Goal: Feedback & Contribution: Leave review/rating

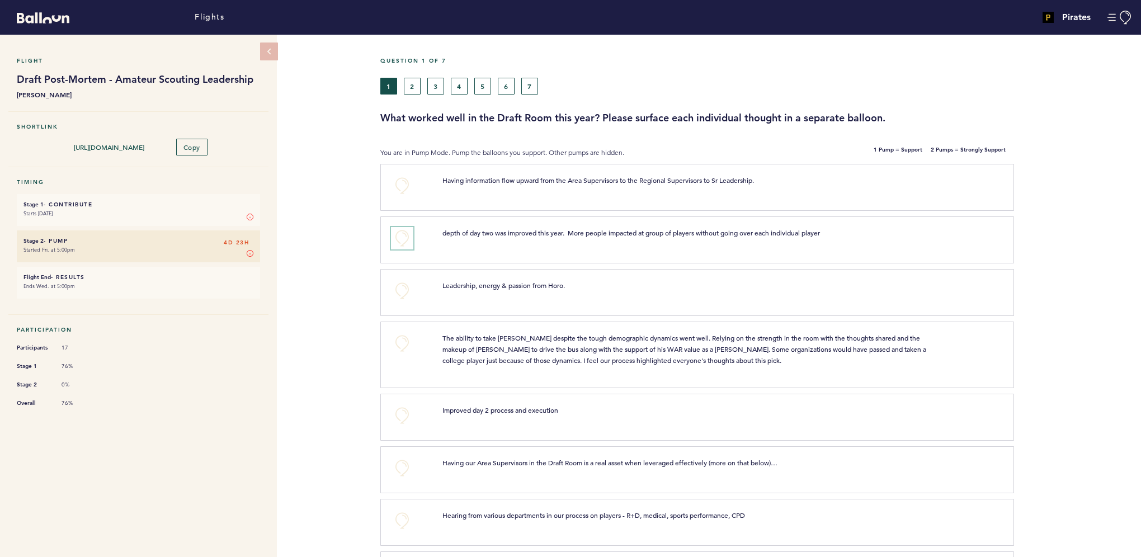
click at [406, 232] on button "+0" at bounding box center [402, 238] width 22 height 22
click at [407, 180] on button "+0" at bounding box center [402, 186] width 22 height 22
click at [404, 295] on button "+0" at bounding box center [402, 291] width 22 height 22
click at [404, 295] on button "+1" at bounding box center [402, 291] width 22 height 22
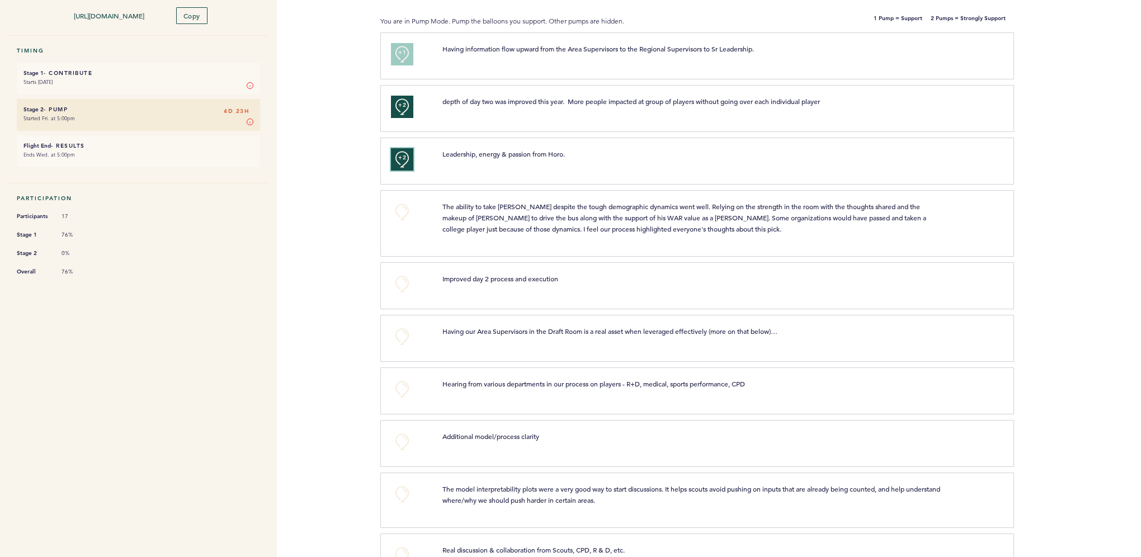
scroll to position [112, 0]
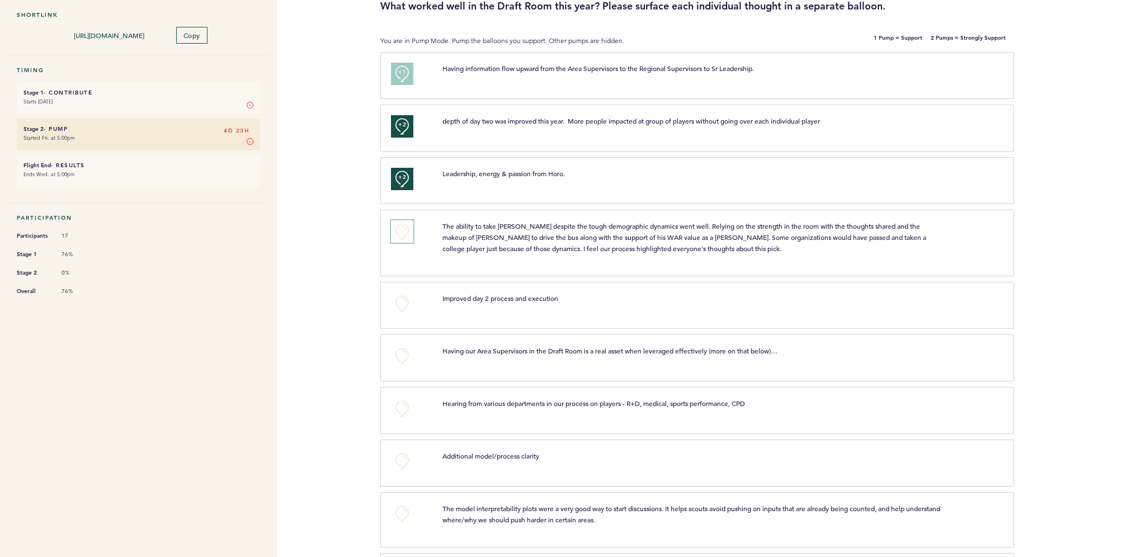
click at [403, 233] on button "+0" at bounding box center [402, 231] width 22 height 22
click at [403, 233] on span "+1" at bounding box center [402, 229] width 8 height 11
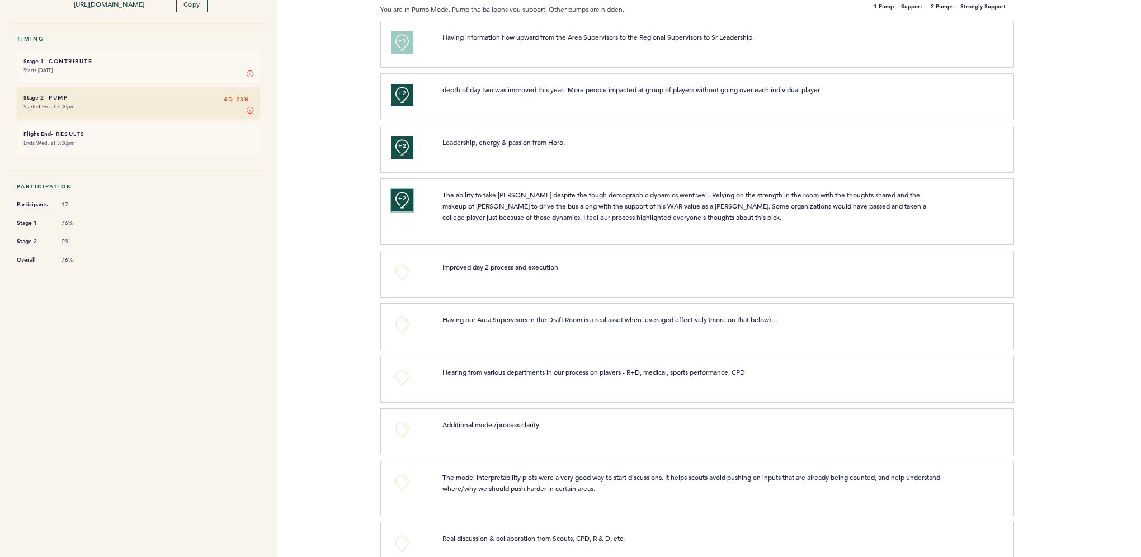
scroll to position [168, 0]
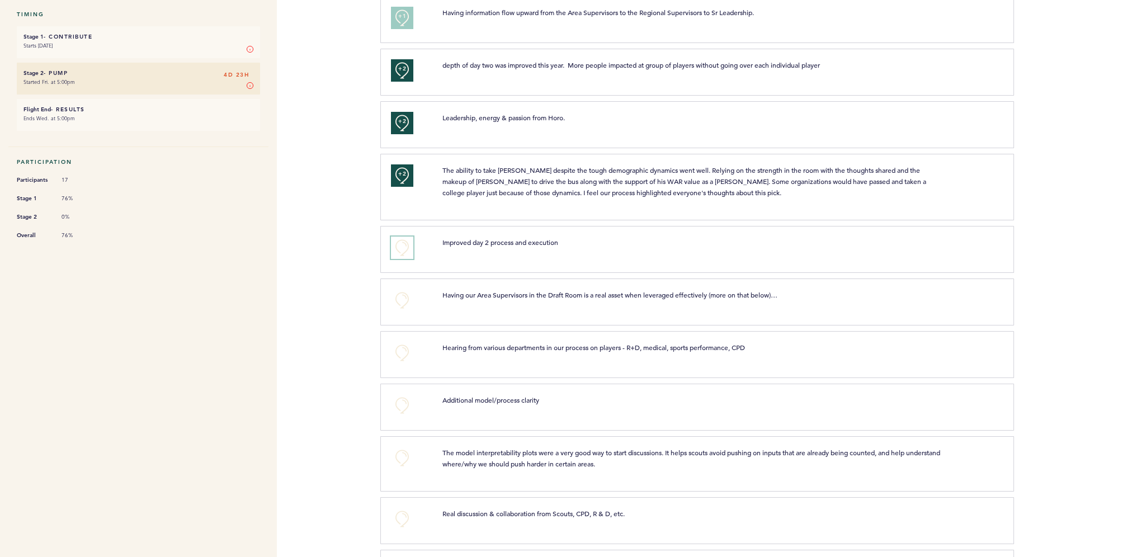
click at [402, 253] on button "+0" at bounding box center [402, 248] width 22 height 22
click at [402, 253] on button "+1" at bounding box center [402, 248] width 22 height 22
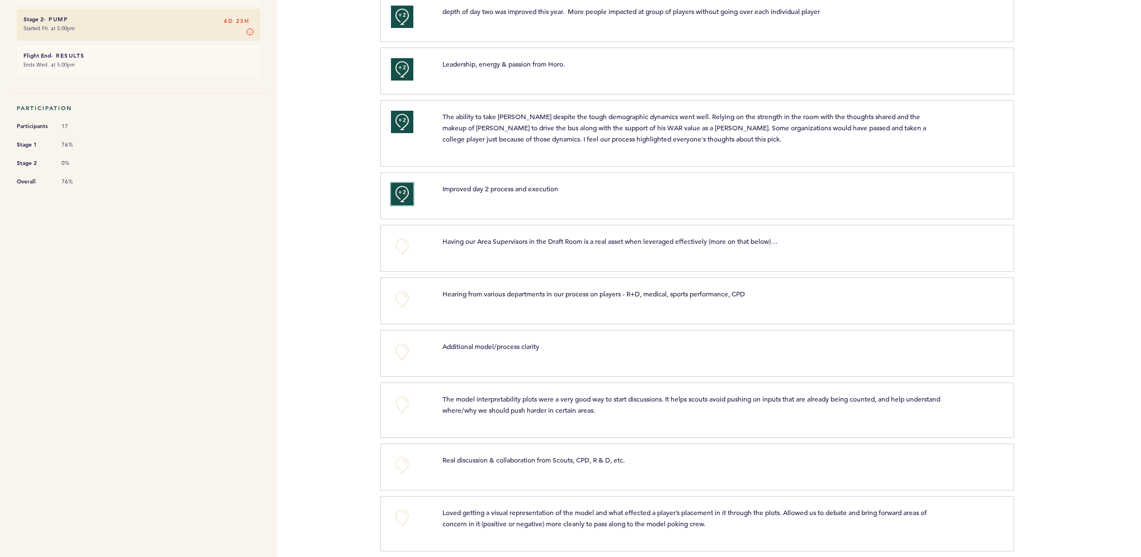
scroll to position [280, 0]
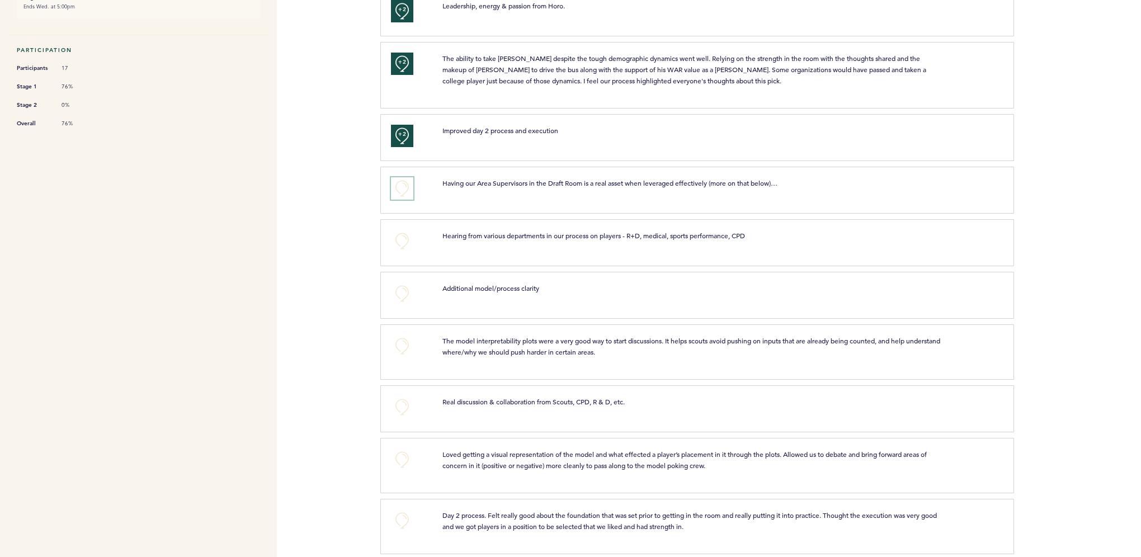
click at [393, 186] on button "+0" at bounding box center [402, 188] width 22 height 22
click at [403, 237] on button "+0" at bounding box center [402, 241] width 22 height 22
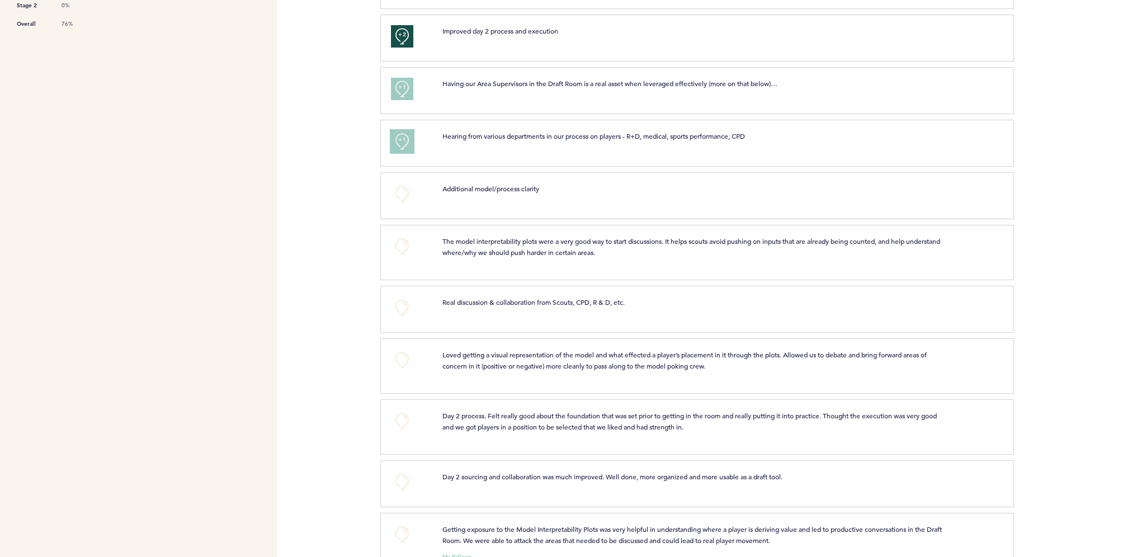
scroll to position [392, 0]
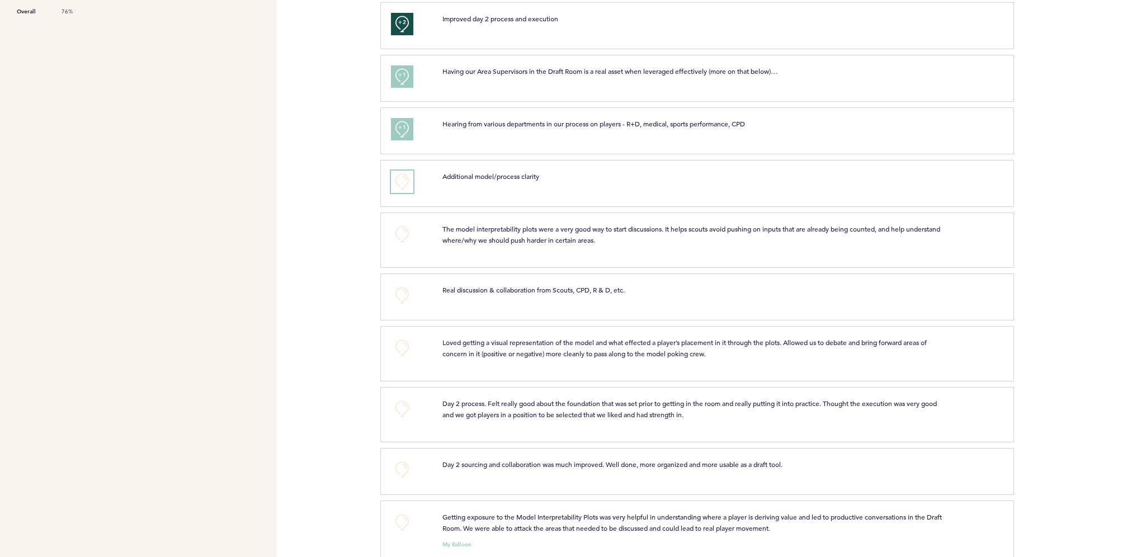
click at [404, 177] on button "+0" at bounding box center [402, 182] width 22 height 22
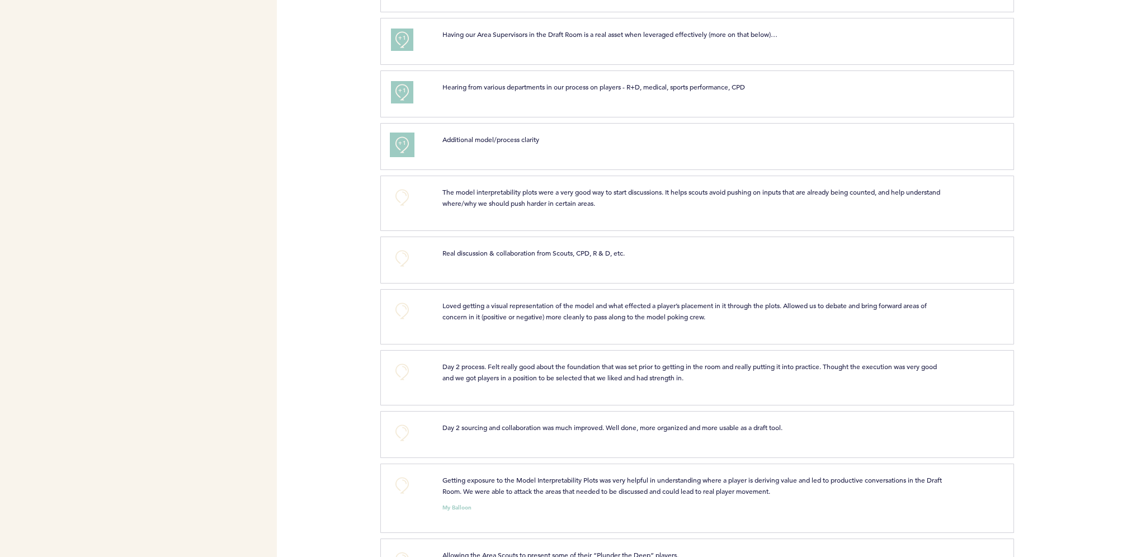
scroll to position [448, 0]
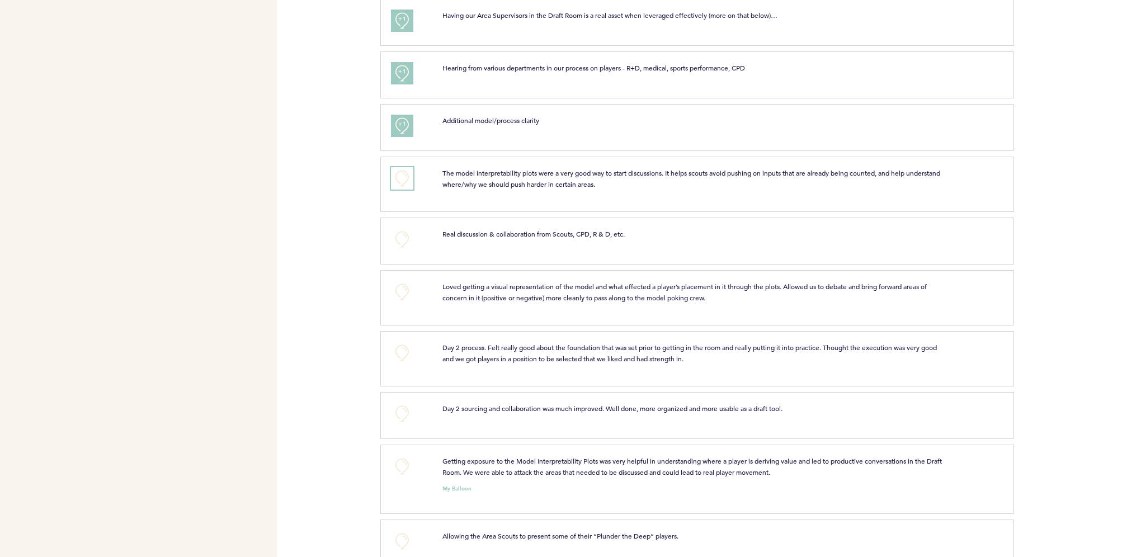
click at [404, 172] on button "+0" at bounding box center [402, 178] width 22 height 22
click at [0, 0] on span "+0" at bounding box center [0, 0] width 0 height 0
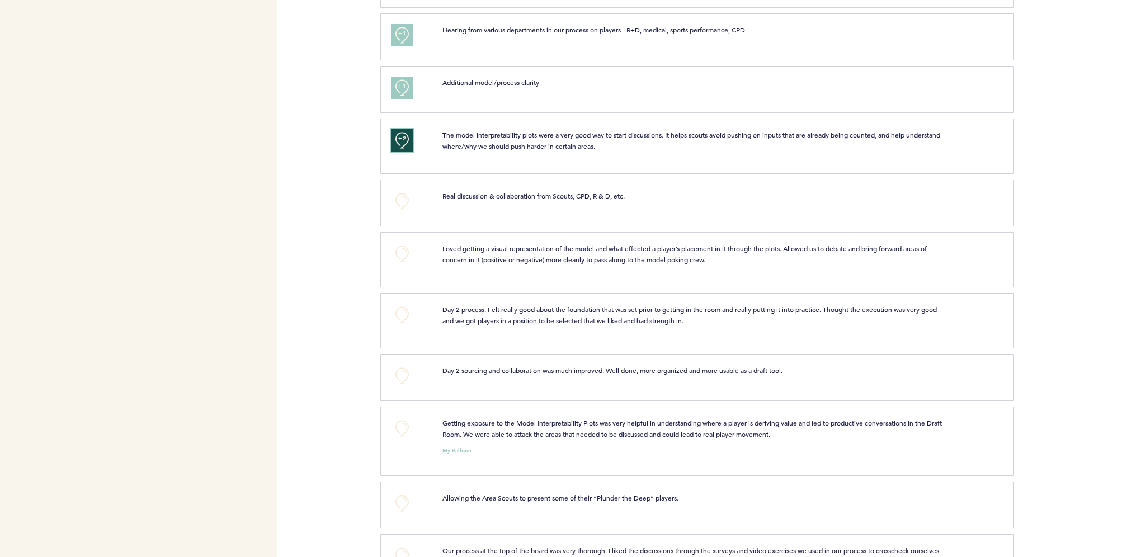
scroll to position [559, 0]
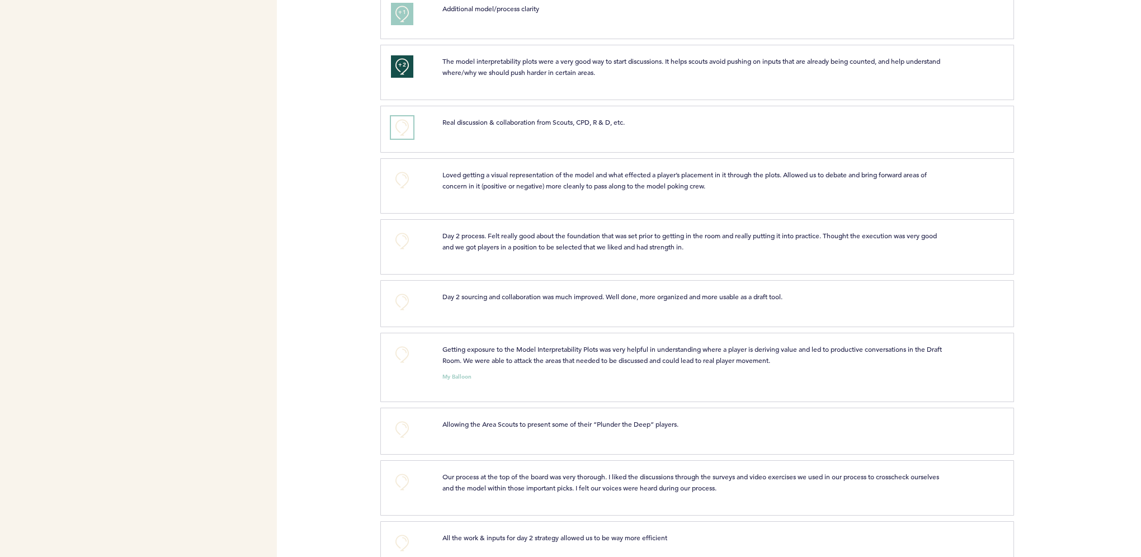
click at [411, 129] on button "+0" at bounding box center [402, 127] width 22 height 22
click at [407, 180] on button "+0" at bounding box center [402, 180] width 22 height 22
click at [403, 237] on button "+0" at bounding box center [402, 241] width 22 height 22
click at [0, 0] on span "+0" at bounding box center [0, 0] width 0 height 0
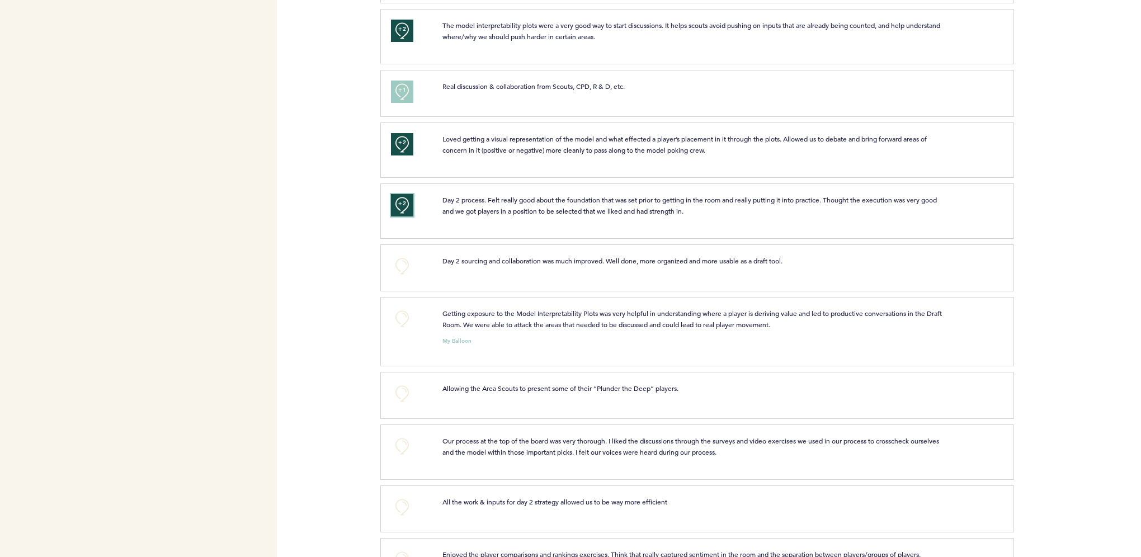
scroll to position [671, 0]
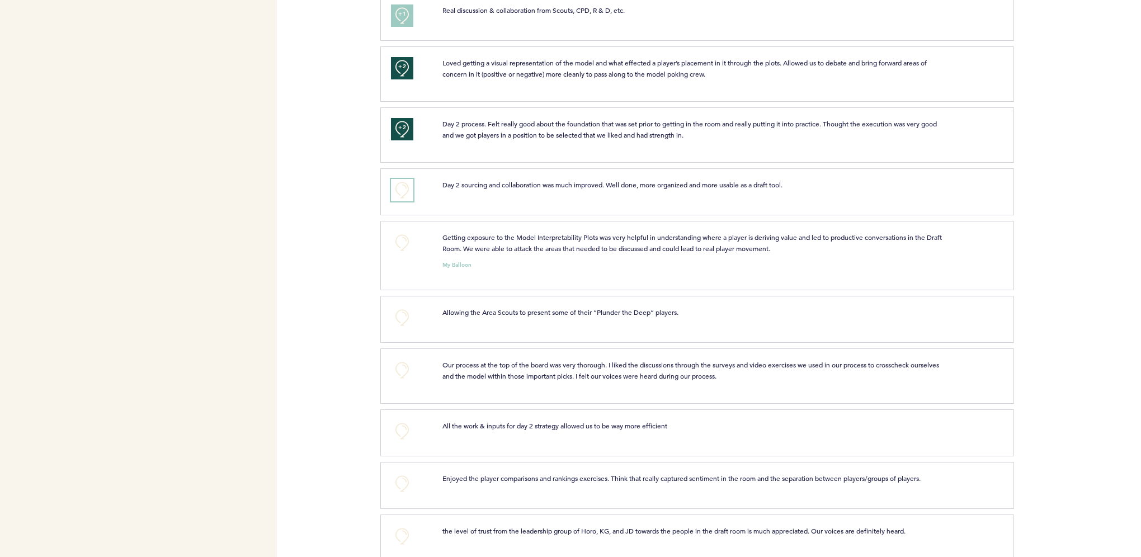
click at [399, 189] on button "+0" at bounding box center [402, 190] width 22 height 22
click at [0, 0] on span "+0" at bounding box center [0, 0] width 0 height 0
click at [398, 239] on button "+0" at bounding box center [402, 243] width 22 height 22
click at [398, 239] on span "+1" at bounding box center [402, 241] width 8 height 11
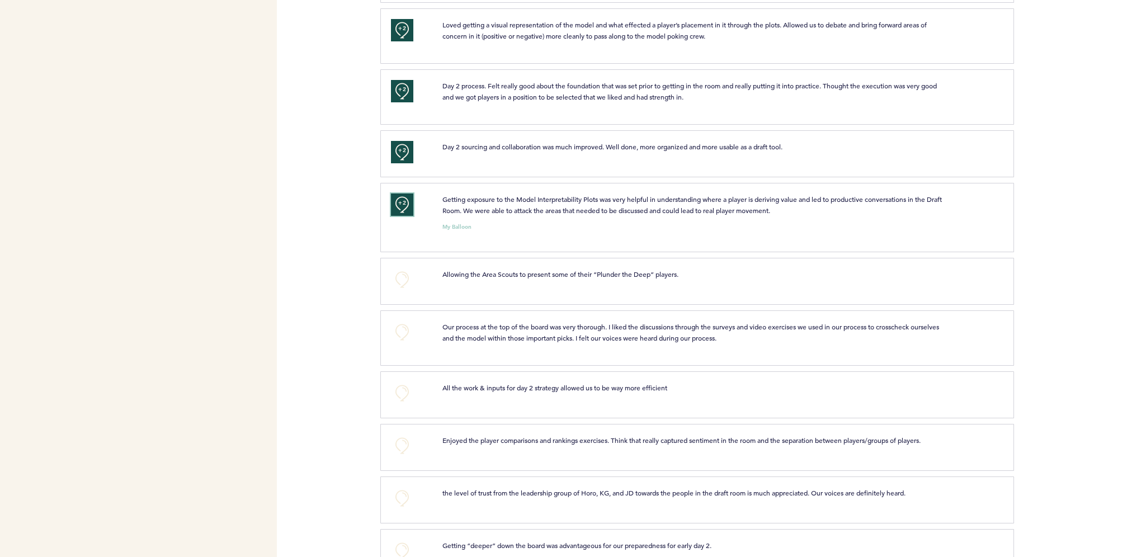
scroll to position [727, 0]
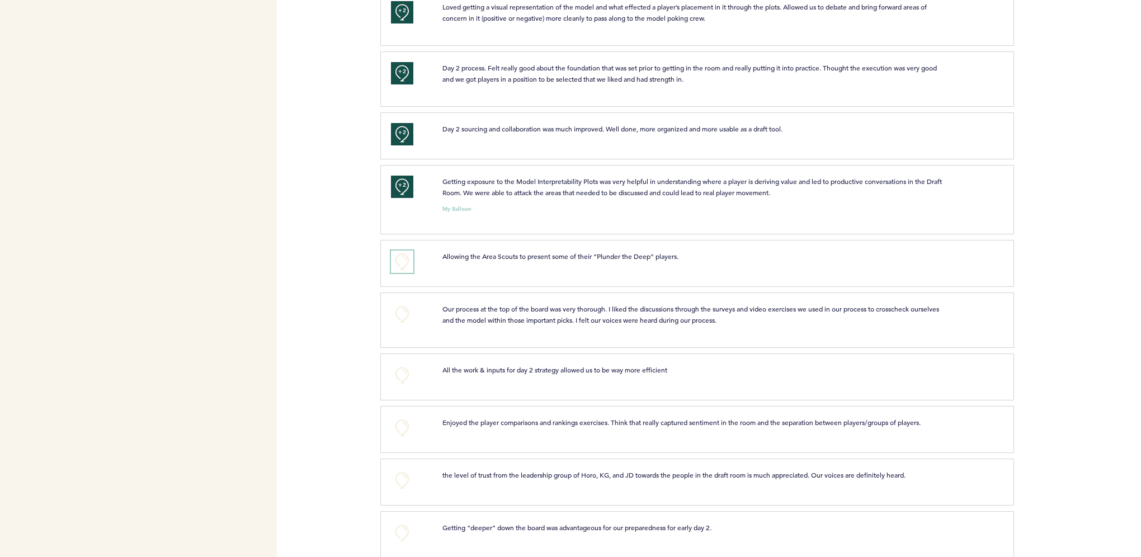
click at [406, 262] on button "+0" at bounding box center [402, 262] width 22 height 22
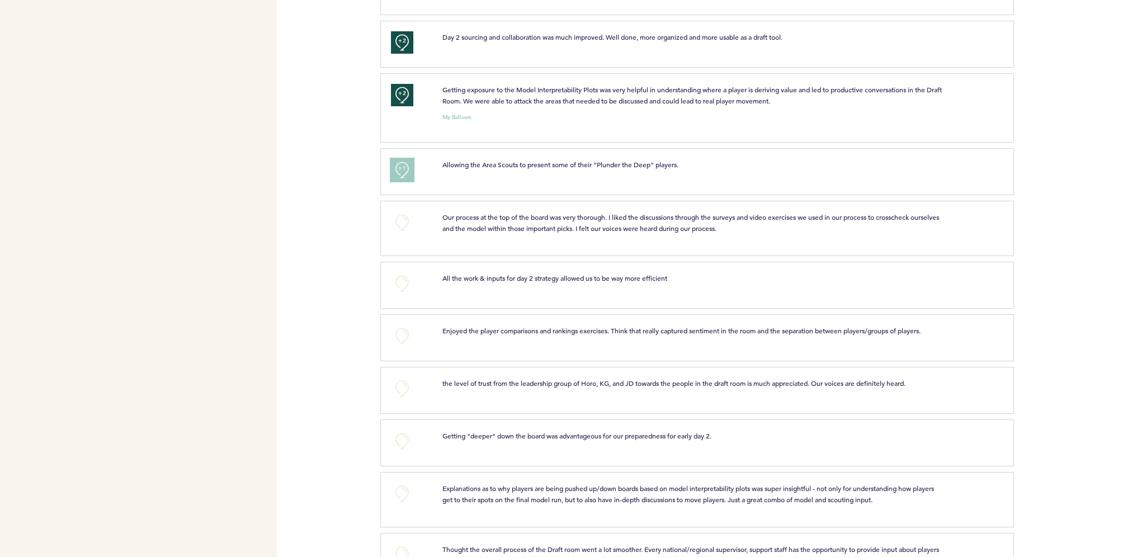
scroll to position [839, 0]
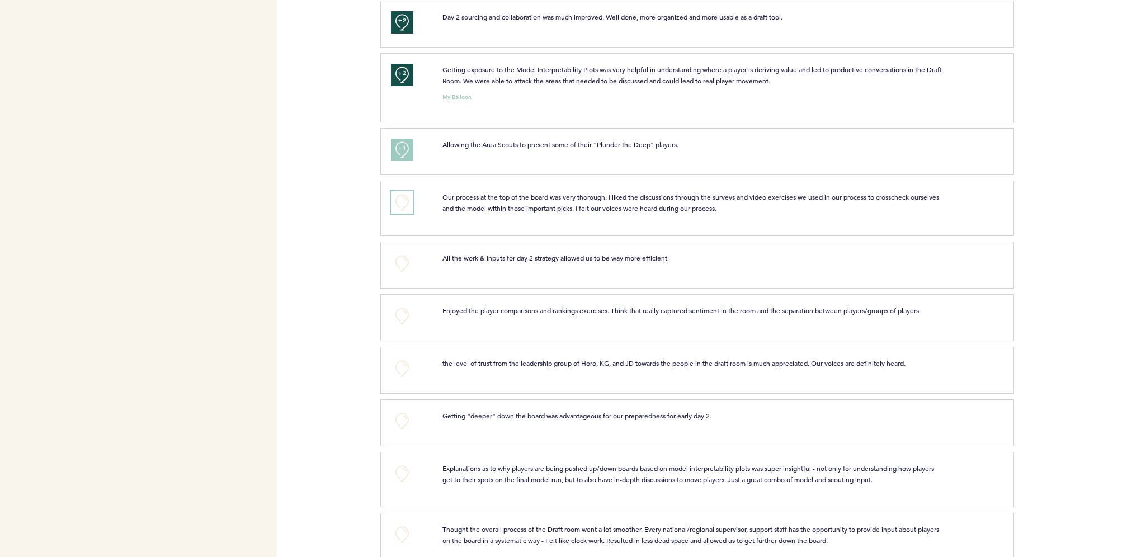
click at [404, 200] on button "+0" at bounding box center [402, 202] width 22 height 22
click at [0, 0] on span "+0" at bounding box center [0, 0] width 0 height 0
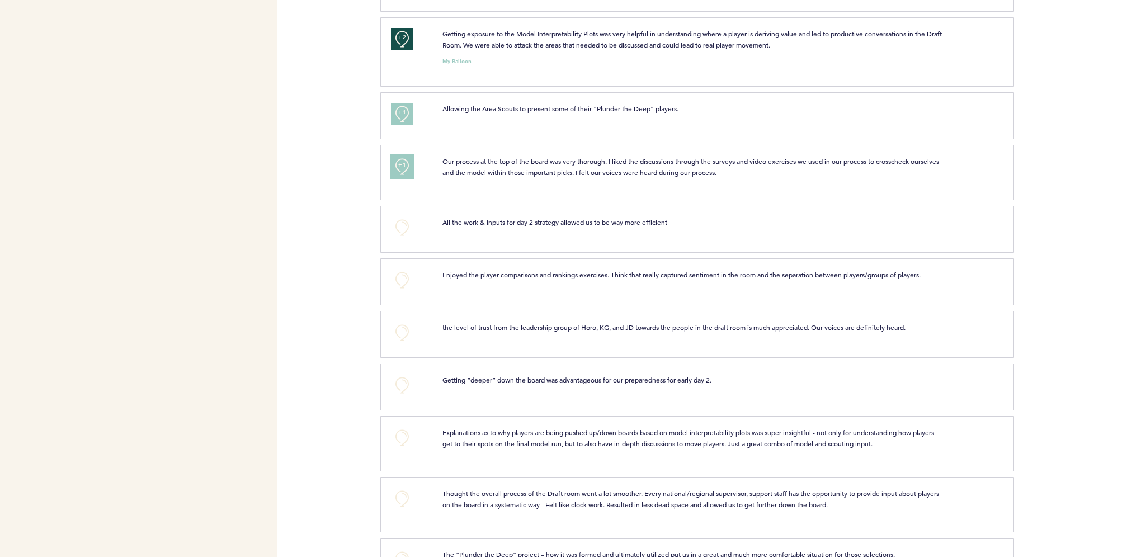
scroll to position [895, 0]
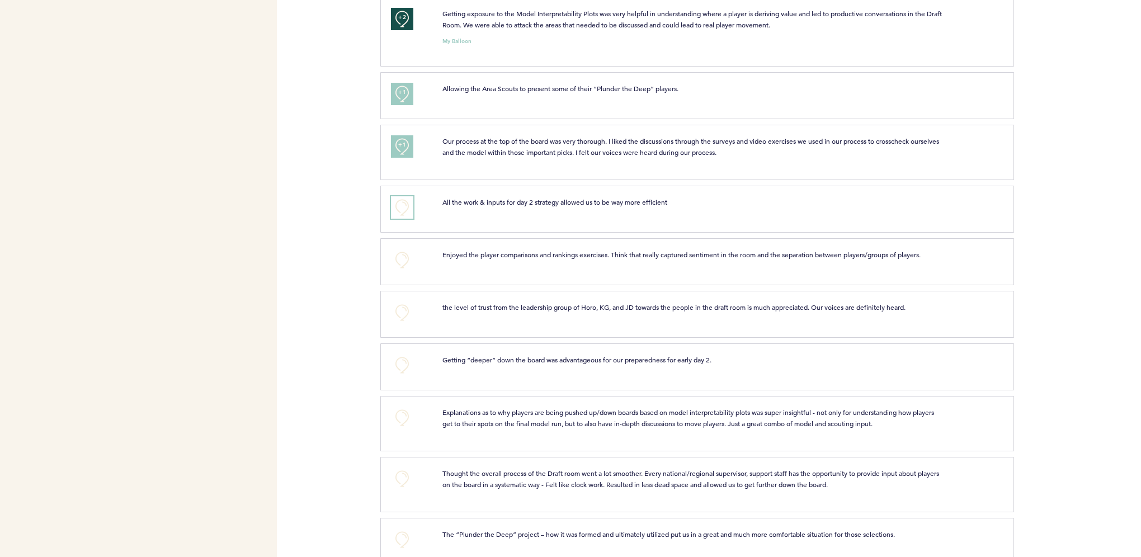
click at [401, 207] on button "+0" at bounding box center [402, 207] width 22 height 22
click at [401, 207] on span "+1" at bounding box center [402, 205] width 8 height 11
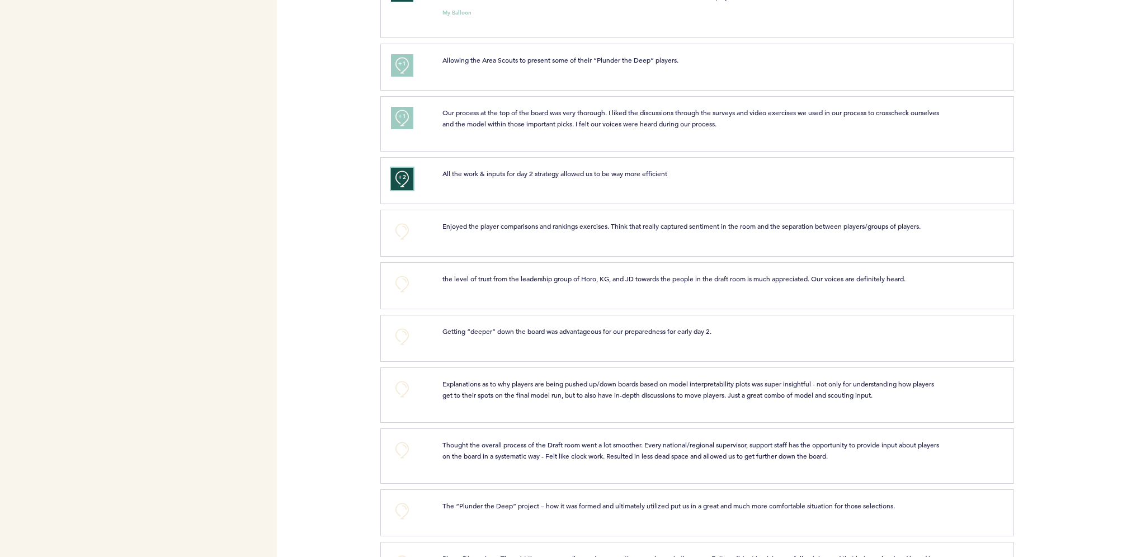
scroll to position [951, 0]
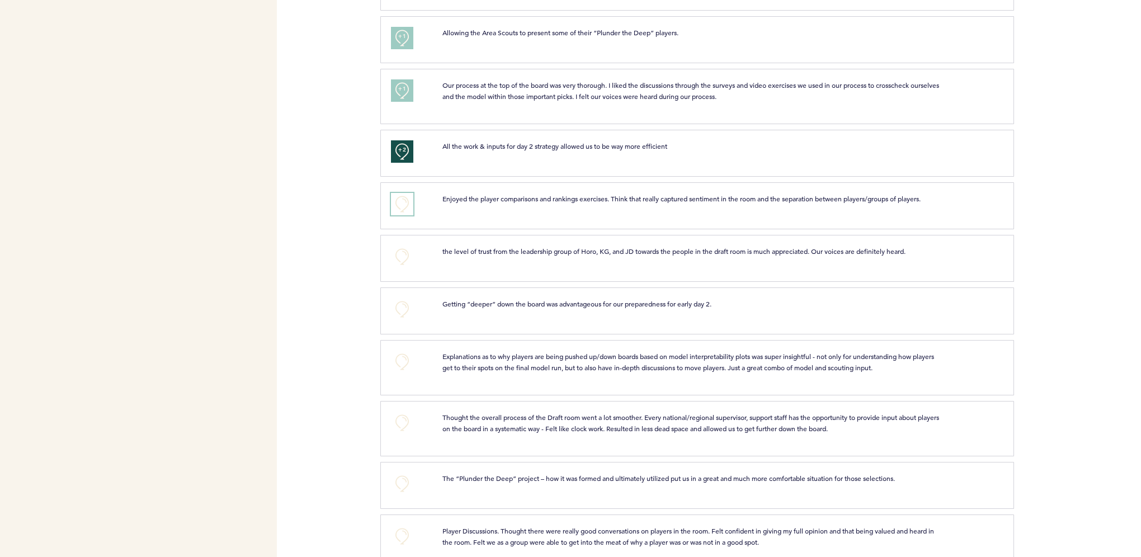
click at [403, 200] on button "+0" at bounding box center [402, 204] width 22 height 22
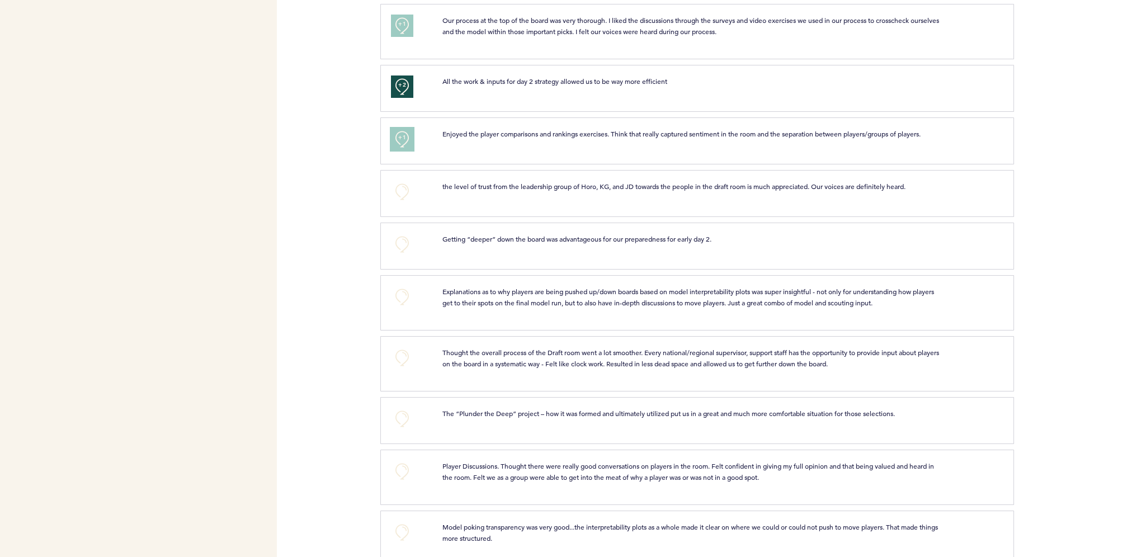
scroll to position [973, 0]
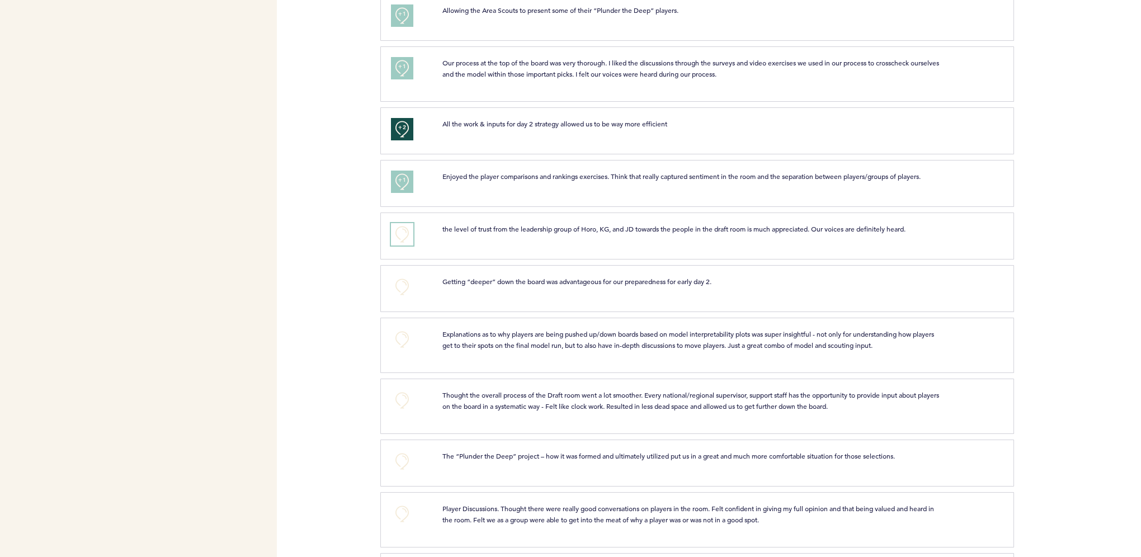
click at [403, 228] on button "+0" at bounding box center [402, 234] width 22 height 22
click at [403, 228] on span "+1" at bounding box center [402, 232] width 8 height 11
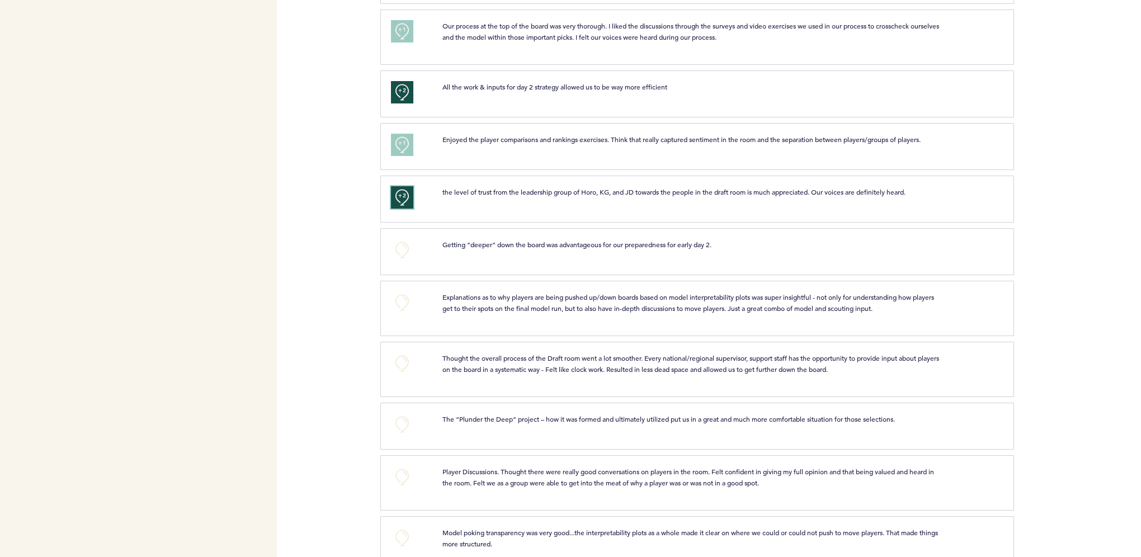
scroll to position [1029, 0]
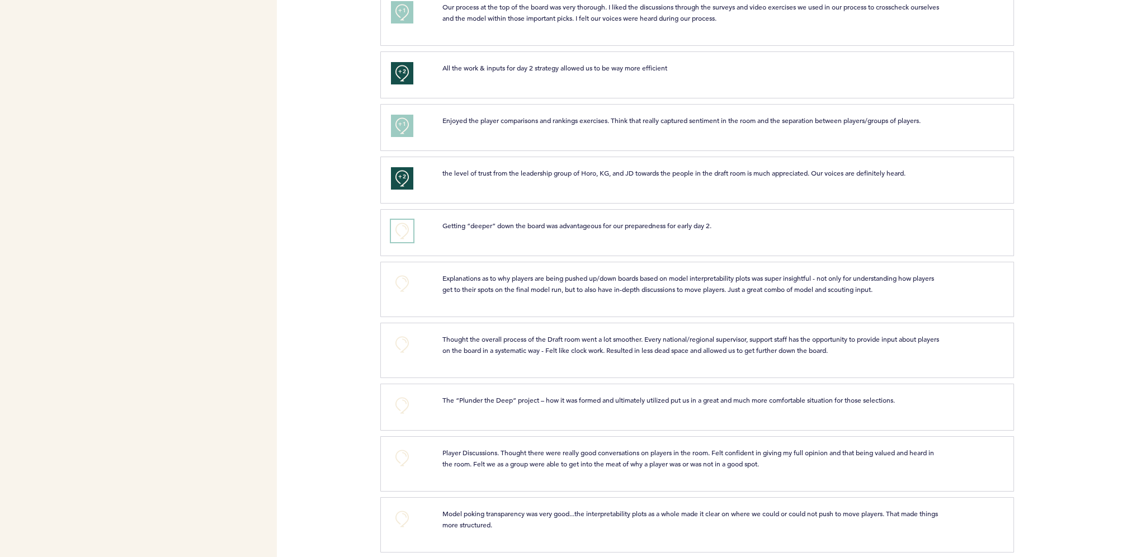
click at [403, 227] on button "+0" at bounding box center [402, 231] width 22 height 22
click at [0, 0] on span "+0" at bounding box center [0, 0] width 0 height 0
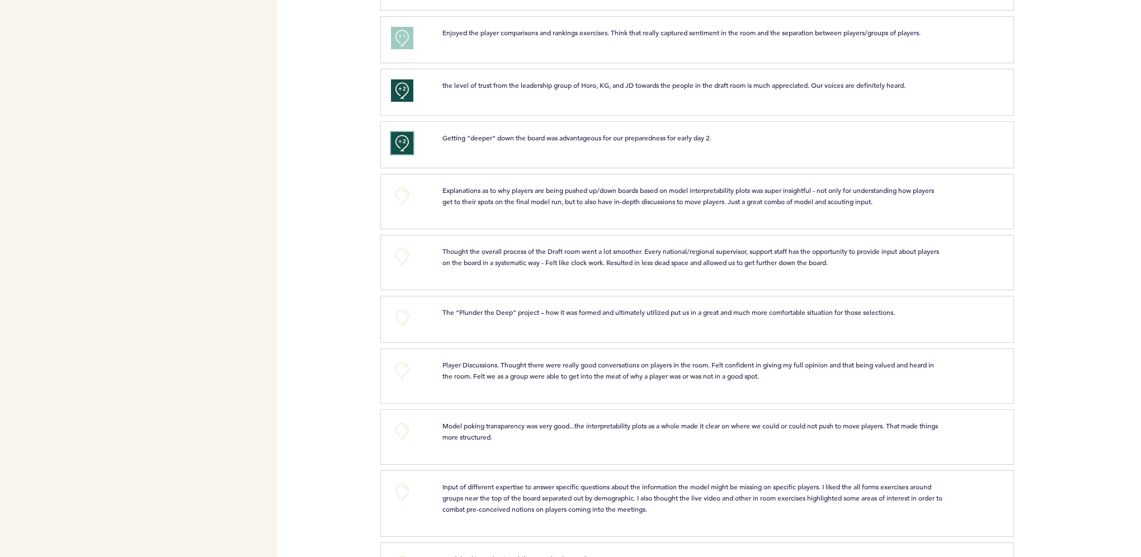
scroll to position [1141, 0]
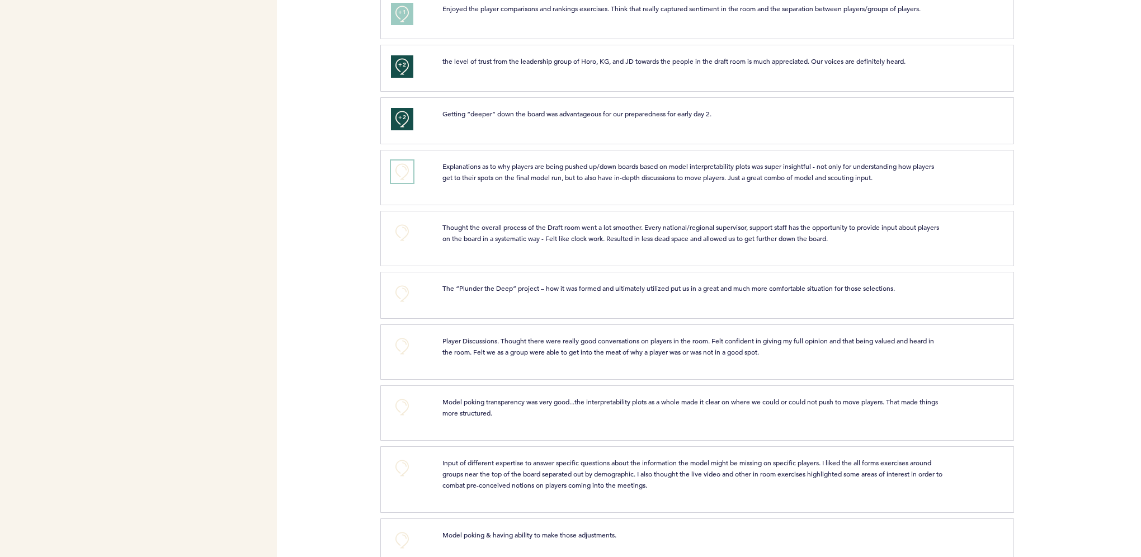
click at [393, 165] on button "+0" at bounding box center [402, 172] width 22 height 22
click at [393, 165] on button "+1" at bounding box center [402, 172] width 22 height 22
click at [404, 165] on span "+1" at bounding box center [402, 169] width 8 height 11
click at [403, 175] on button "+0" at bounding box center [402, 172] width 22 height 22
click at [403, 175] on button "+1" at bounding box center [402, 172] width 22 height 22
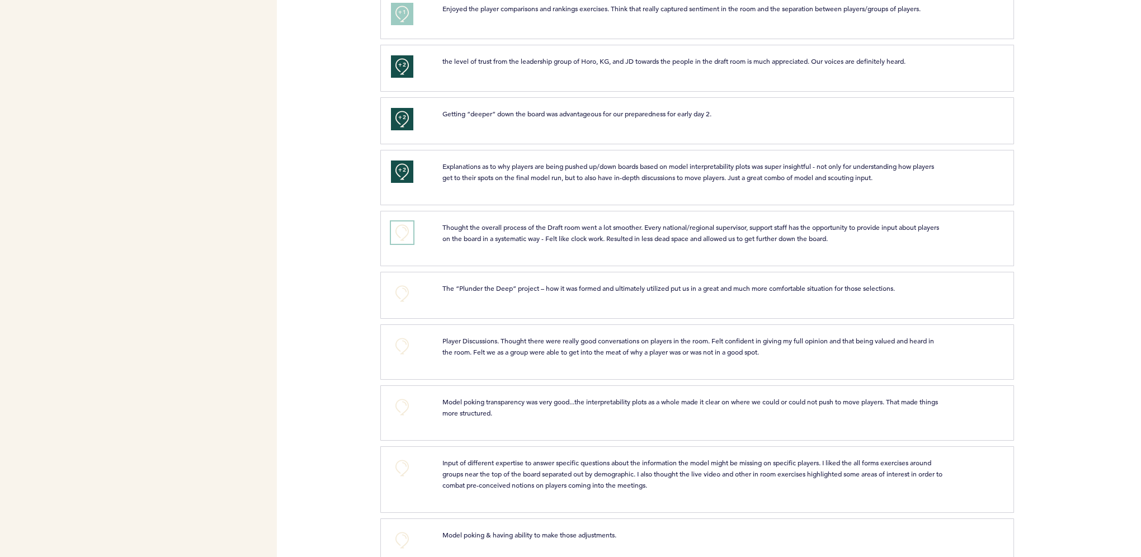
click at [407, 228] on button "+0" at bounding box center [402, 233] width 22 height 22
click at [407, 228] on button "+1" at bounding box center [402, 233] width 22 height 22
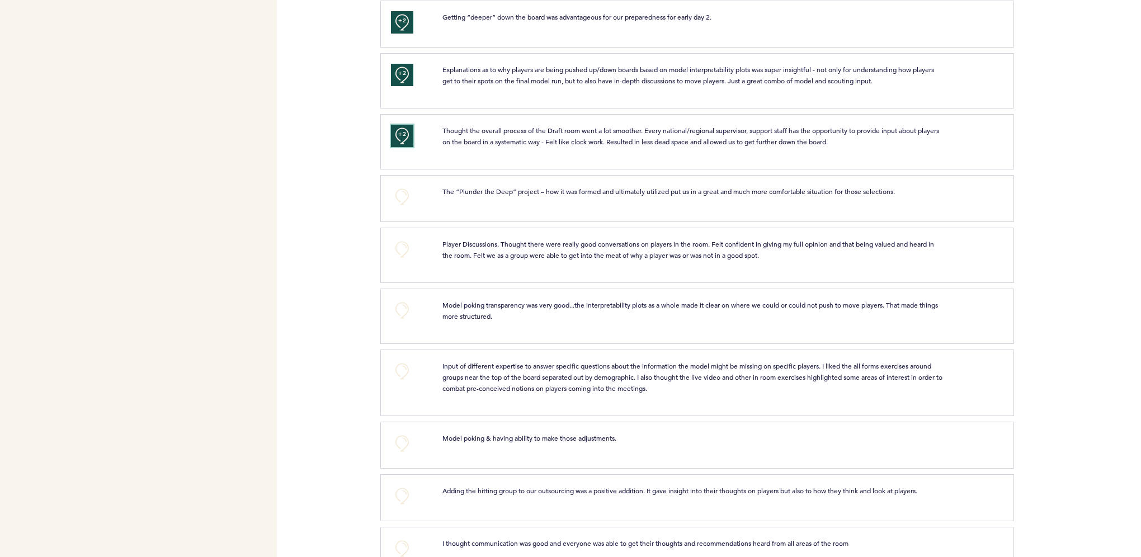
scroll to position [1253, 0]
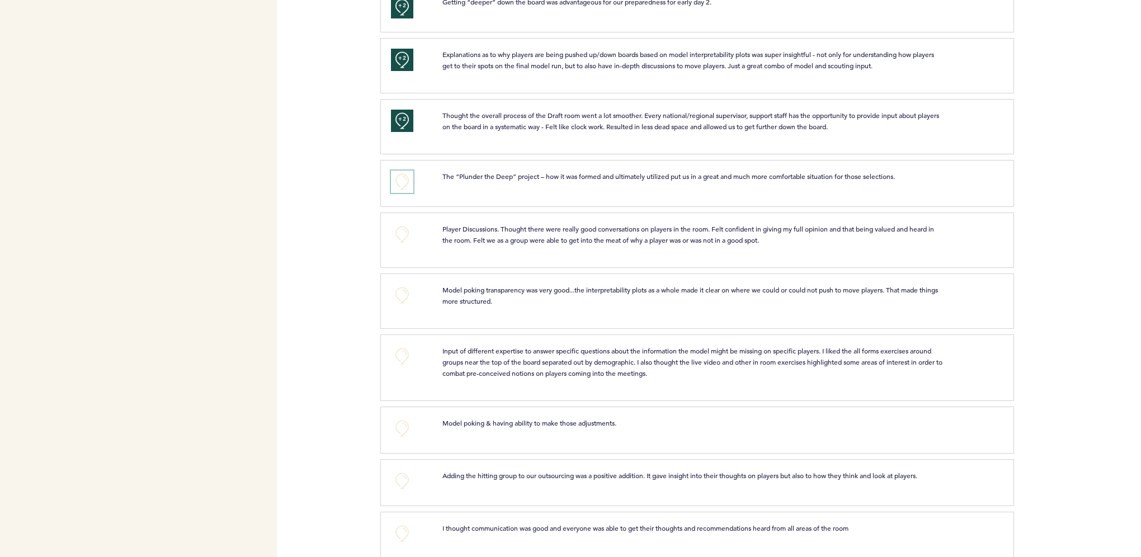
click at [401, 173] on button "+0" at bounding box center [402, 182] width 22 height 22
click at [401, 175] on span "+1" at bounding box center [402, 180] width 8 height 11
click at [408, 228] on button "+0" at bounding box center [402, 234] width 22 height 22
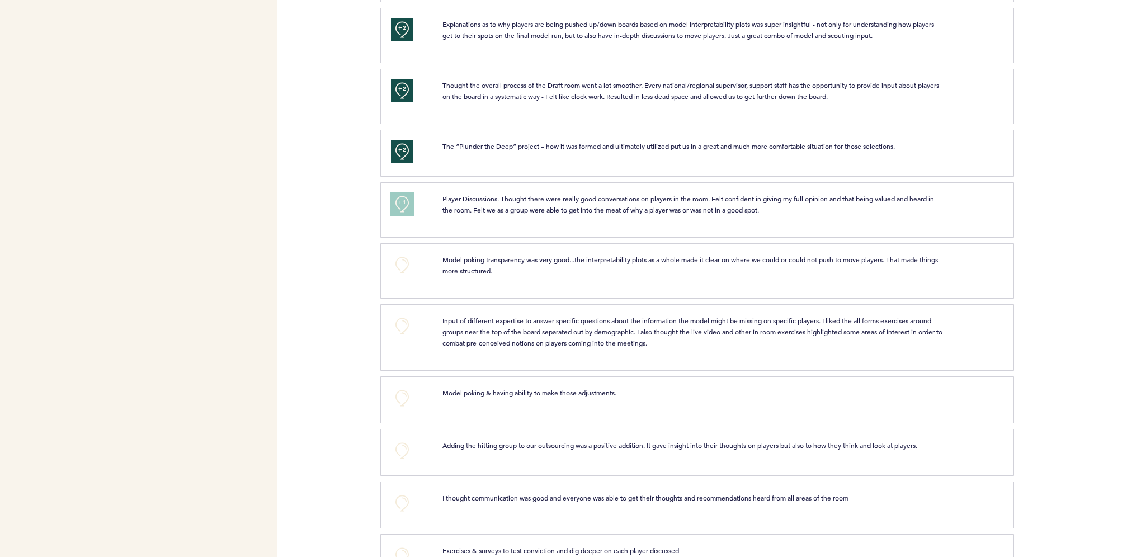
scroll to position [1309, 0]
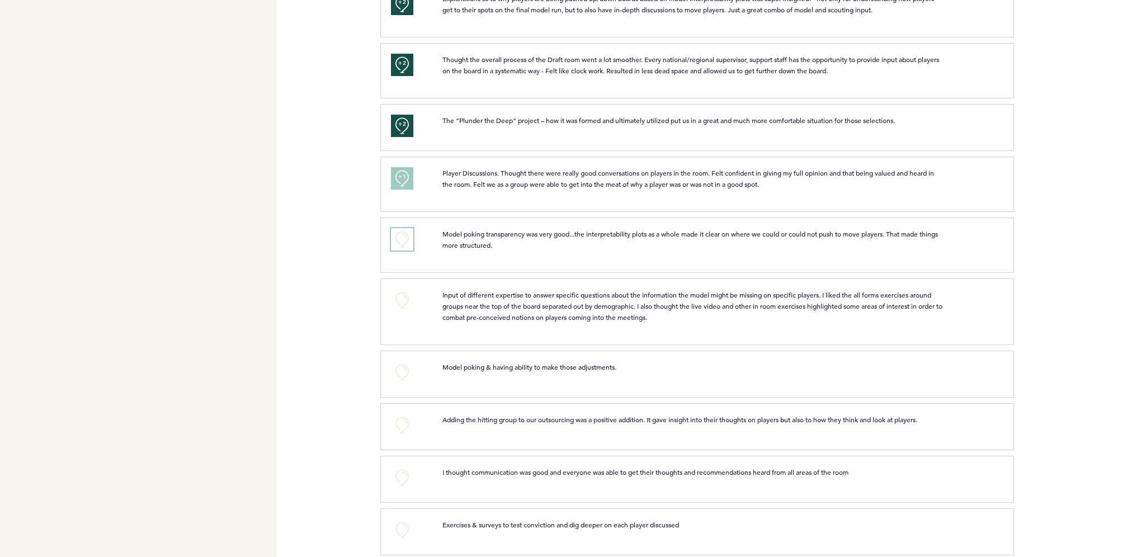
click at [409, 234] on button "+0" at bounding box center [402, 239] width 22 height 22
click at [409, 234] on button "+1" at bounding box center [402, 239] width 22 height 22
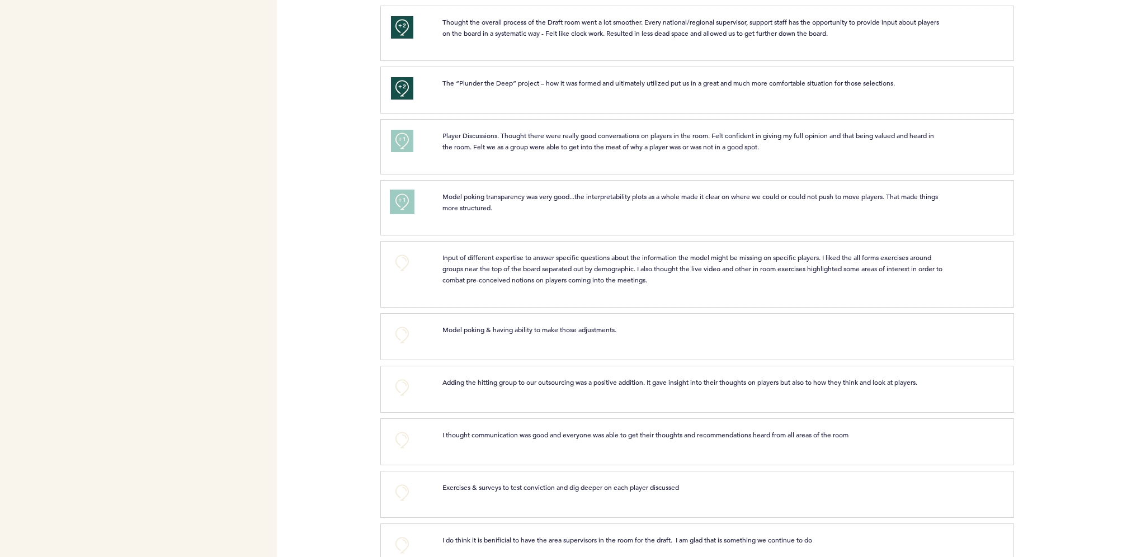
scroll to position [1421, 0]
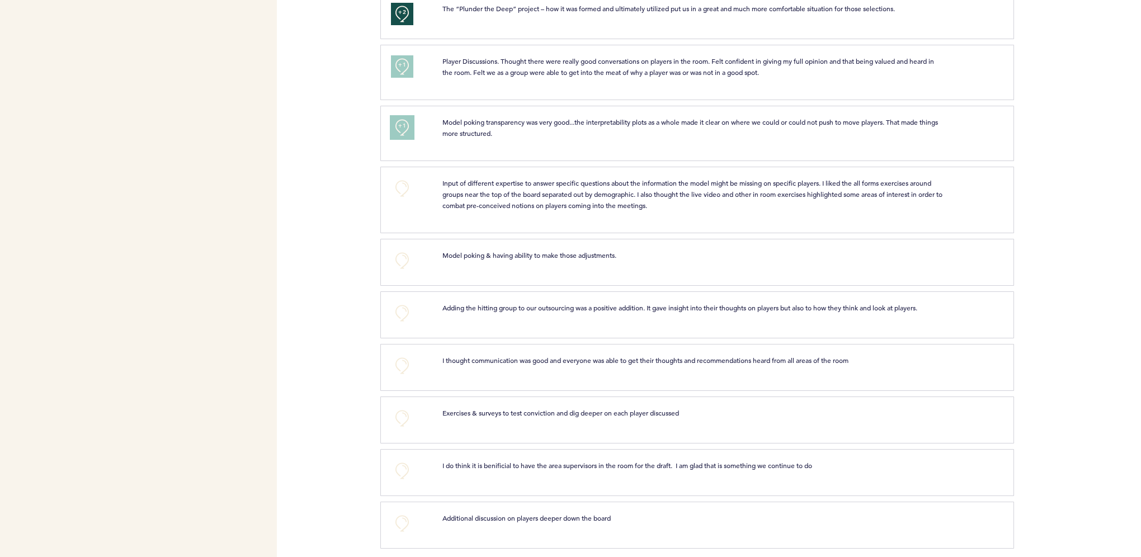
click at [407, 119] on button "+1" at bounding box center [402, 127] width 22 height 22
click at [407, 122] on button "+2" at bounding box center [402, 127] width 22 height 22
click at [407, 125] on button "+0" at bounding box center [402, 127] width 22 height 22
click at [403, 124] on span "+1" at bounding box center [402, 125] width 8 height 11
click at [407, 250] on button "+0" at bounding box center [402, 261] width 22 height 22
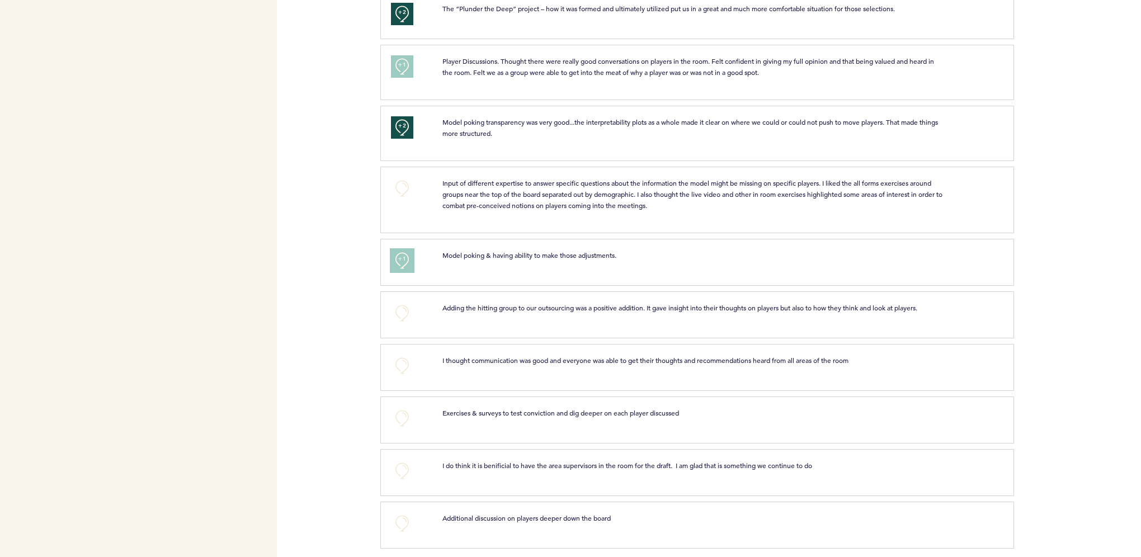
scroll to position [1365, 0]
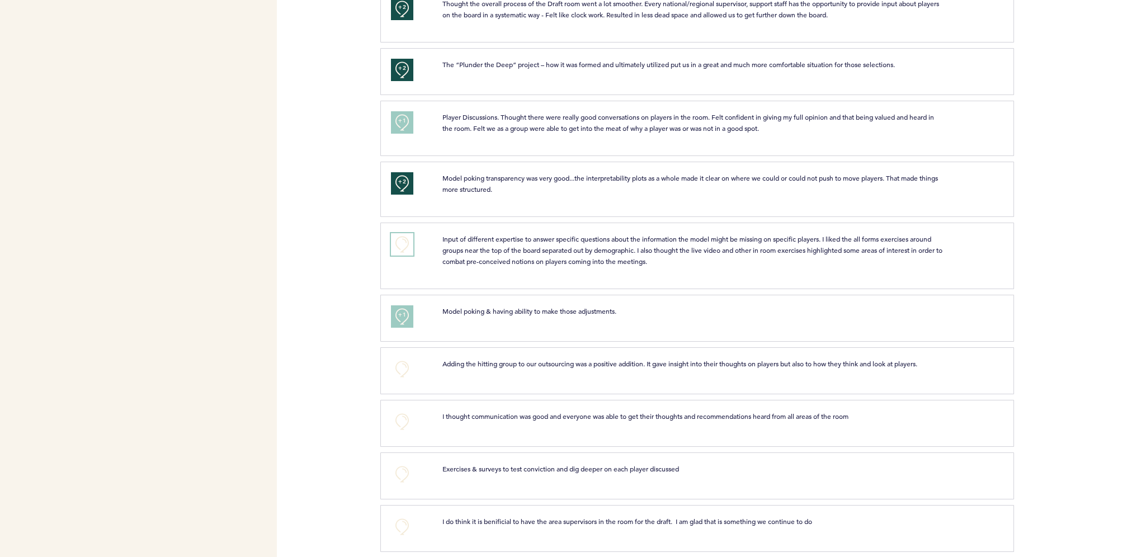
click at [408, 243] on button "+0" at bounding box center [402, 244] width 22 height 22
click at [408, 243] on button "+1" at bounding box center [402, 244] width 22 height 22
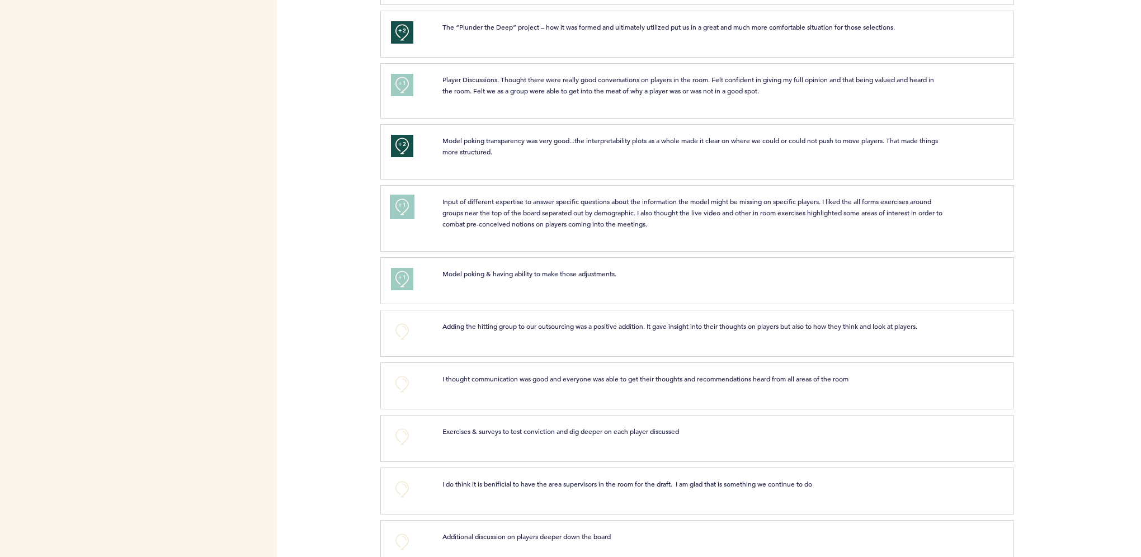
scroll to position [1421, 0]
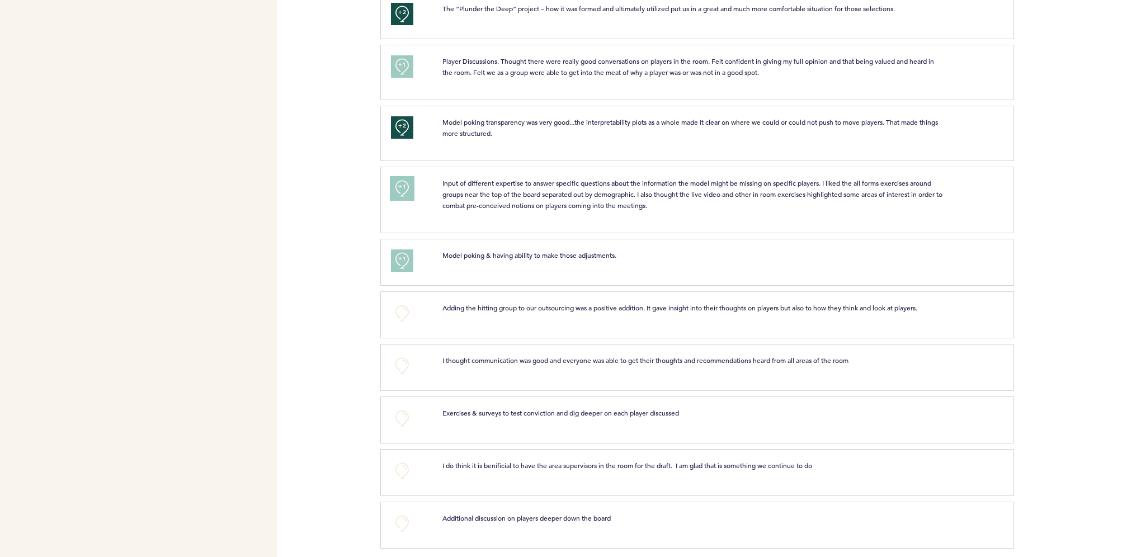
click at [406, 190] on button "+1" at bounding box center [402, 188] width 22 height 22
click at [525, 303] on span "Adding the hitting group to our outsourcing was a positive addition. It gave in…" at bounding box center [680, 307] width 475 height 9
click at [406, 302] on button "+0" at bounding box center [402, 313] width 22 height 22
click at [405, 302] on button "+1" at bounding box center [402, 313] width 22 height 22
click at [483, 356] on span "I thought communication was good and everyone was able to get their thoughts an…" at bounding box center [646, 360] width 406 height 9
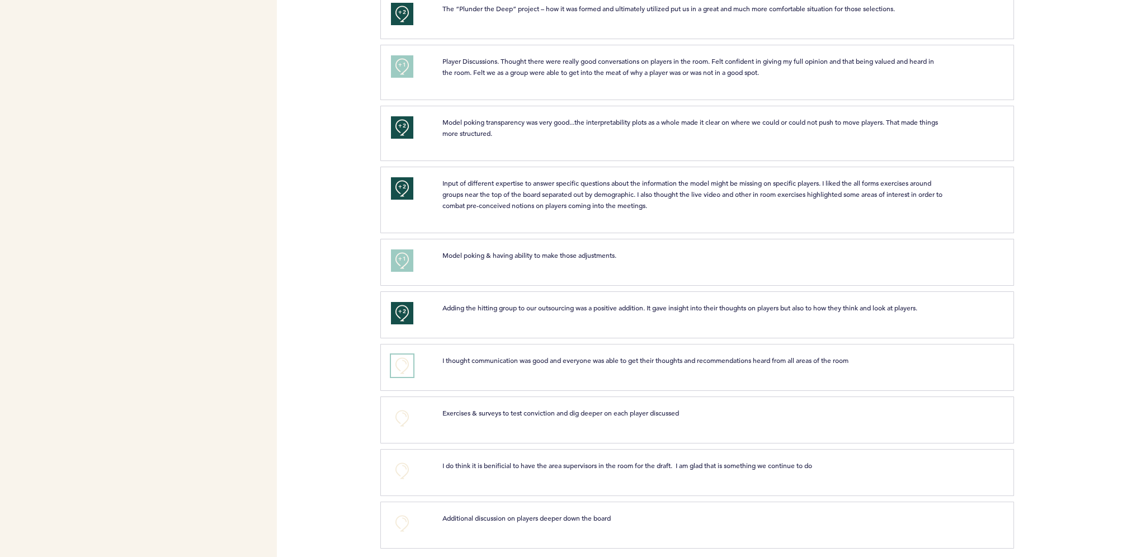
click at [399, 359] on button "+0" at bounding box center [402, 366] width 22 height 22
click at [415, 421] on div "+0" at bounding box center [408, 418] width 51 height 22
click at [403, 415] on button "+0" at bounding box center [402, 418] width 22 height 22
click at [405, 464] on button "+0" at bounding box center [402, 471] width 22 height 22
click at [401, 520] on button "+0" at bounding box center [402, 523] width 22 height 22
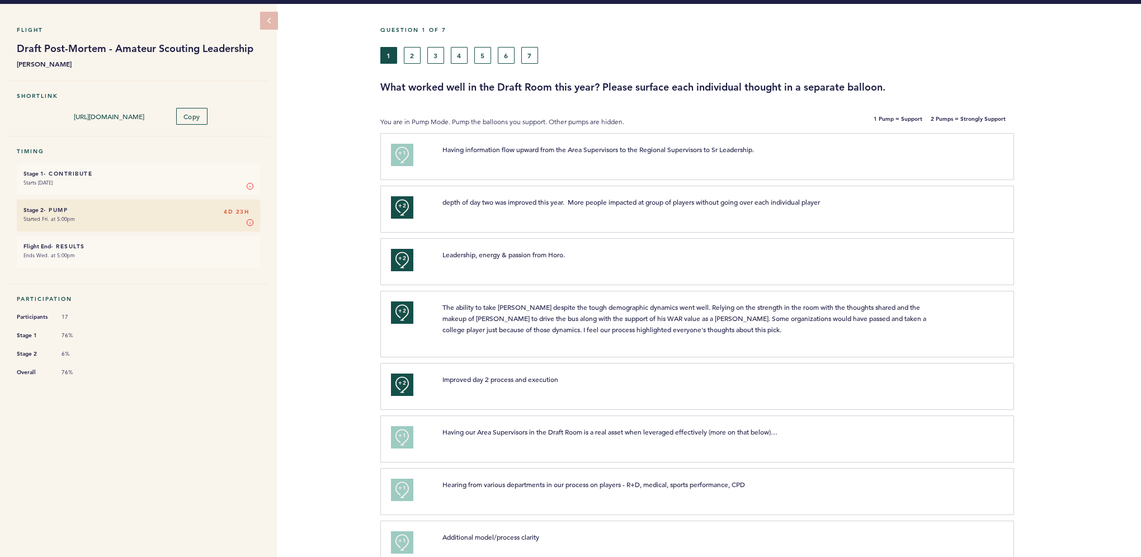
scroll to position [0, 0]
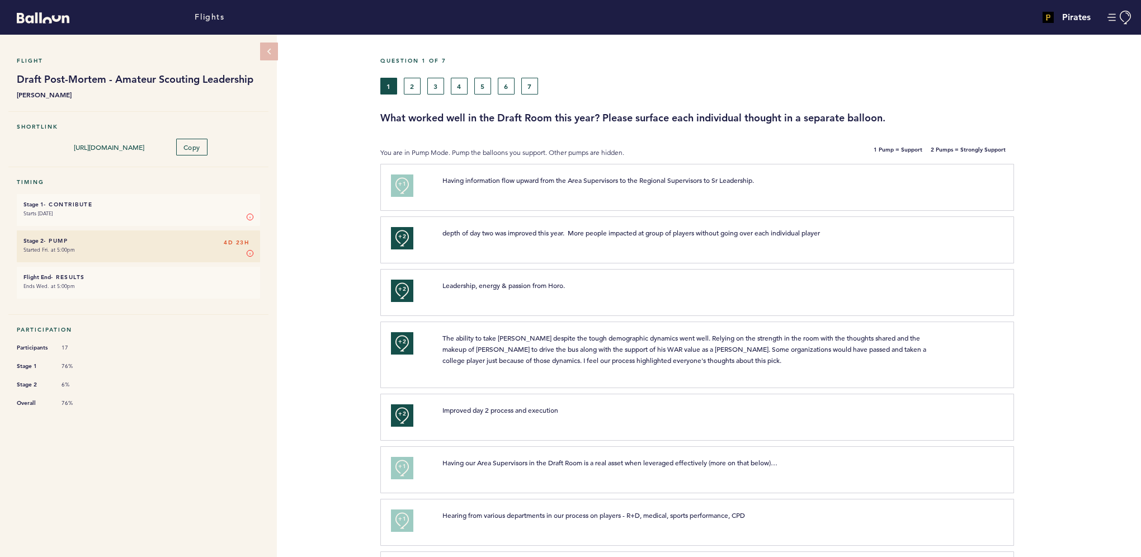
click at [421, 88] on div "1 2 3 4 5 6 7" at bounding box center [660, 86] width 560 height 17
click at [413, 87] on button "2" at bounding box center [412, 86] width 17 height 17
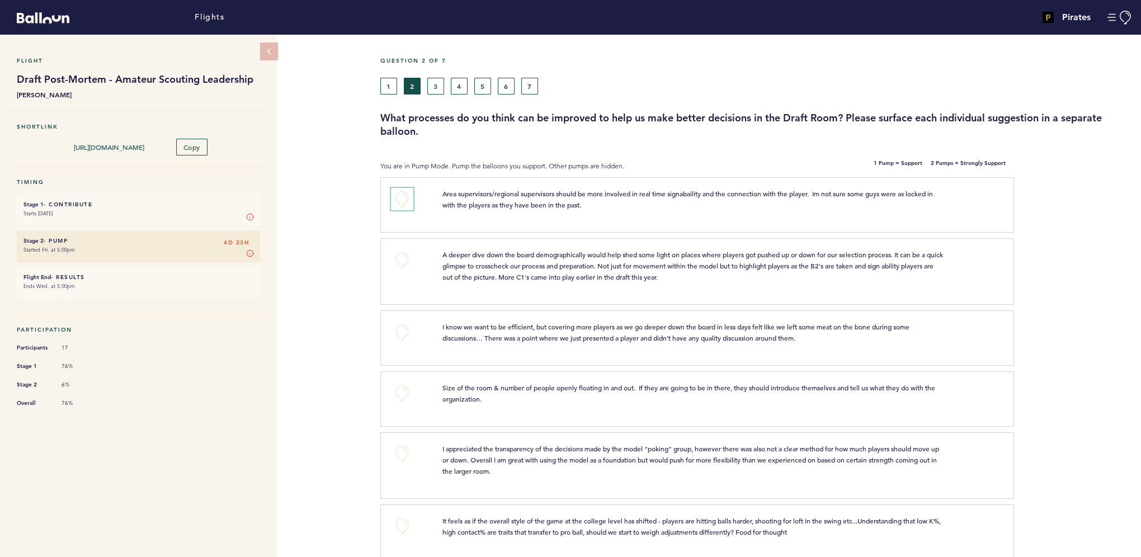
click at [407, 201] on button "+0" at bounding box center [402, 199] width 22 height 22
click at [677, 275] on span "A deeper dive down the board demographically would help shed some light on plac…" at bounding box center [694, 265] width 502 height 31
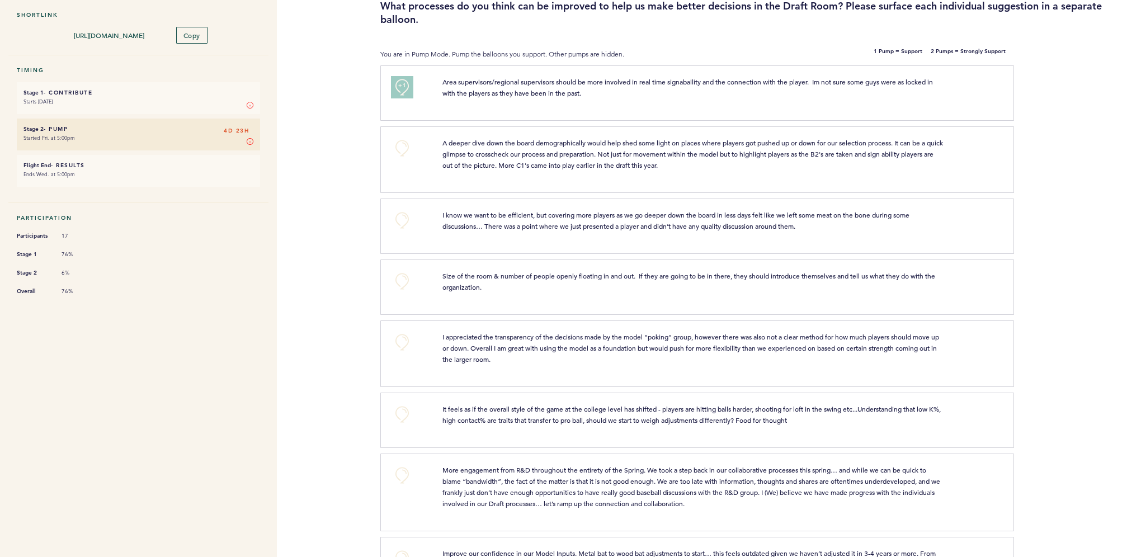
scroll to position [224, 0]
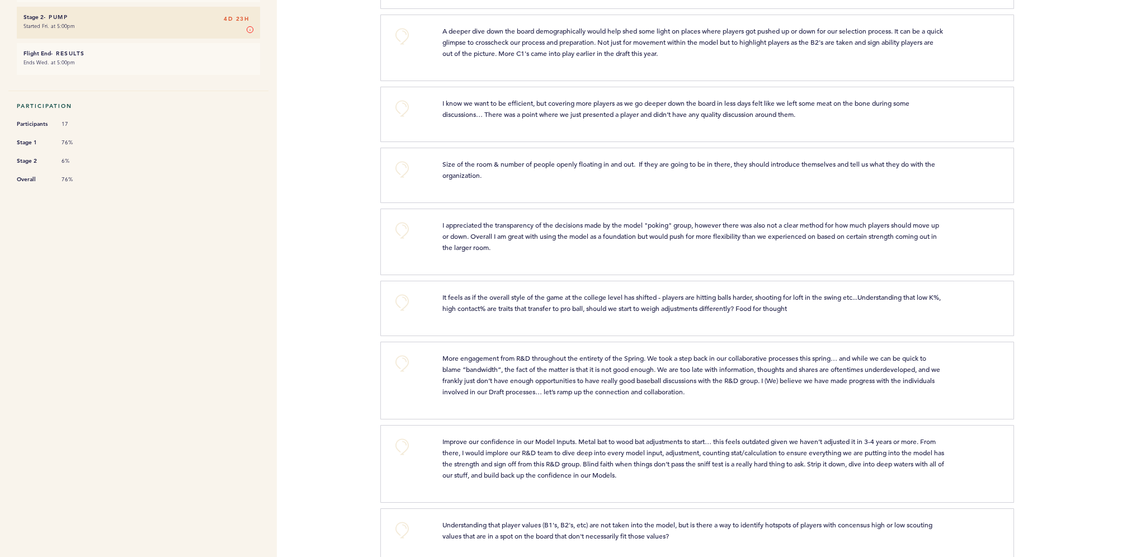
click at [416, 229] on div "+0" at bounding box center [408, 240] width 51 height 42
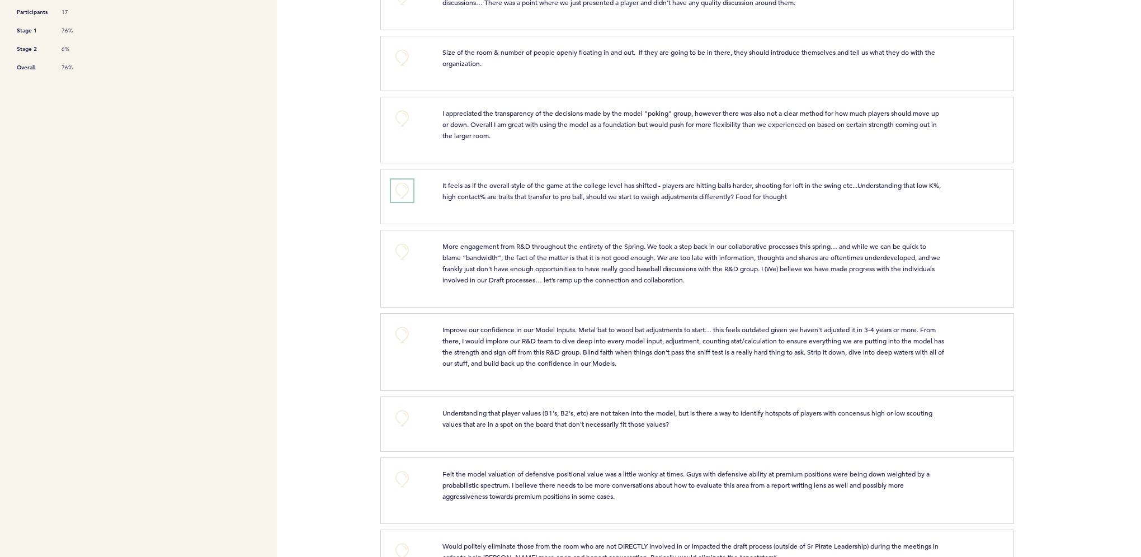
click at [412, 190] on button "+0" at bounding box center [402, 191] width 22 height 22
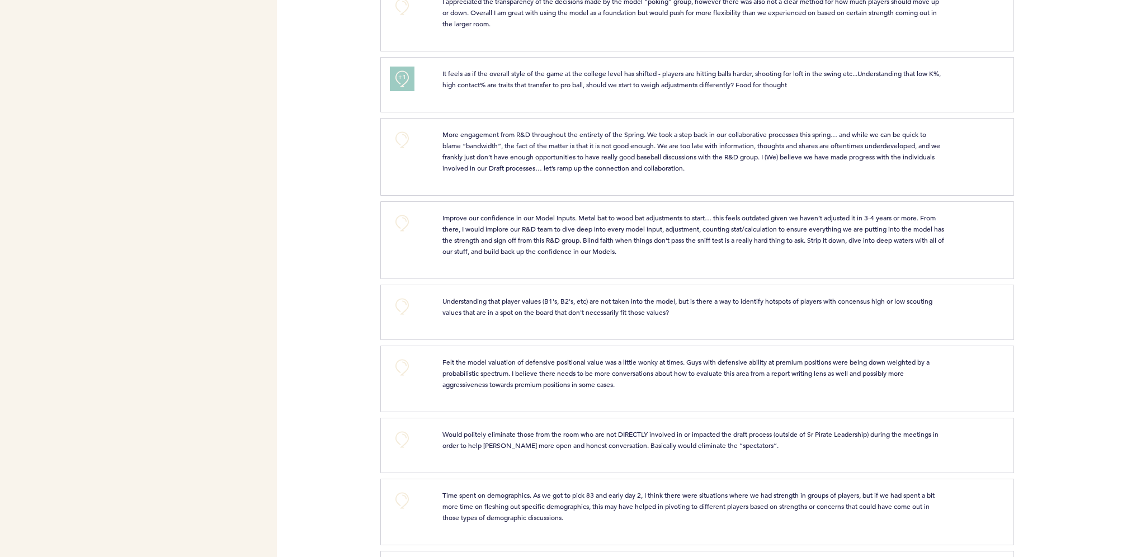
scroll to position [392, 0]
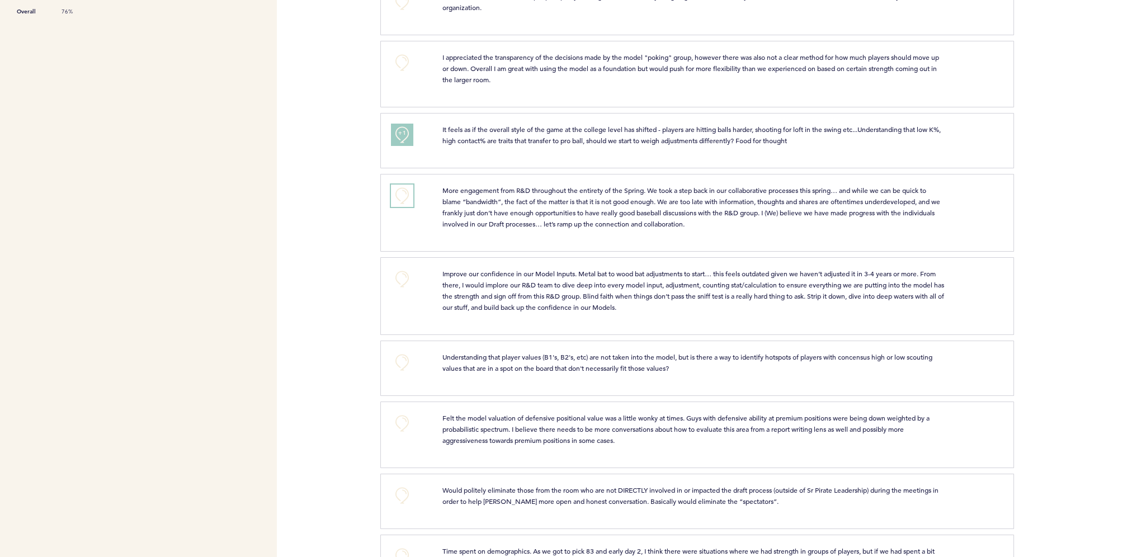
click at [394, 196] on button "+0" at bounding box center [402, 196] width 22 height 22
click at [394, 196] on button "+1" at bounding box center [402, 196] width 22 height 22
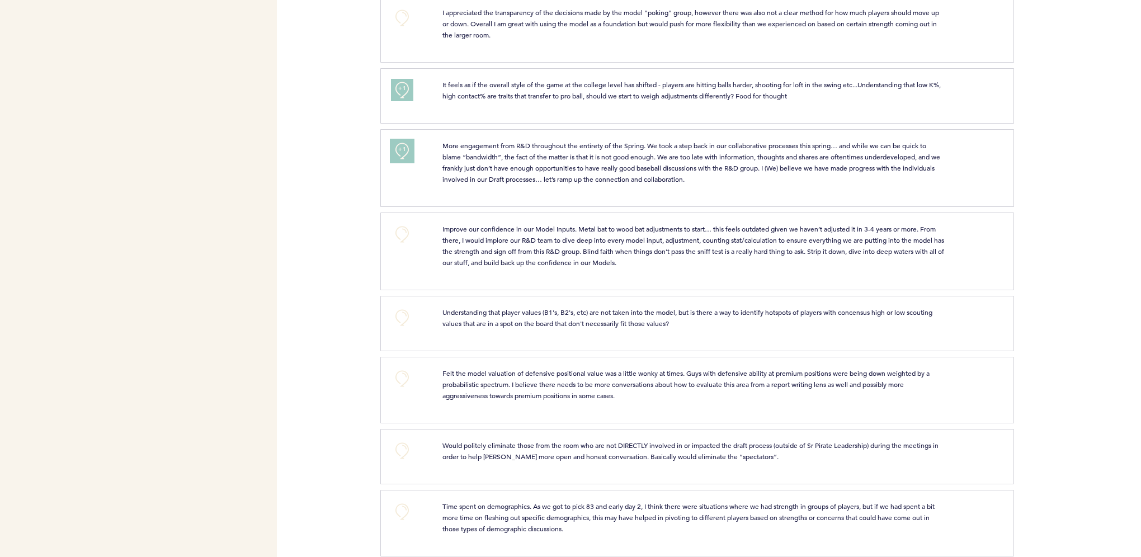
scroll to position [503, 0]
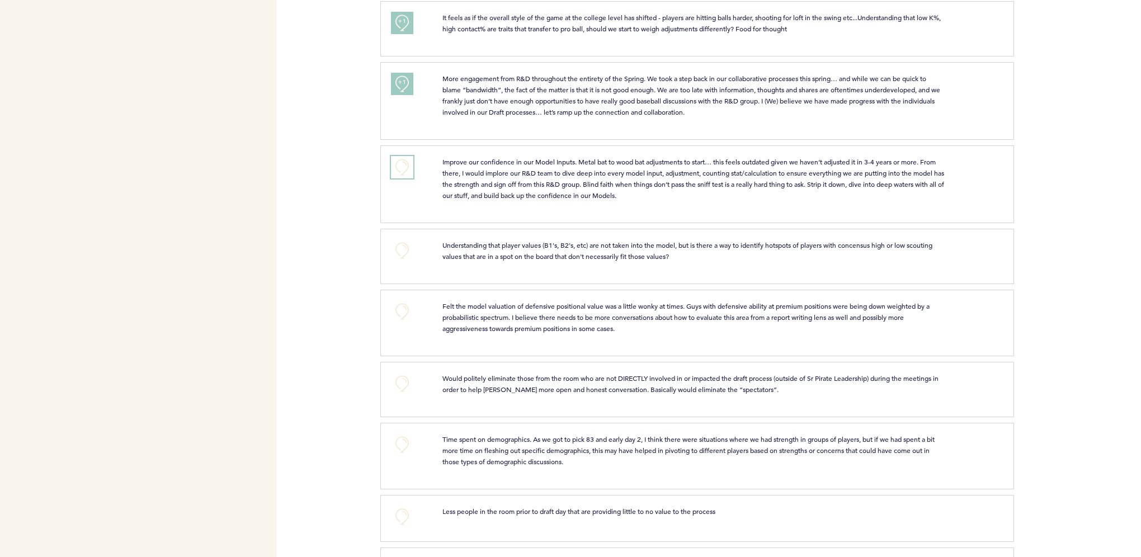
click at [404, 166] on button "+0" at bounding box center [402, 167] width 22 height 22
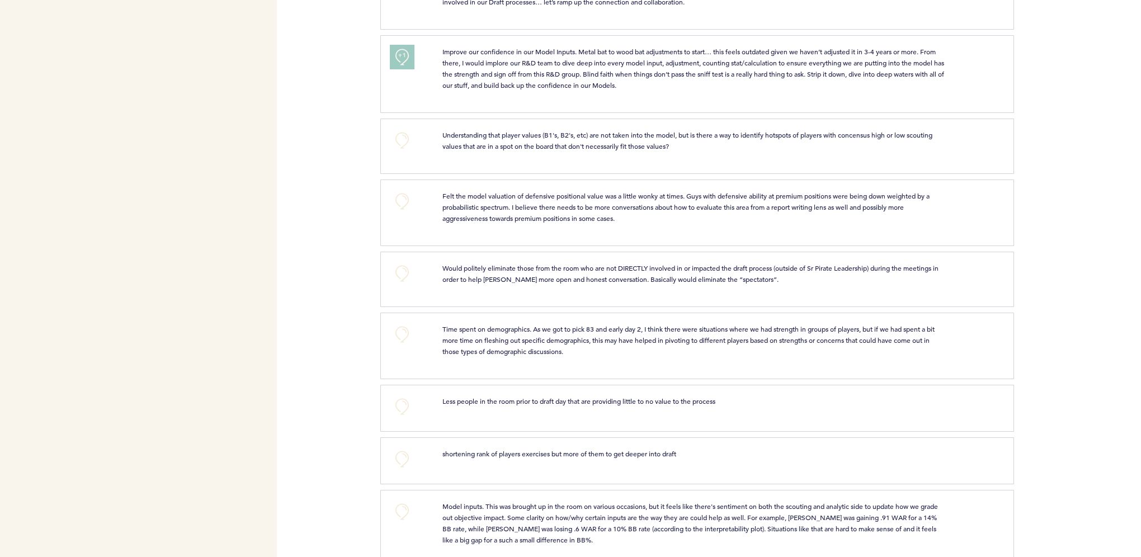
scroll to position [615, 0]
click at [397, 199] on button "+0" at bounding box center [402, 200] width 22 height 22
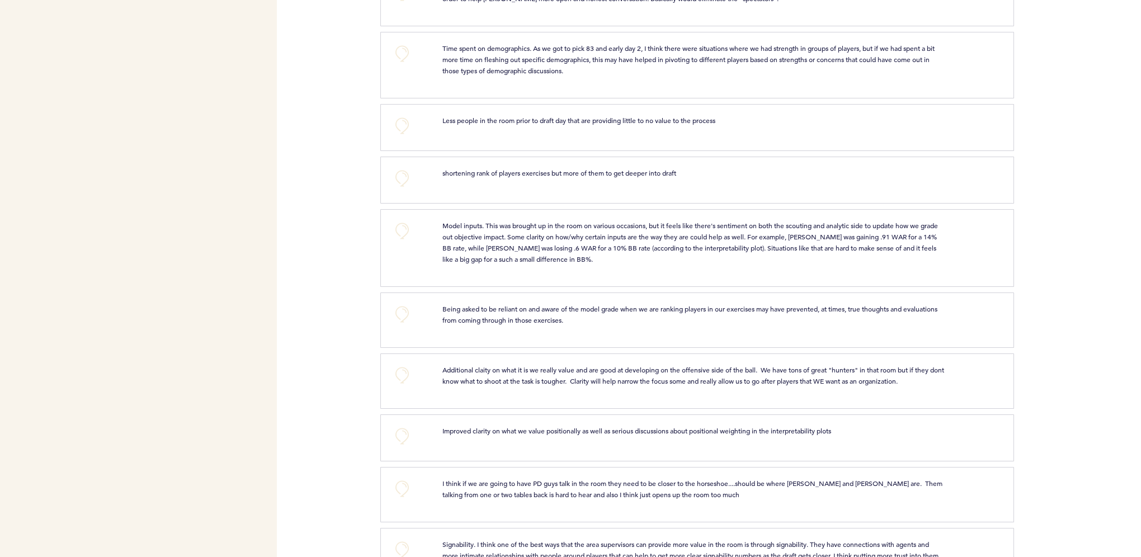
scroll to position [895, 0]
click at [396, 224] on button "+0" at bounding box center [402, 230] width 22 height 22
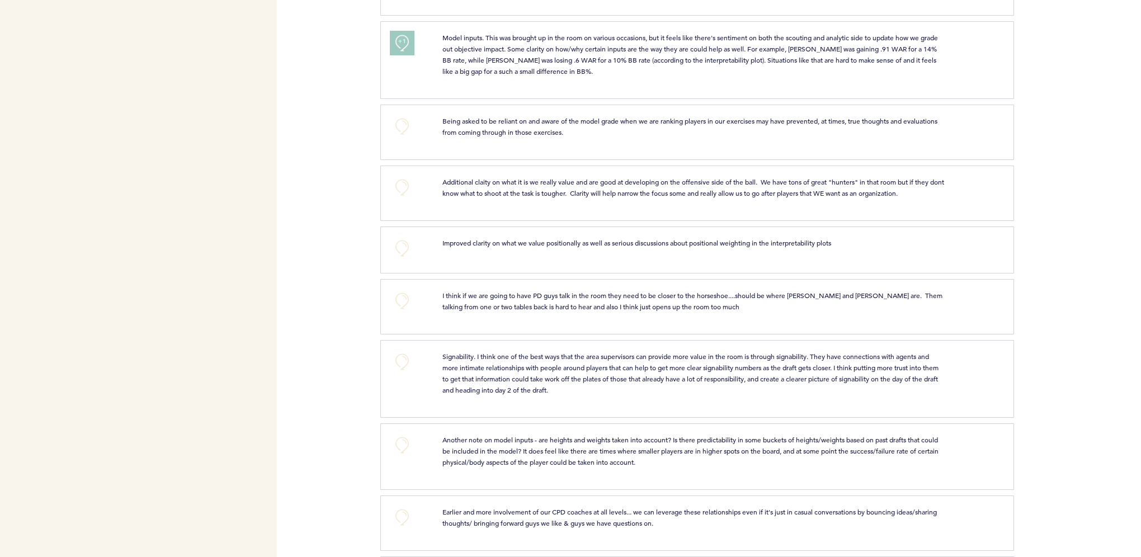
scroll to position [1063, 0]
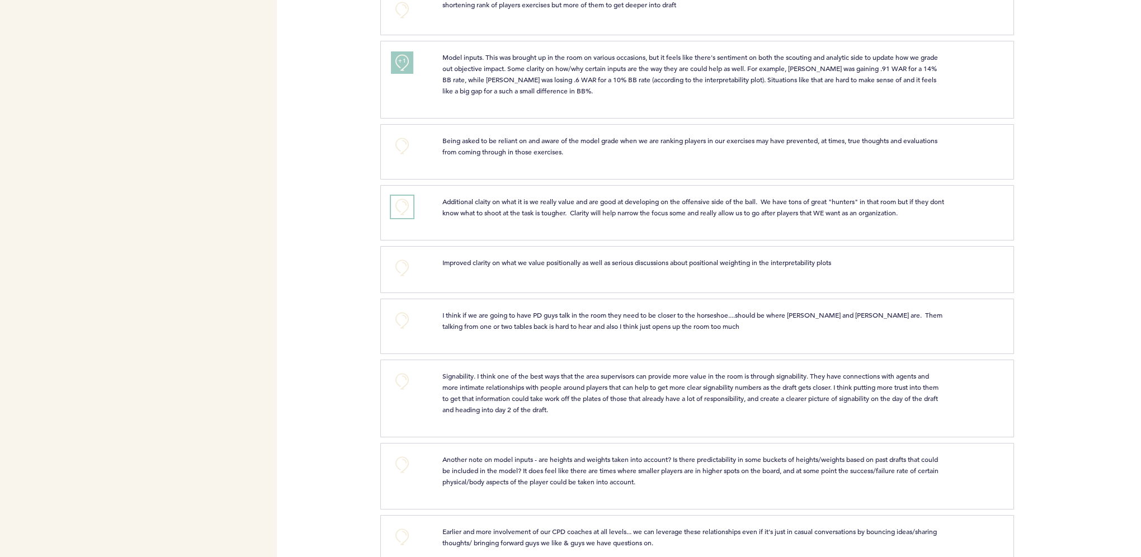
click at [409, 213] on button "+0" at bounding box center [402, 207] width 22 height 22
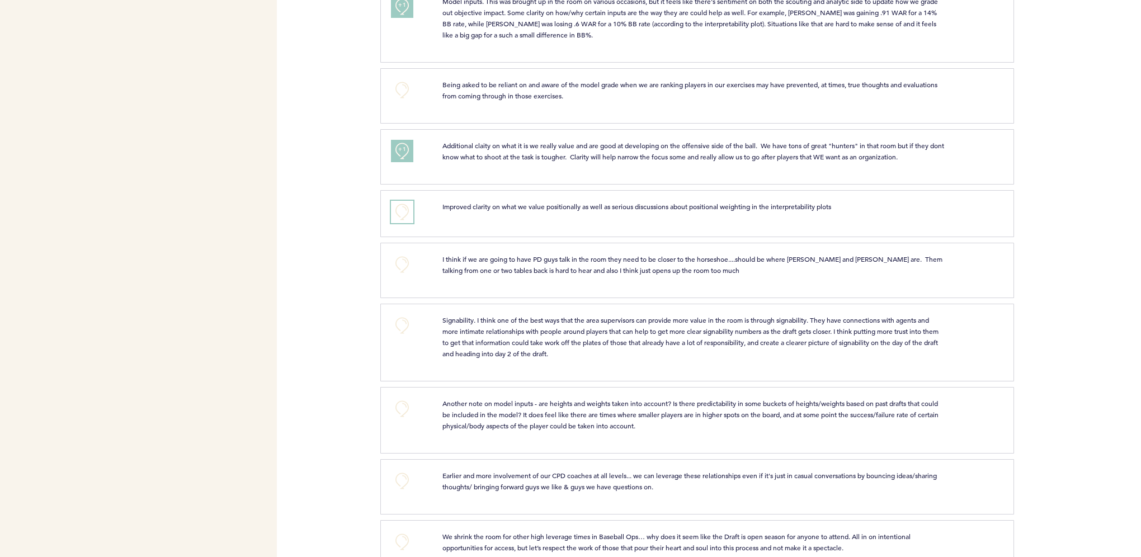
click at [402, 212] on button "+0" at bounding box center [402, 212] width 22 height 22
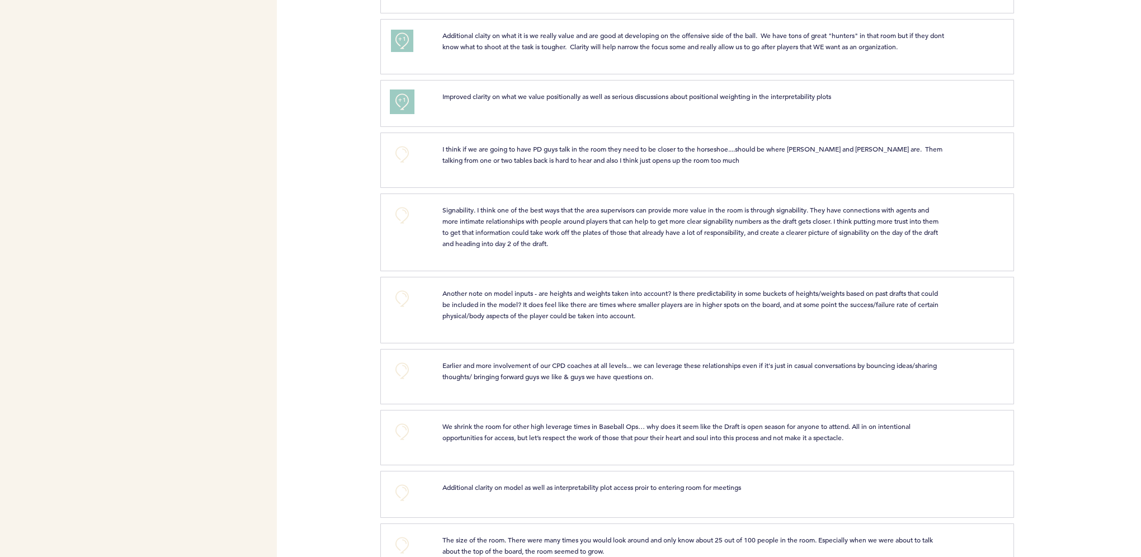
scroll to position [1231, 0]
click at [401, 218] on button "+0" at bounding box center [402, 214] width 22 height 22
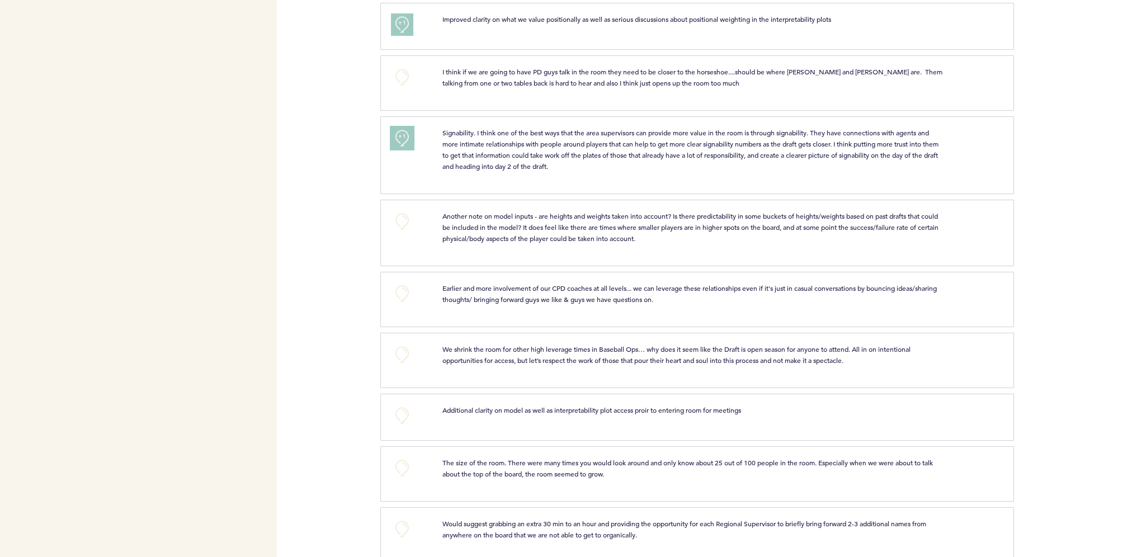
scroll to position [1287, 0]
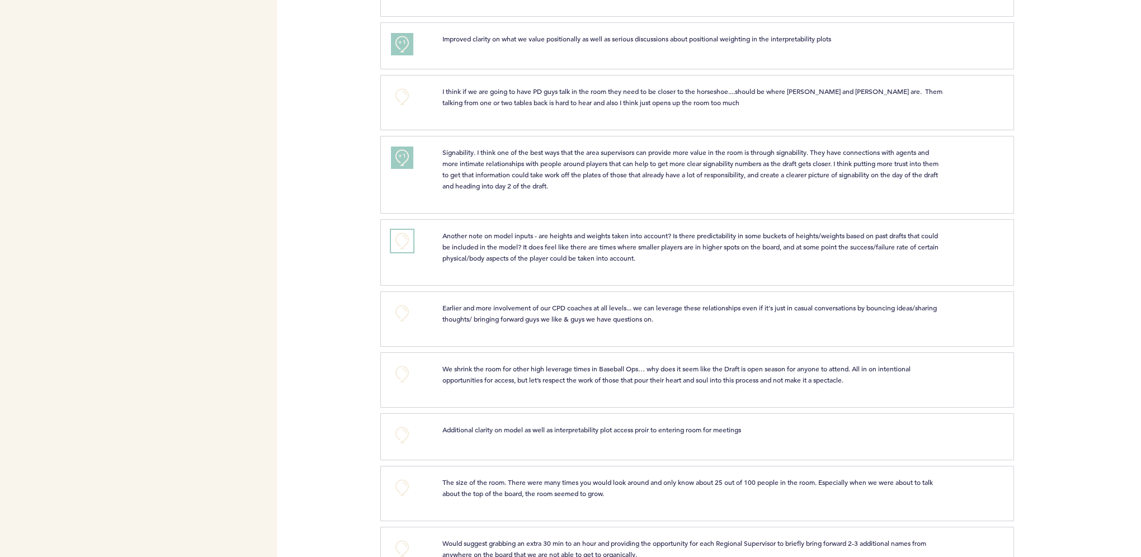
click at [397, 239] on button "+0" at bounding box center [402, 241] width 22 height 22
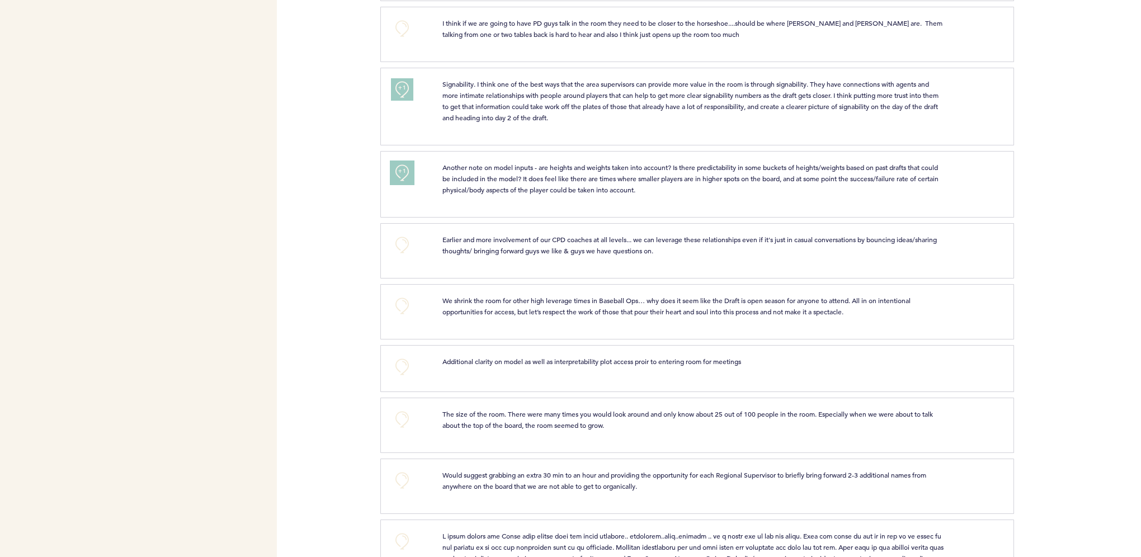
scroll to position [1399, 0]
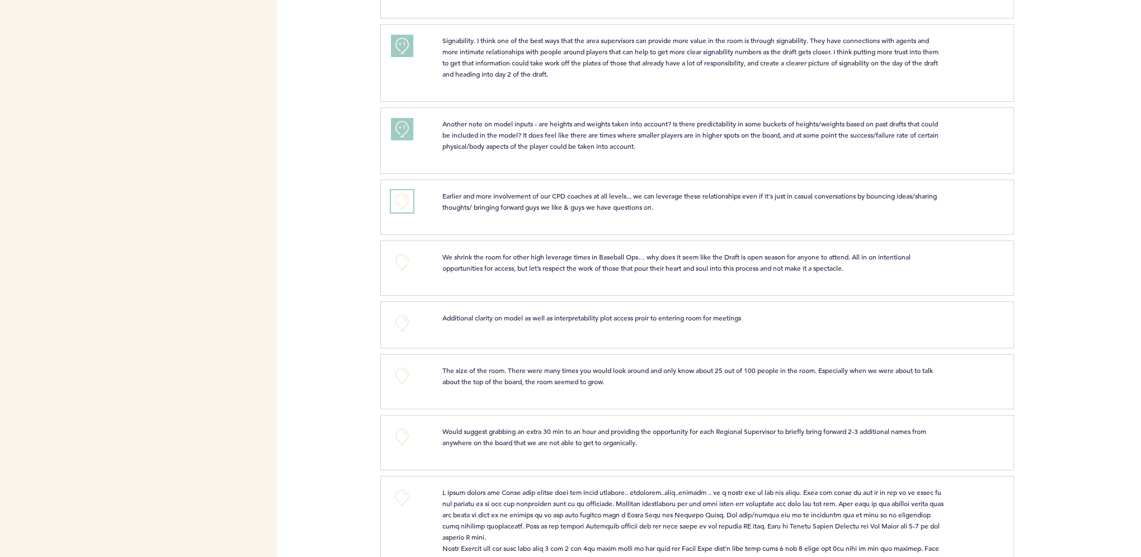
click at [412, 197] on button "+0" at bounding box center [402, 201] width 22 height 22
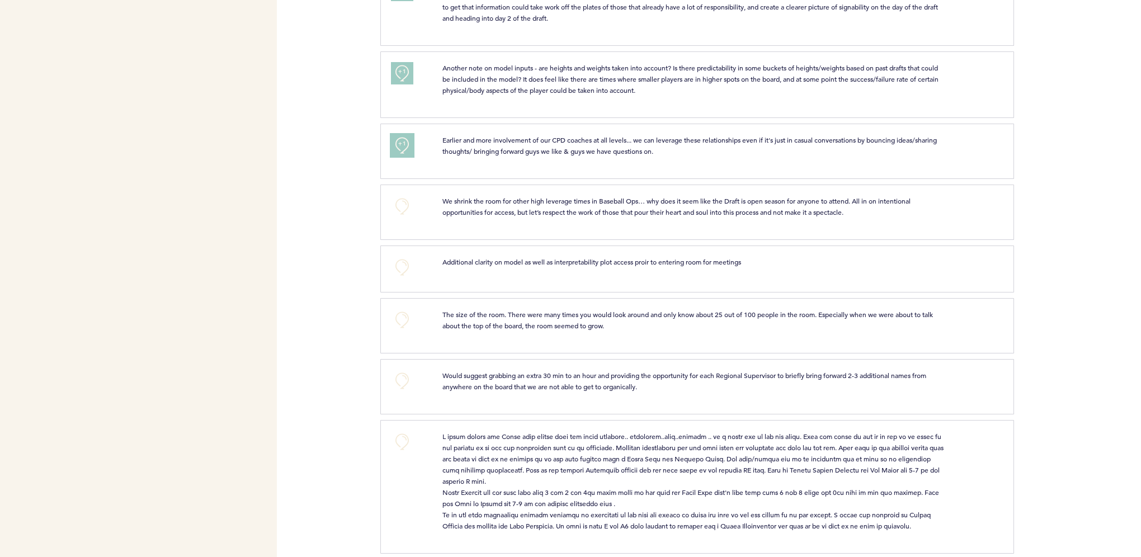
scroll to position [1472, 0]
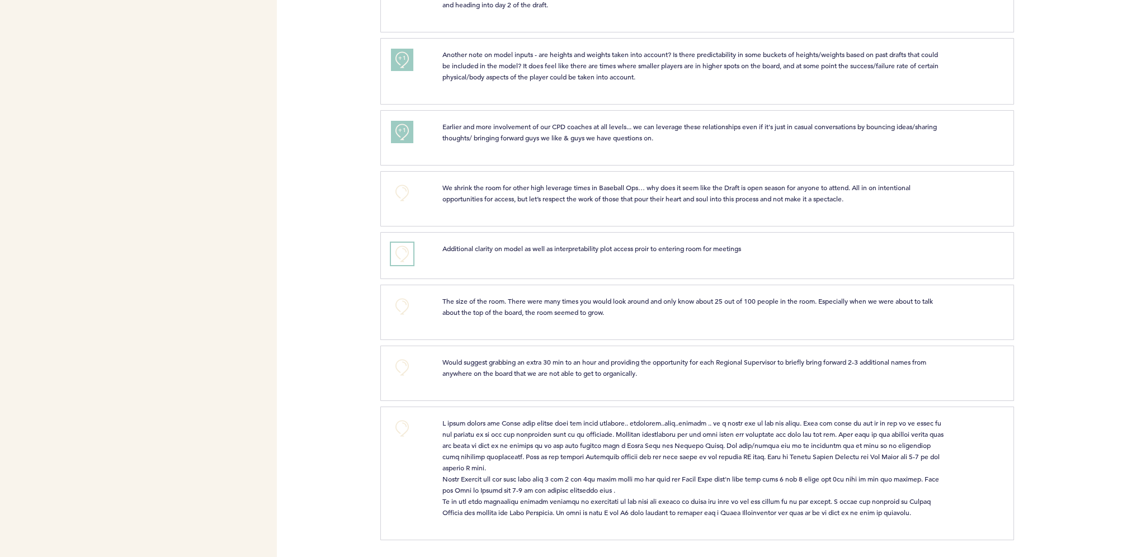
click at [407, 243] on button "+0" at bounding box center [402, 254] width 22 height 22
click at [407, 243] on button "+1" at bounding box center [402, 254] width 22 height 22
click at [401, 360] on button "+0" at bounding box center [402, 367] width 22 height 22
click at [401, 360] on button "+1" at bounding box center [402, 367] width 22 height 22
click at [646, 482] on p at bounding box center [694, 467] width 502 height 101
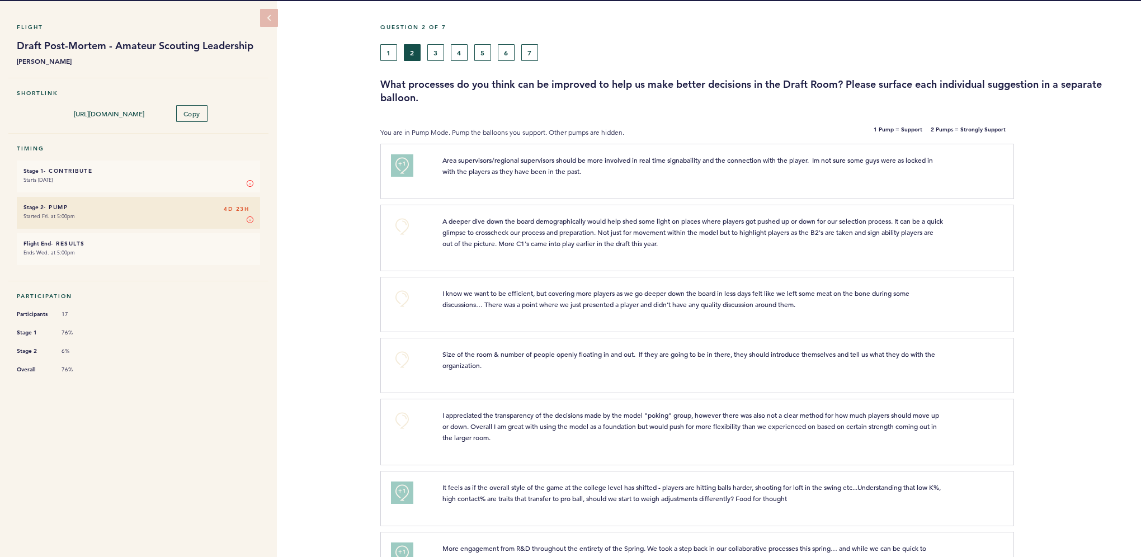
scroll to position [0, 0]
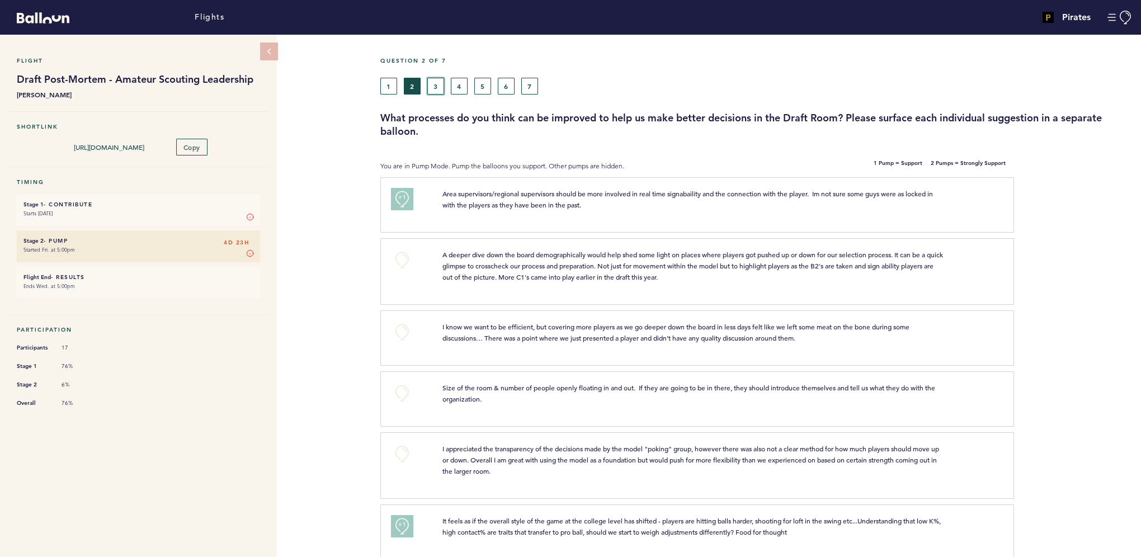
click at [438, 82] on button "3" at bounding box center [435, 86] width 17 height 17
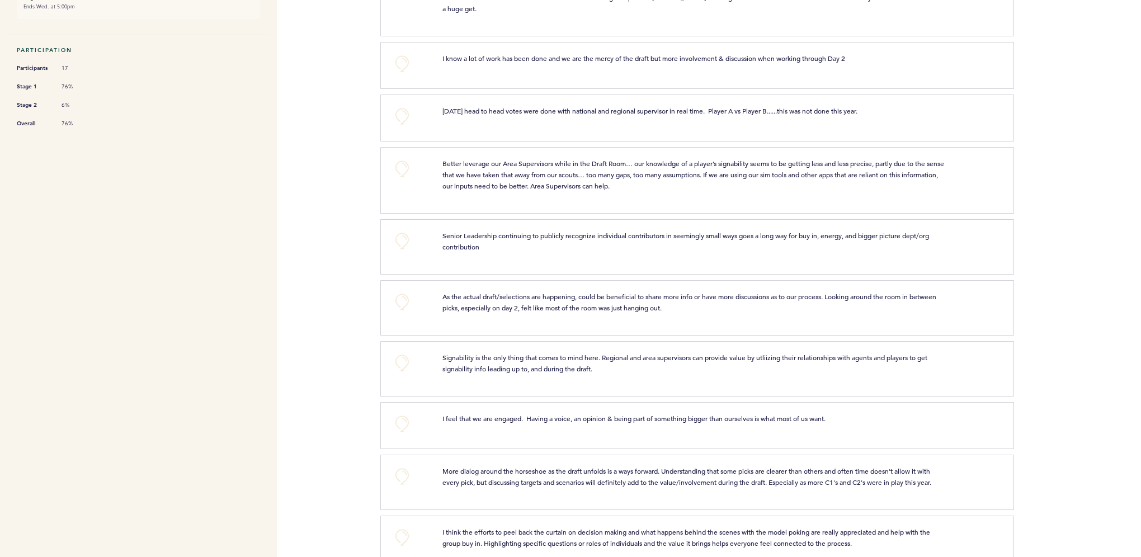
scroll to position [224, 0]
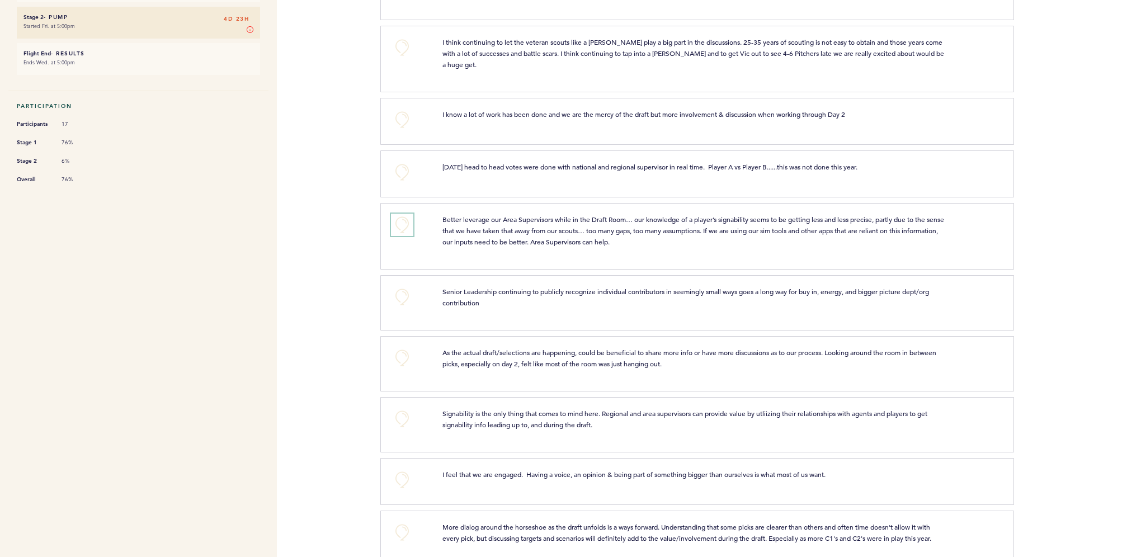
click at [407, 230] on button "+0" at bounding box center [402, 225] width 22 height 22
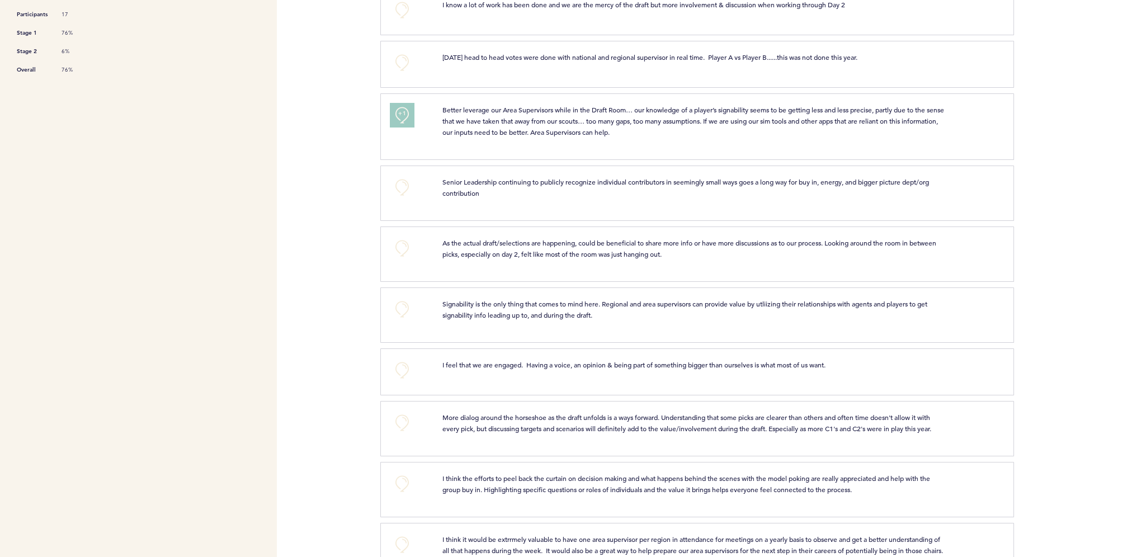
scroll to position [336, 0]
click at [403, 189] on button "+0" at bounding box center [402, 185] width 22 height 22
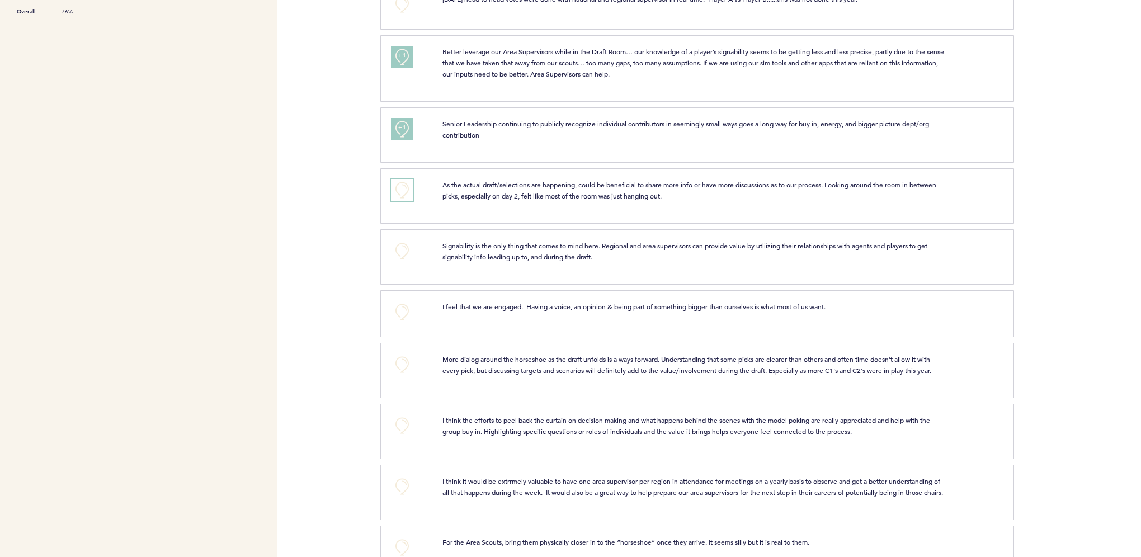
click at [394, 190] on button "+0" at bounding box center [402, 190] width 22 height 22
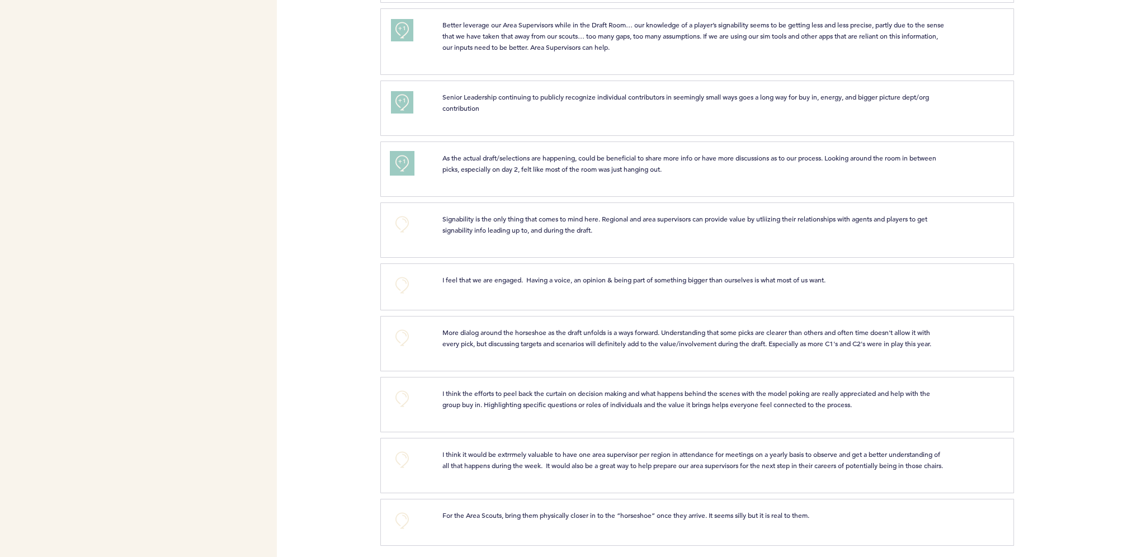
scroll to position [431, 0]
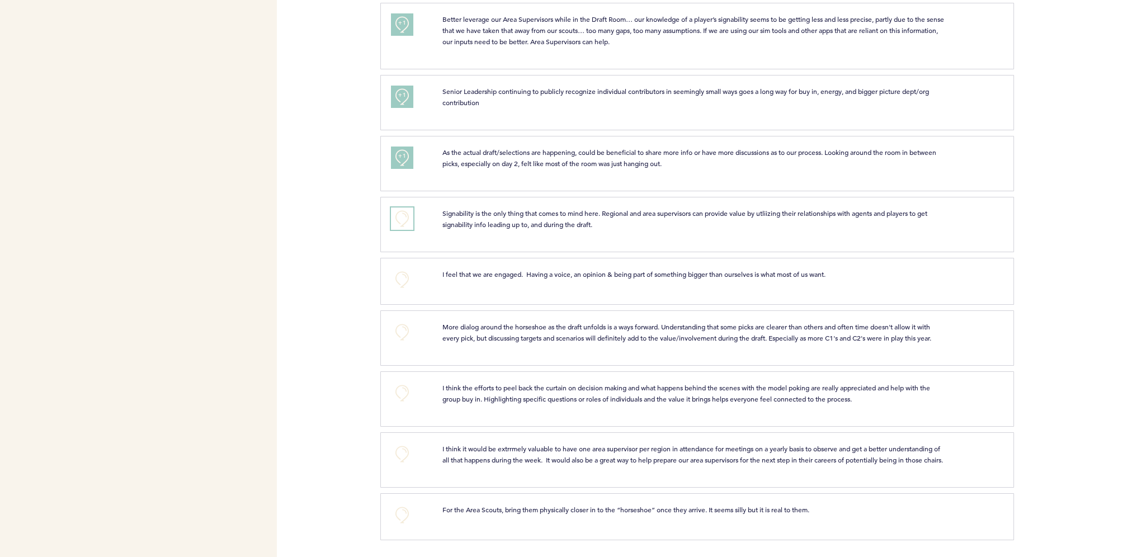
click at [405, 208] on button "+0" at bounding box center [402, 219] width 22 height 22
click at [407, 382] on button "+0" at bounding box center [402, 393] width 22 height 22
click at [401, 444] on button "+0" at bounding box center [402, 454] width 22 height 22
click at [401, 447] on span "+1" at bounding box center [402, 452] width 8 height 11
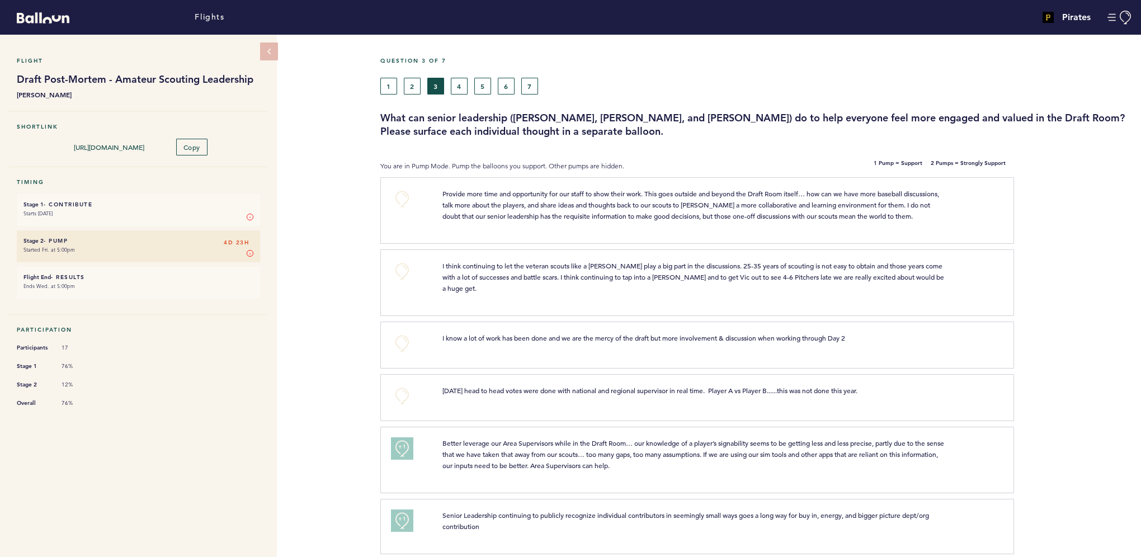
scroll to position [0, 0]
click at [461, 87] on button "4" at bounding box center [459, 86] width 17 height 17
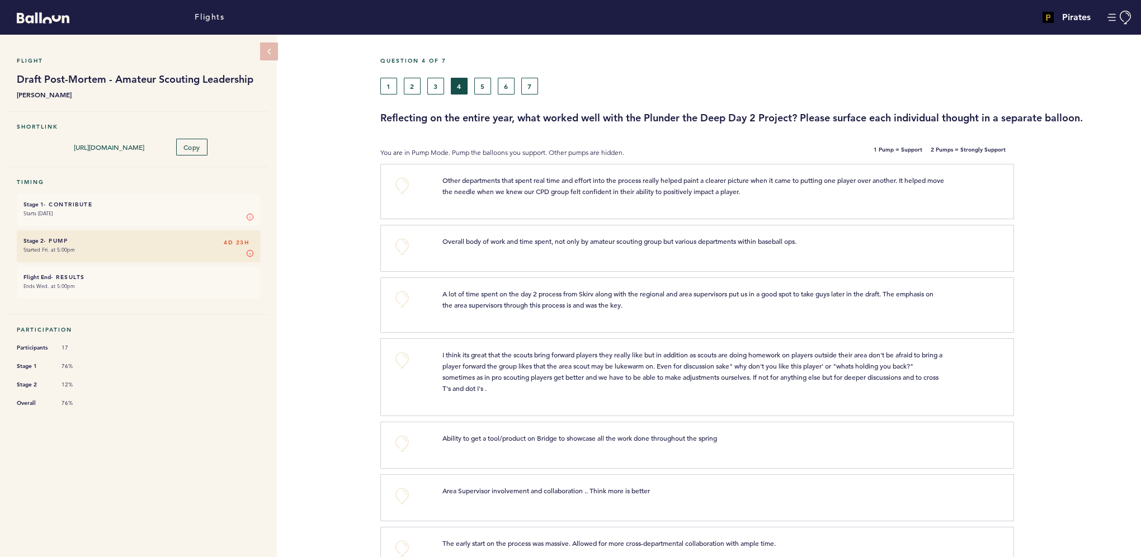
click at [444, 93] on div "1 2 3 4 5 6 7" at bounding box center [660, 86] width 560 height 17
click at [432, 84] on button "3" at bounding box center [435, 86] width 17 height 17
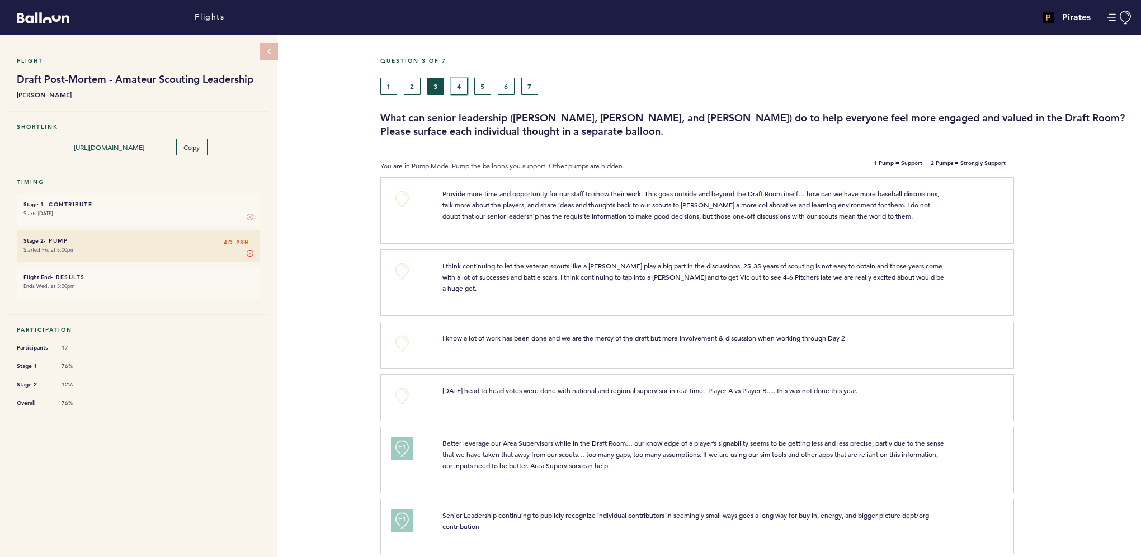
click at [461, 84] on button "4" at bounding box center [459, 86] width 17 height 17
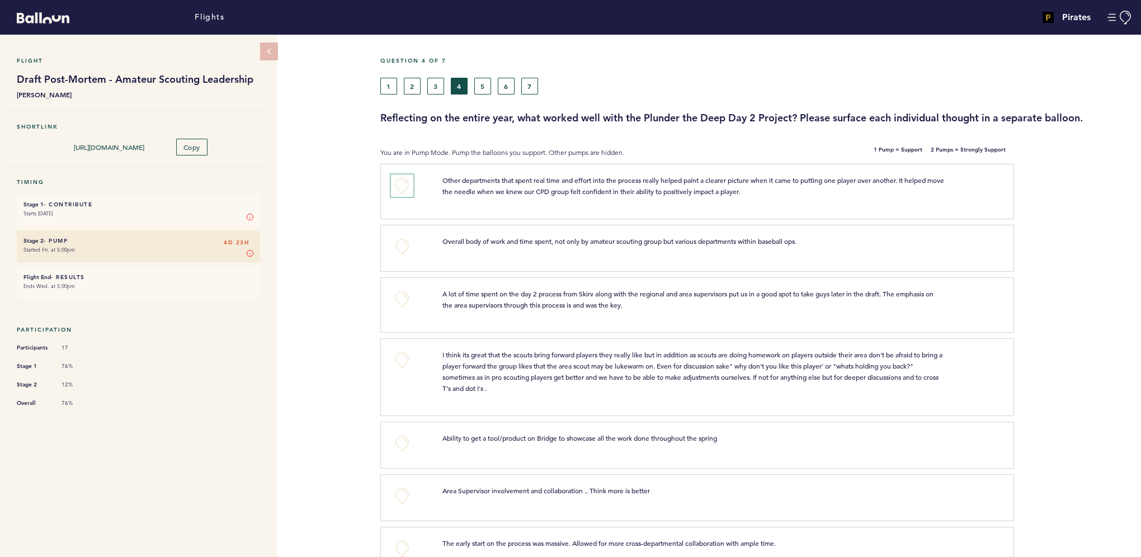
click at [406, 187] on button "+0" at bounding box center [402, 186] width 22 height 22
click at [406, 187] on button "+1" at bounding box center [402, 186] width 22 height 22
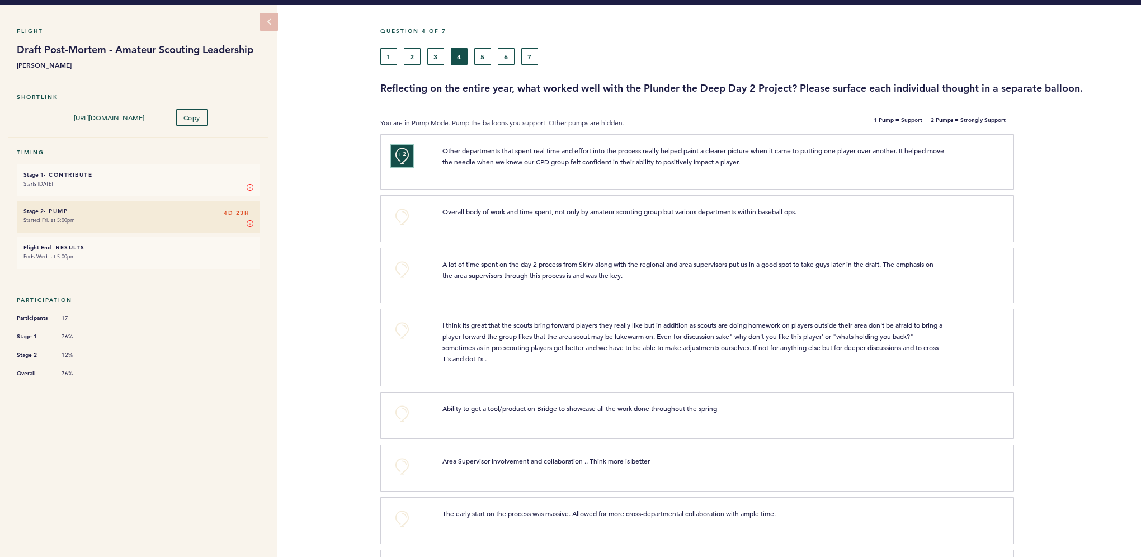
scroll to position [56, 0]
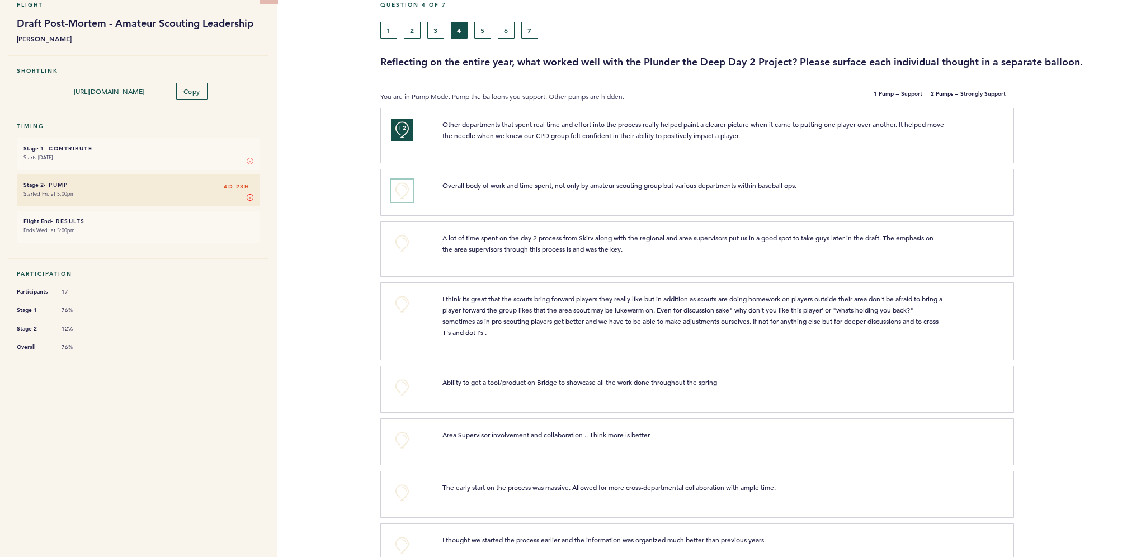
click at [405, 200] on button "+0" at bounding box center [402, 191] width 22 height 22
click at [405, 200] on button "+1" at bounding box center [402, 191] width 22 height 22
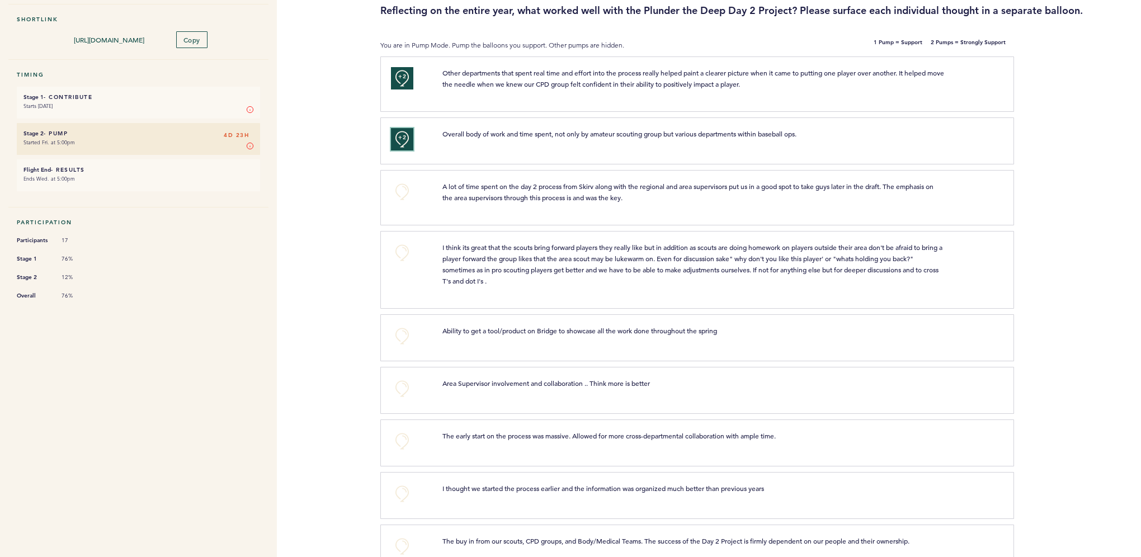
scroll to position [168, 0]
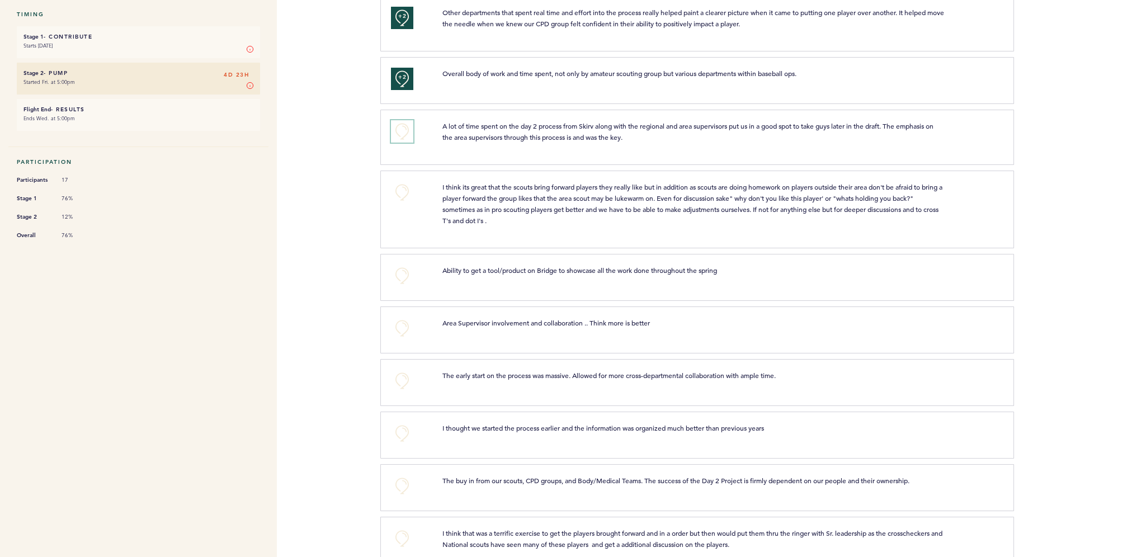
click at [399, 138] on button "+0" at bounding box center [402, 131] width 22 height 22
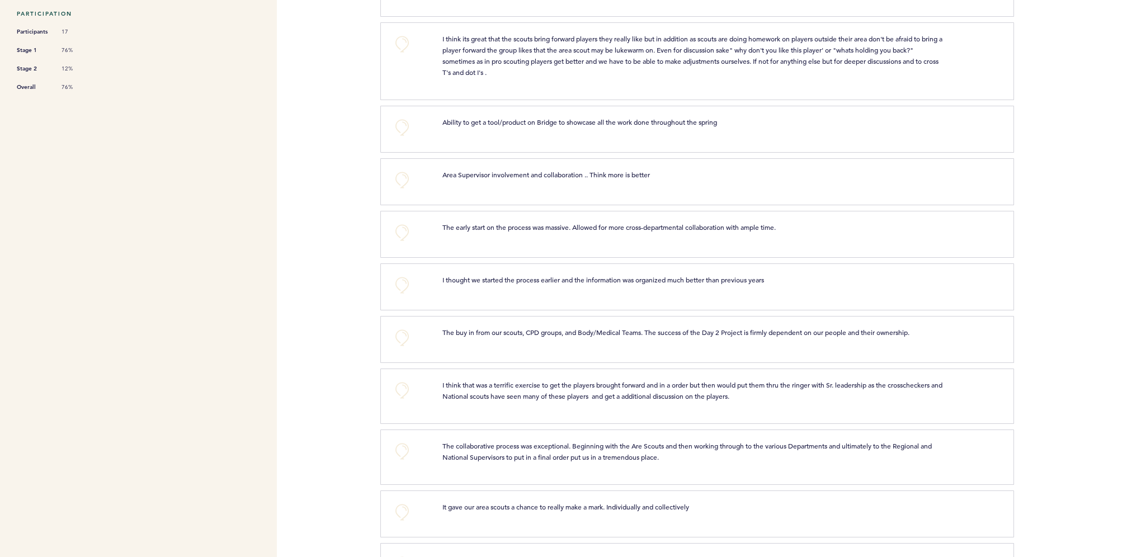
scroll to position [336, 0]
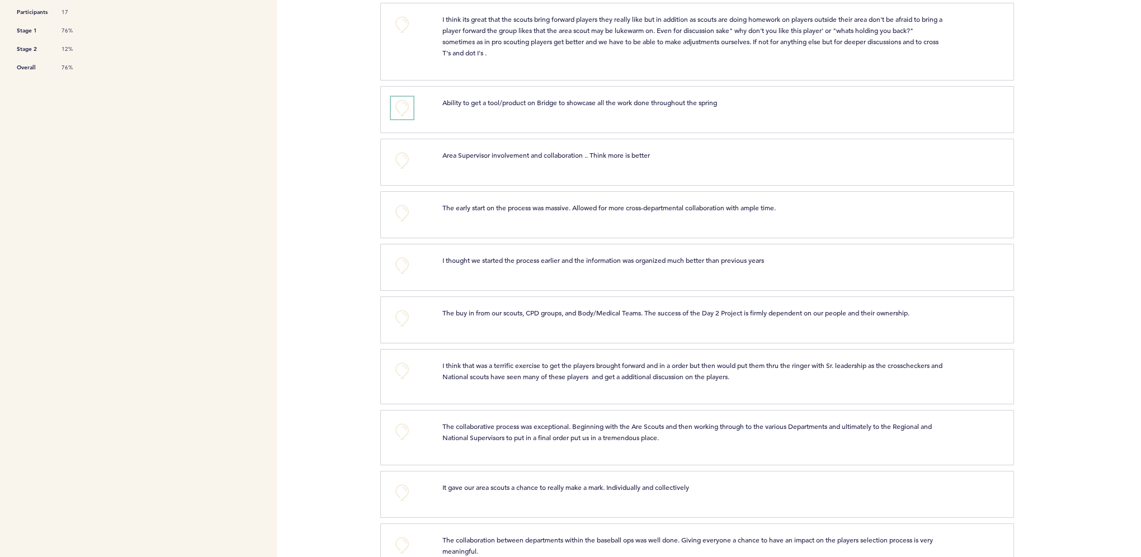
click at [406, 112] on button "+0" at bounding box center [402, 108] width 22 height 22
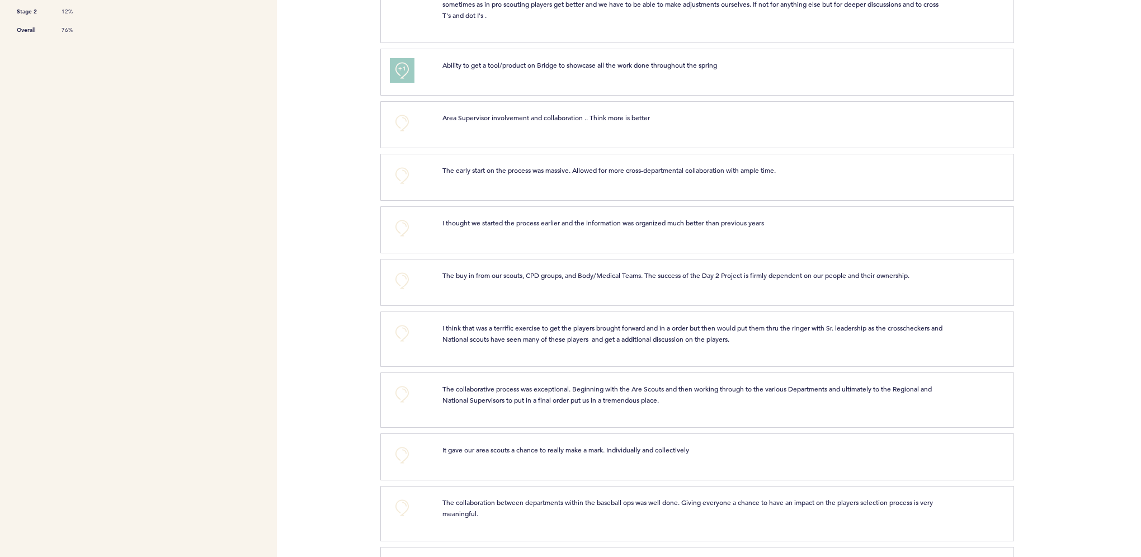
scroll to position [392, 0]
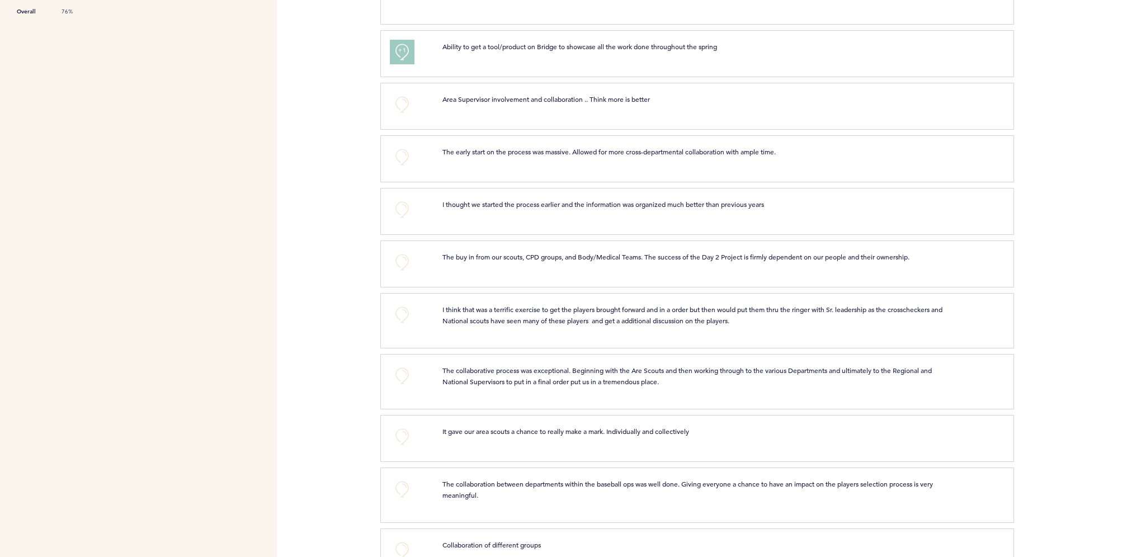
click at [398, 53] on span "+1" at bounding box center [402, 50] width 8 height 11
click at [389, 47] on div "+2" at bounding box center [408, 52] width 51 height 22
click at [398, 50] on span "+2" at bounding box center [402, 50] width 8 height 11
click at [398, 50] on button "+0" at bounding box center [402, 52] width 22 height 22
click at [397, 43] on button "+1" at bounding box center [402, 52] width 22 height 22
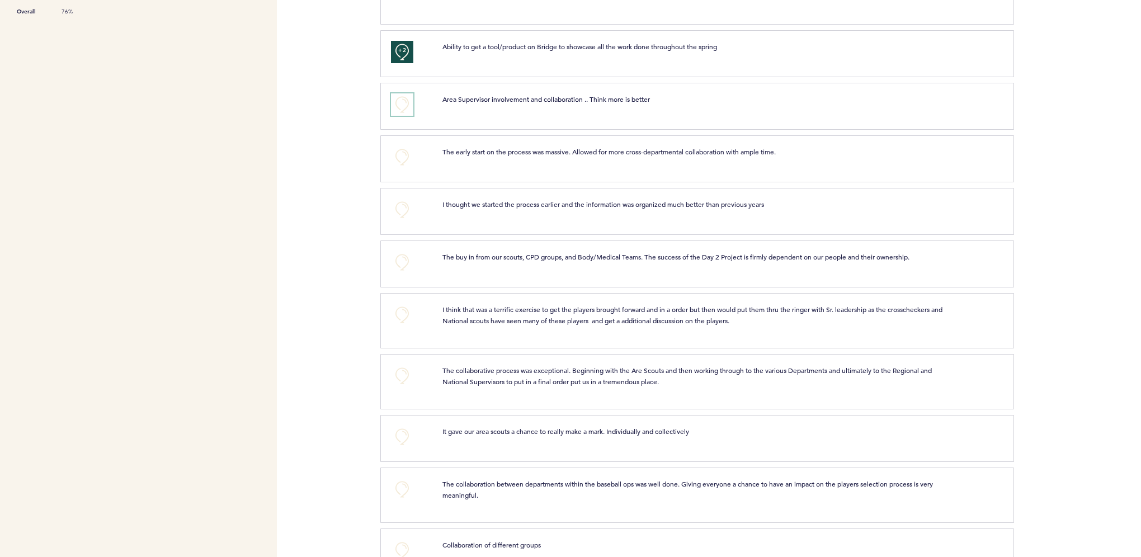
click at [398, 112] on button "+0" at bounding box center [402, 104] width 22 height 22
click at [404, 98] on span "+1" at bounding box center [402, 102] width 8 height 11
click at [391, 153] on button "+0" at bounding box center [402, 157] width 22 height 22
click at [404, 157] on span "+1" at bounding box center [402, 155] width 8 height 11
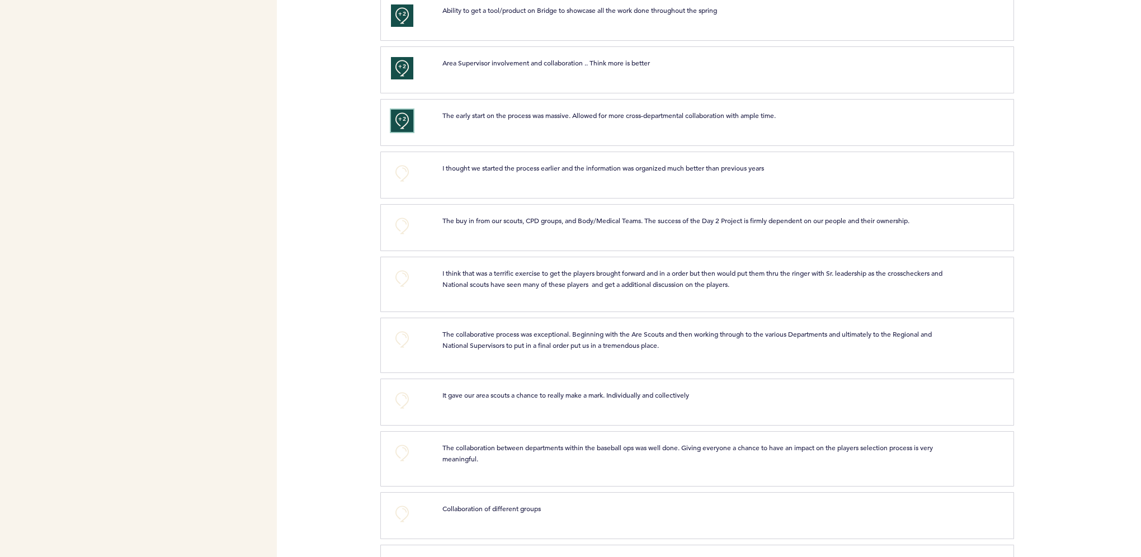
scroll to position [448, 0]
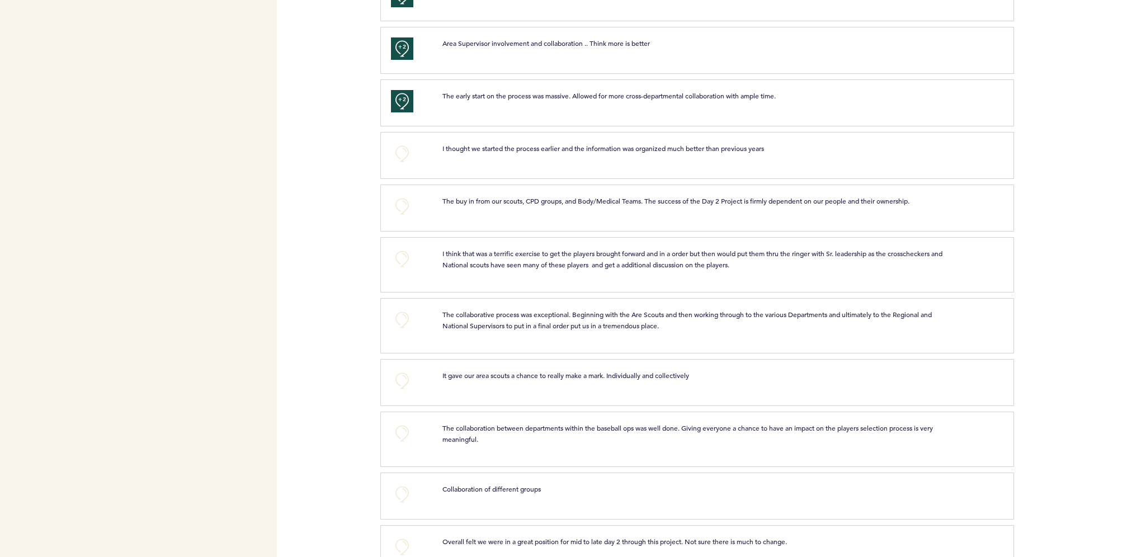
click at [404, 163] on div "+0 I thought we started the process earlier and the information was organized m…" at bounding box center [697, 155] width 634 height 47
click at [401, 154] on button "+0" at bounding box center [402, 154] width 22 height 22
click at [401, 154] on span "+1" at bounding box center [402, 152] width 8 height 11
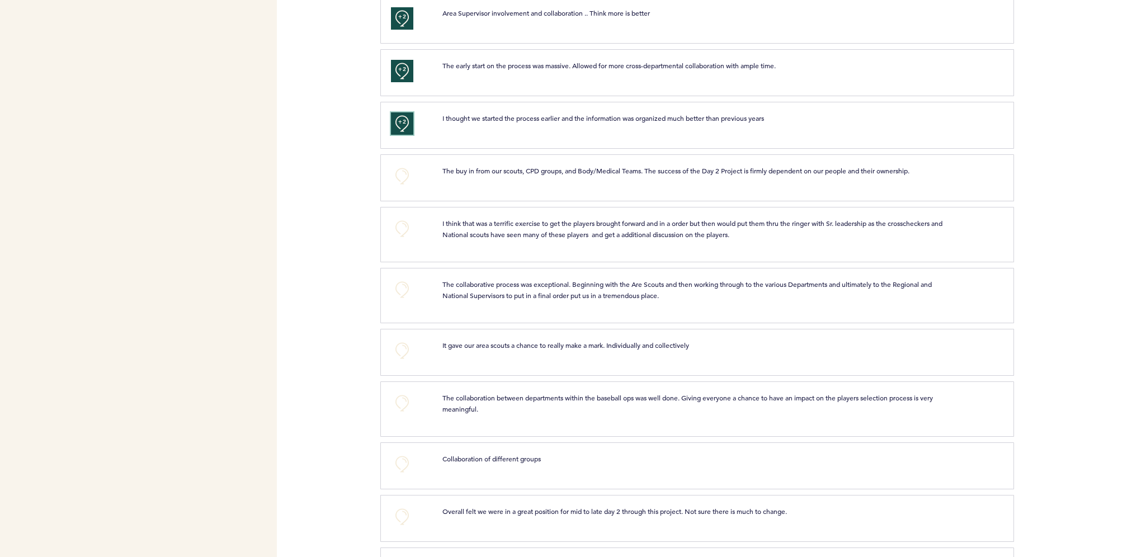
scroll to position [503, 0]
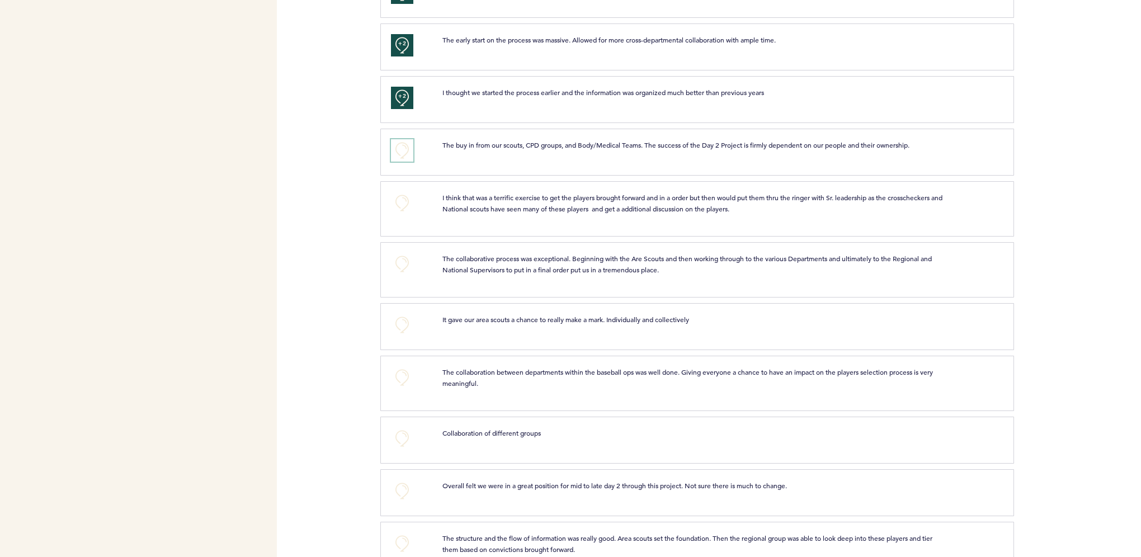
click at [399, 158] on button "+0" at bounding box center [402, 150] width 22 height 22
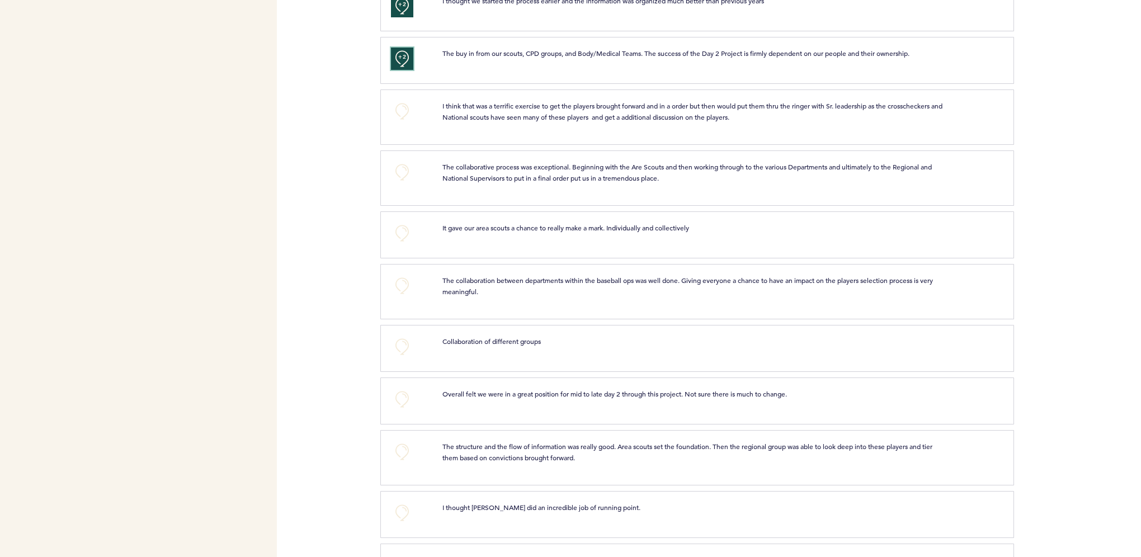
scroll to position [615, 0]
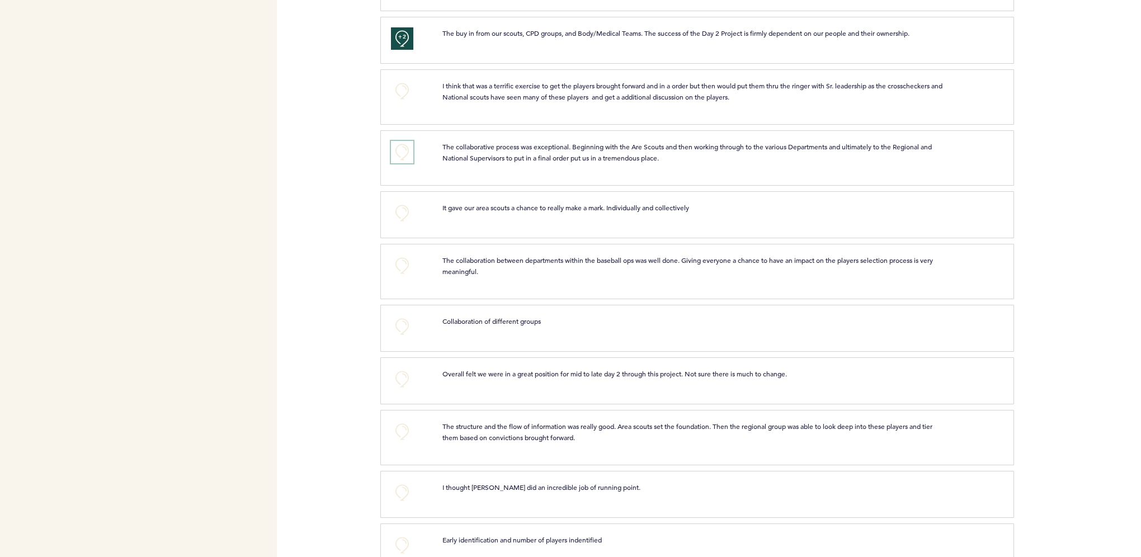
click at [399, 149] on button "+0" at bounding box center [402, 152] width 22 height 22
click at [399, 149] on span "+1" at bounding box center [402, 150] width 8 height 11
click at [412, 90] on button "+0" at bounding box center [402, 91] width 22 height 22
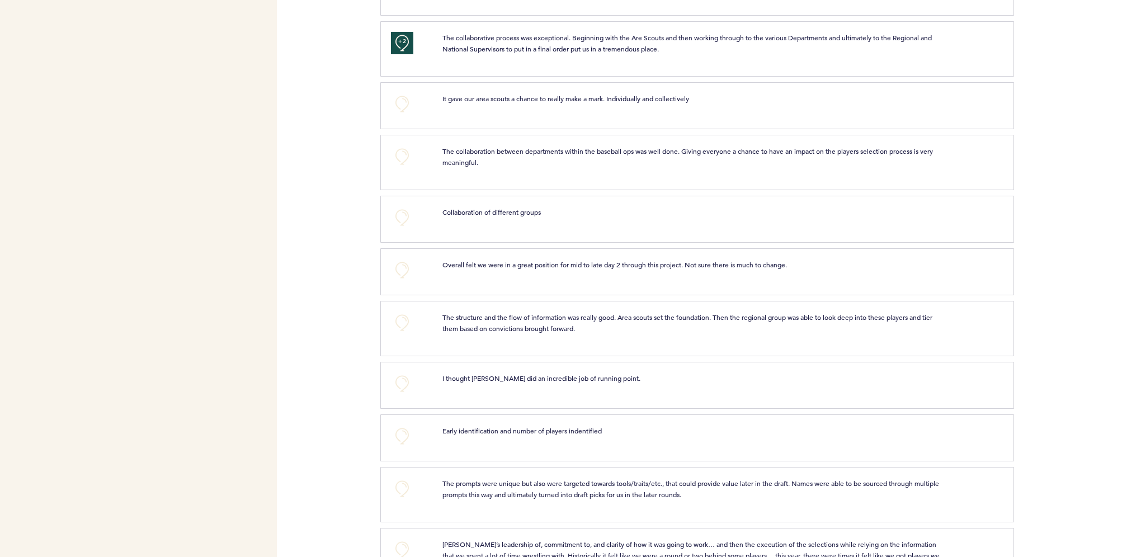
scroll to position [727, 0]
click at [405, 105] on button "+0" at bounding box center [402, 101] width 22 height 22
click at [405, 105] on button "+1" at bounding box center [402, 101] width 22 height 22
click at [400, 152] on button "+0" at bounding box center [402, 154] width 22 height 22
click at [400, 152] on span "+1" at bounding box center [402, 152] width 8 height 11
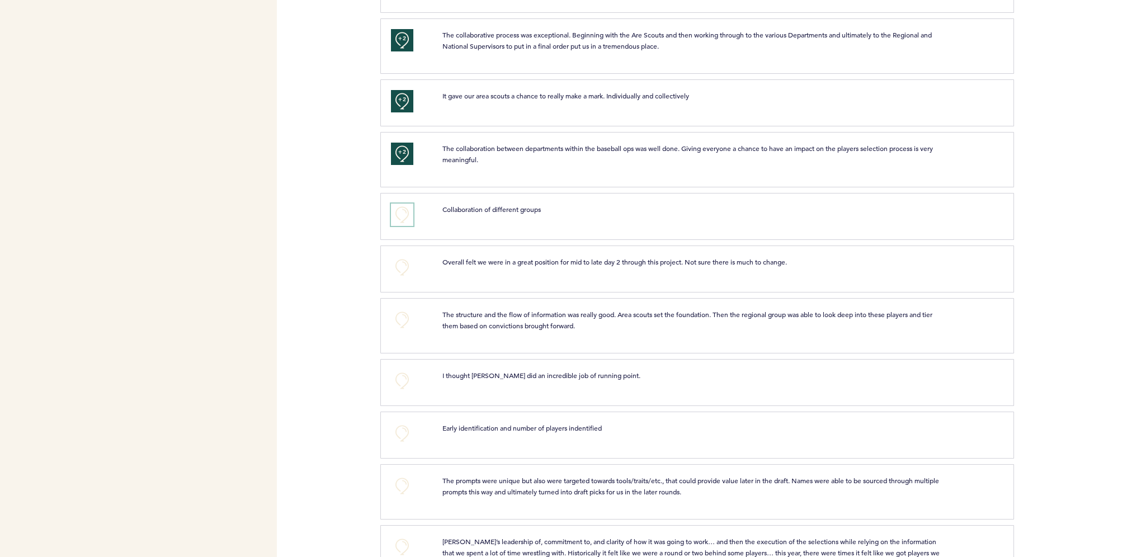
click at [397, 215] on button "+0" at bounding box center [402, 215] width 22 height 22
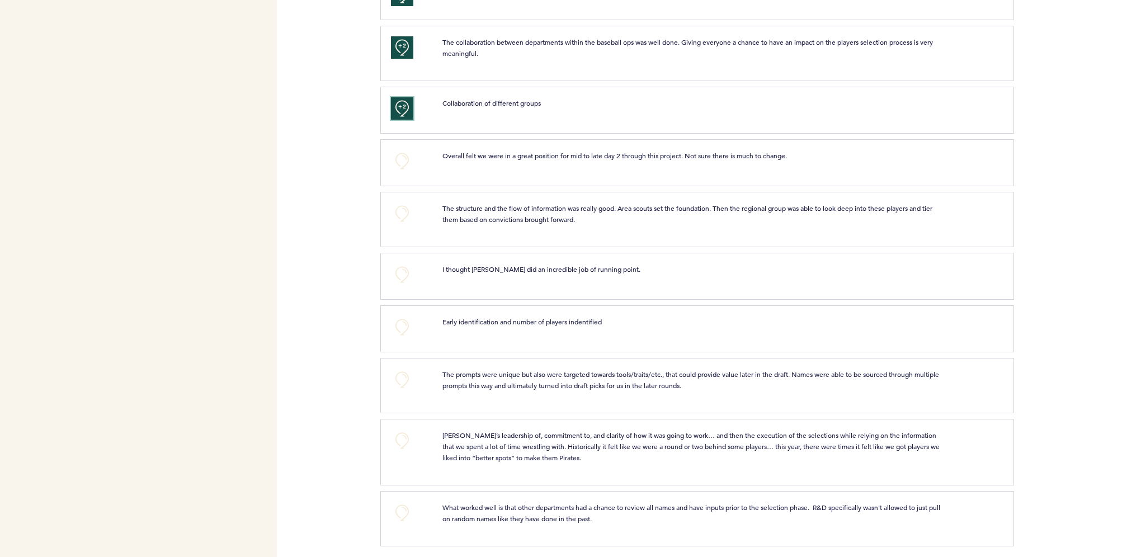
scroll to position [834, 0]
click at [405, 157] on button "+0" at bounding box center [402, 160] width 22 height 22
click at [392, 208] on button "+0" at bounding box center [402, 213] width 22 height 22
click at [412, 274] on button "+0" at bounding box center [402, 274] width 22 height 22
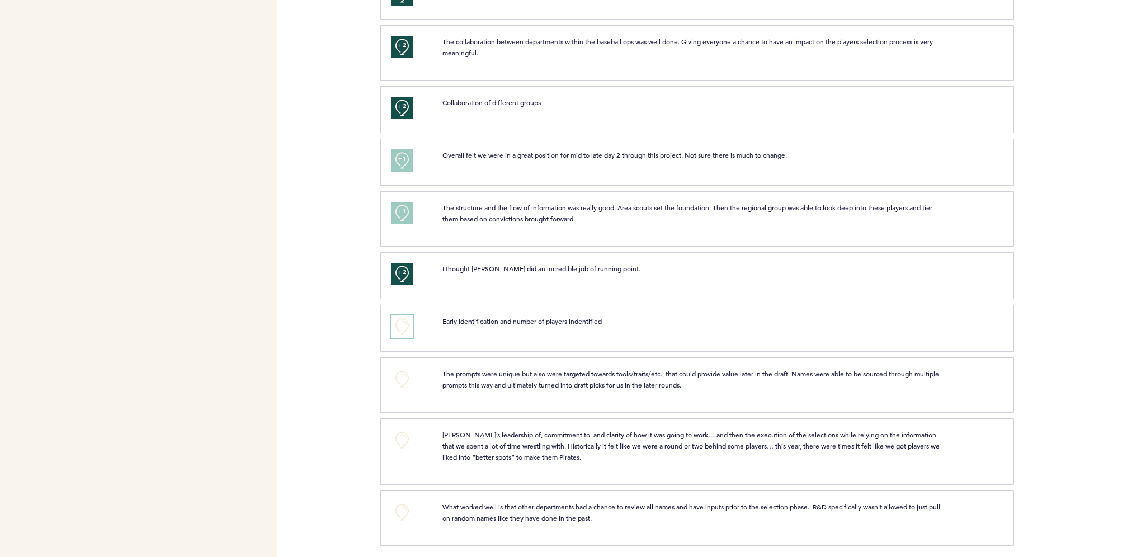
click at [403, 324] on button "+0" at bounding box center [402, 327] width 22 height 22
click at [401, 322] on span "+1" at bounding box center [402, 324] width 8 height 11
click at [401, 376] on button "+0" at bounding box center [402, 379] width 22 height 22
click at [0, 0] on span "+0" at bounding box center [0, 0] width 0 height 0
click at [404, 438] on button "+0" at bounding box center [402, 440] width 22 height 22
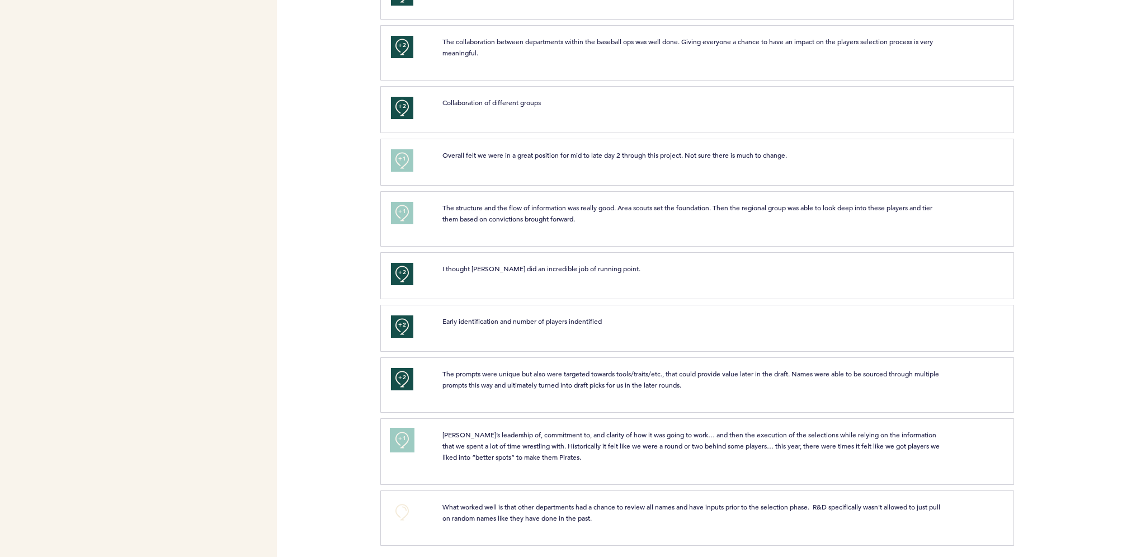
click at [404, 438] on span "+1" at bounding box center [402, 438] width 8 height 11
click at [400, 506] on button "+0" at bounding box center [402, 512] width 22 height 22
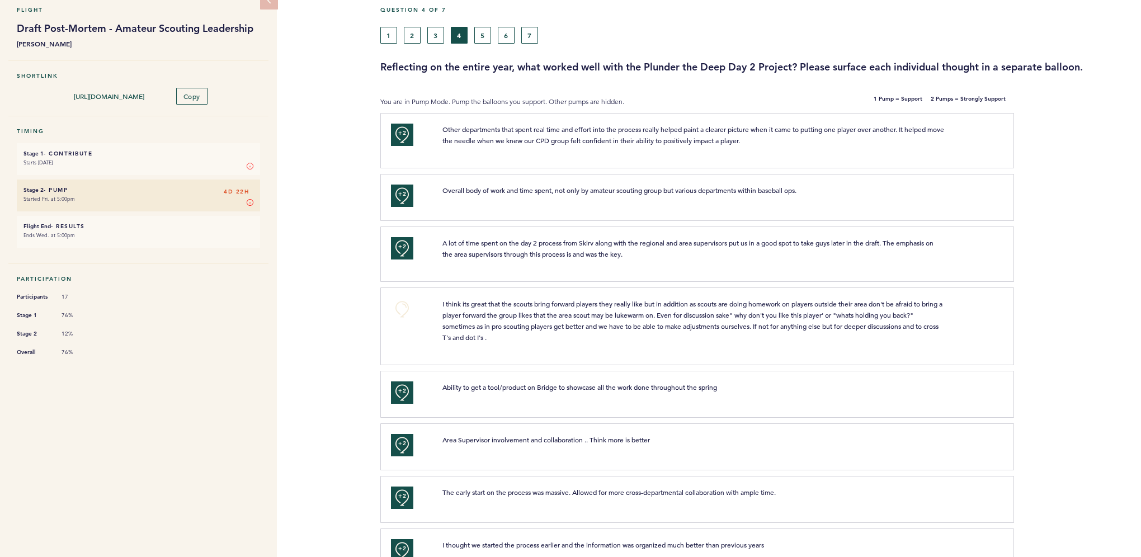
scroll to position [0, 0]
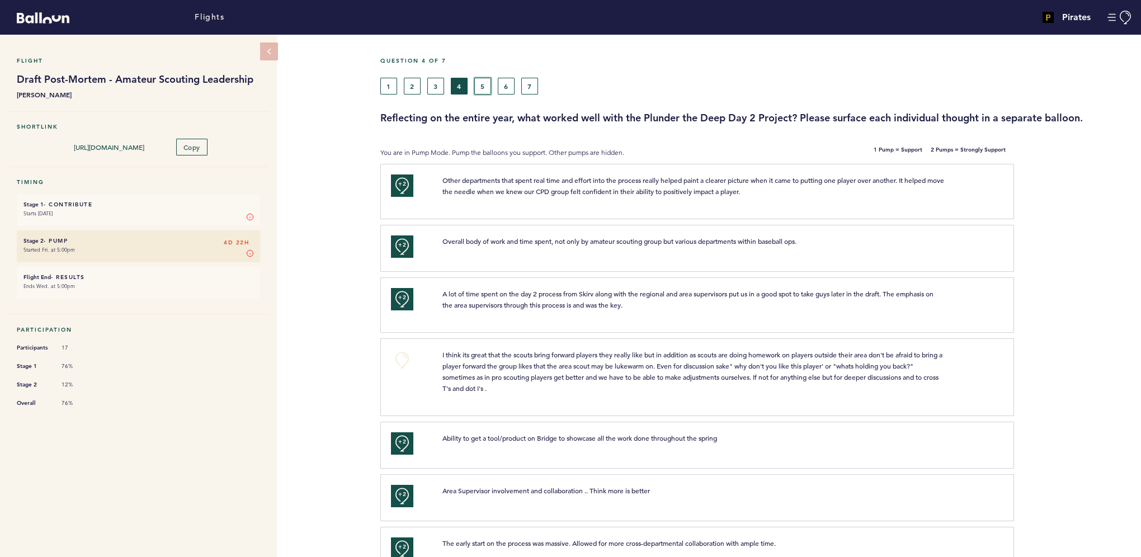
click at [486, 86] on button "5" at bounding box center [482, 86] width 17 height 17
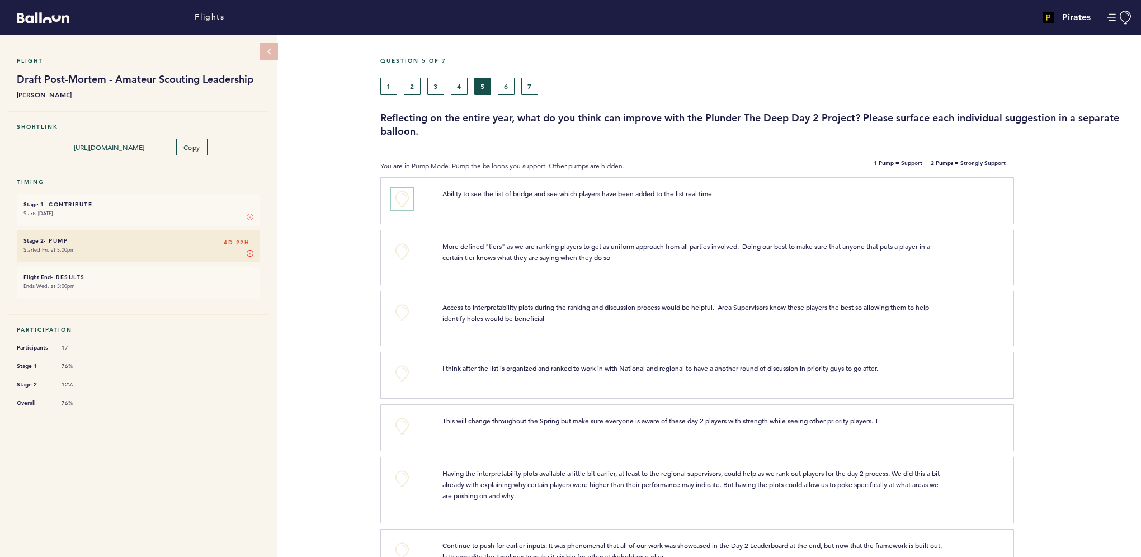
click at [407, 199] on button "+0" at bounding box center [402, 199] width 22 height 22
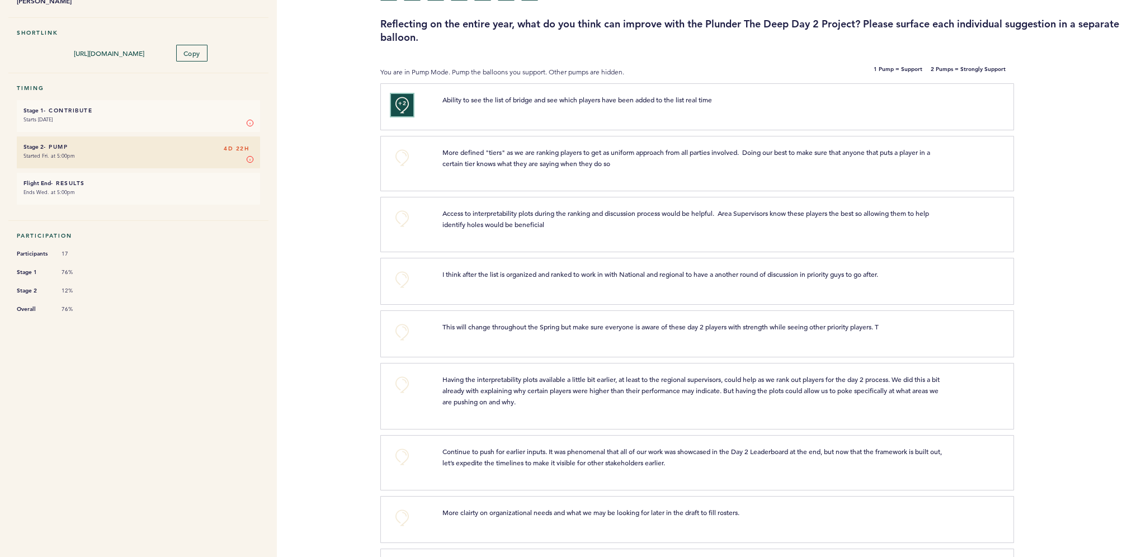
scroll to position [112, 0]
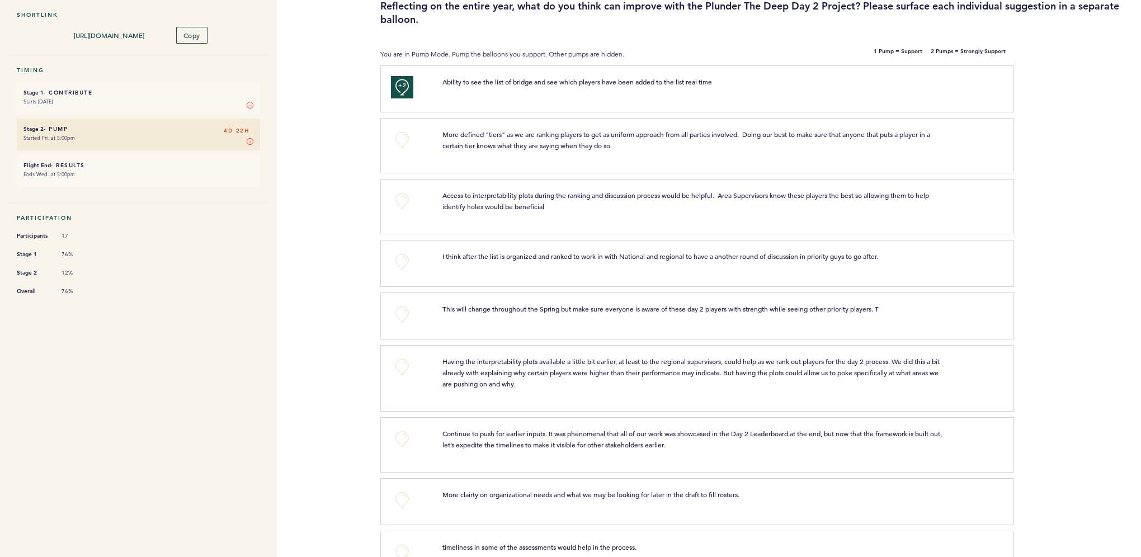
click at [402, 152] on div "+0" at bounding box center [408, 144] width 51 height 31
click at [398, 138] on button "+0" at bounding box center [402, 140] width 22 height 22
click at [404, 197] on button "+0" at bounding box center [402, 201] width 22 height 22
click at [0, 0] on span "+0" at bounding box center [0, 0] width 0 height 0
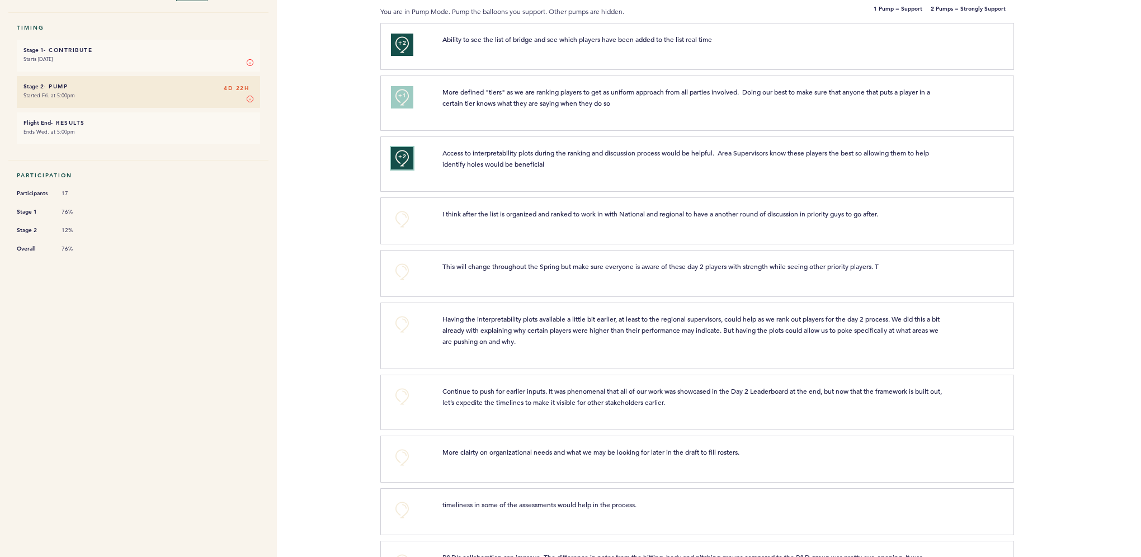
scroll to position [224, 0]
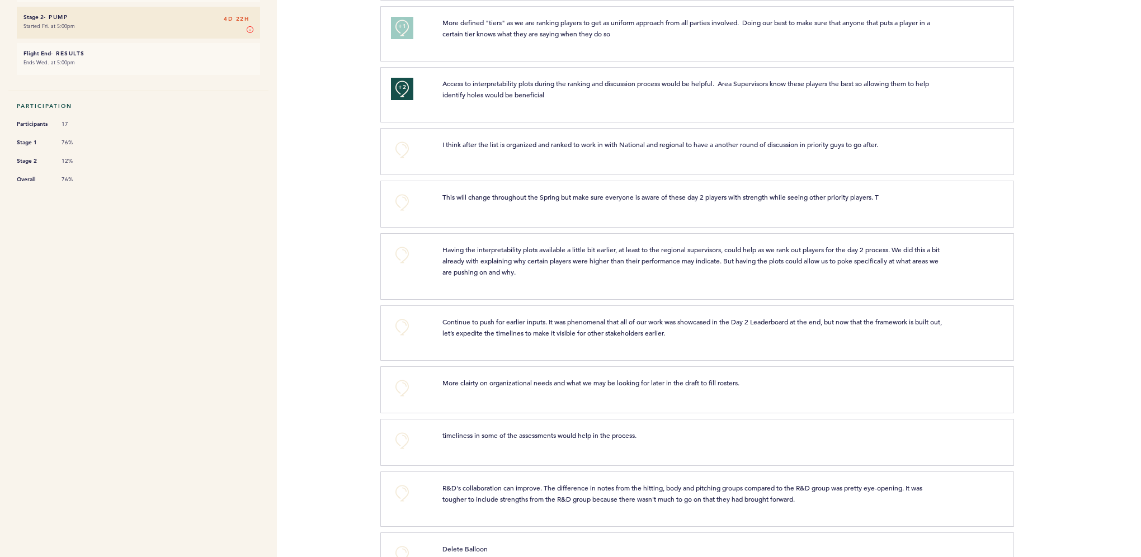
click at [412, 160] on div "+0 I think after the list is organized and ranked to work in with National and …" at bounding box center [697, 151] width 634 height 47
click at [406, 152] on button "+0" at bounding box center [402, 150] width 22 height 22
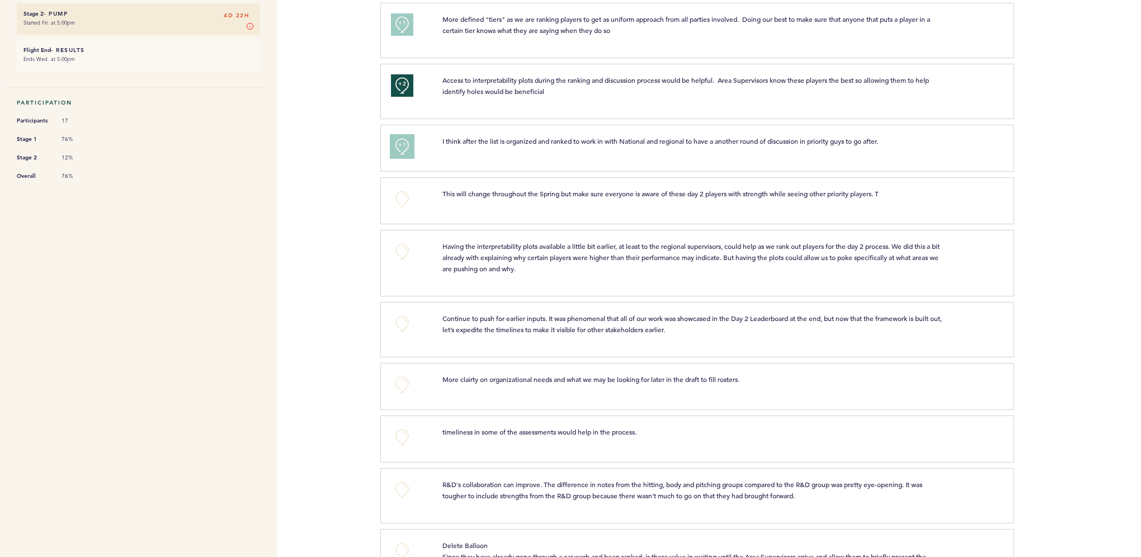
scroll to position [280, 0]
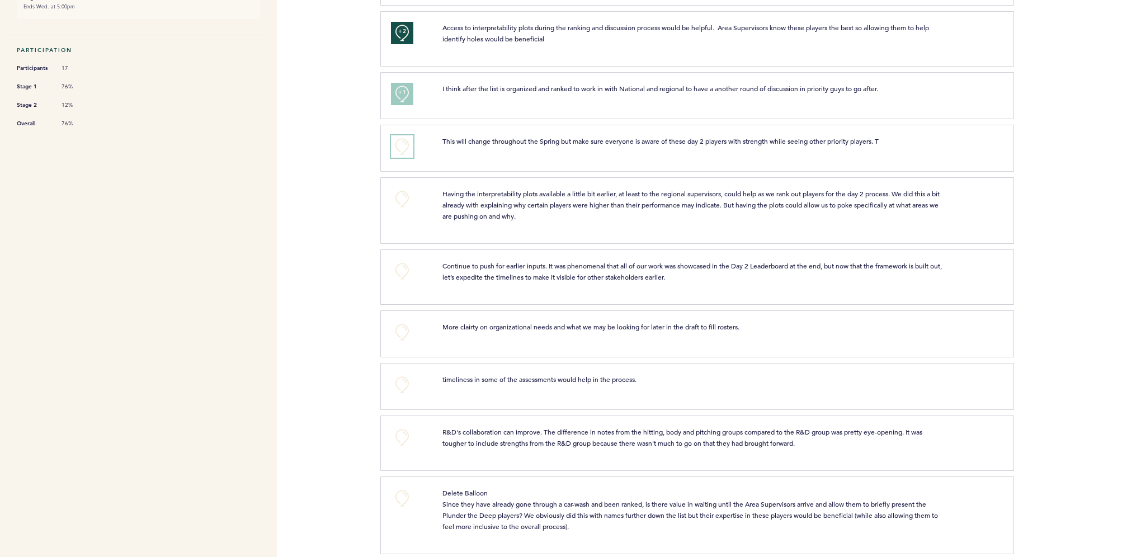
click at [403, 148] on button "+0" at bounding box center [402, 146] width 22 height 22
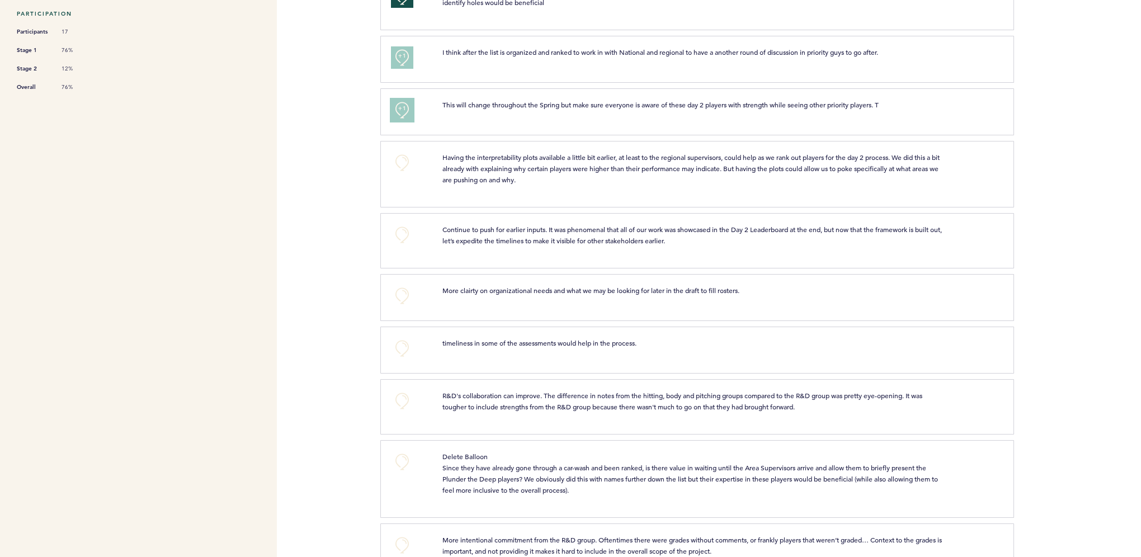
scroll to position [336, 0]
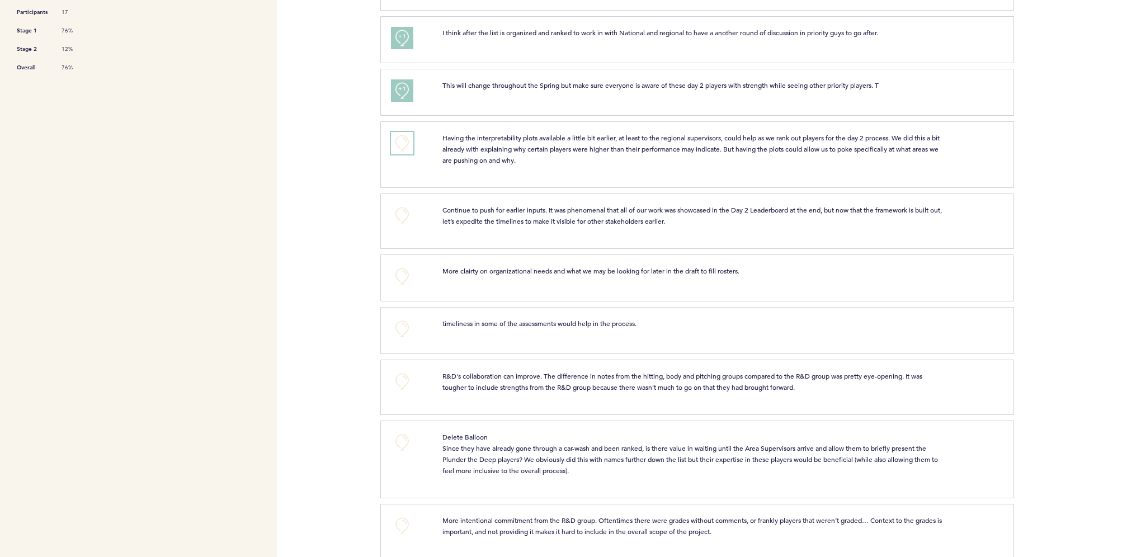
click at [397, 141] on button "+0" at bounding box center [402, 143] width 22 height 22
click at [397, 141] on button "+1" at bounding box center [402, 143] width 22 height 22
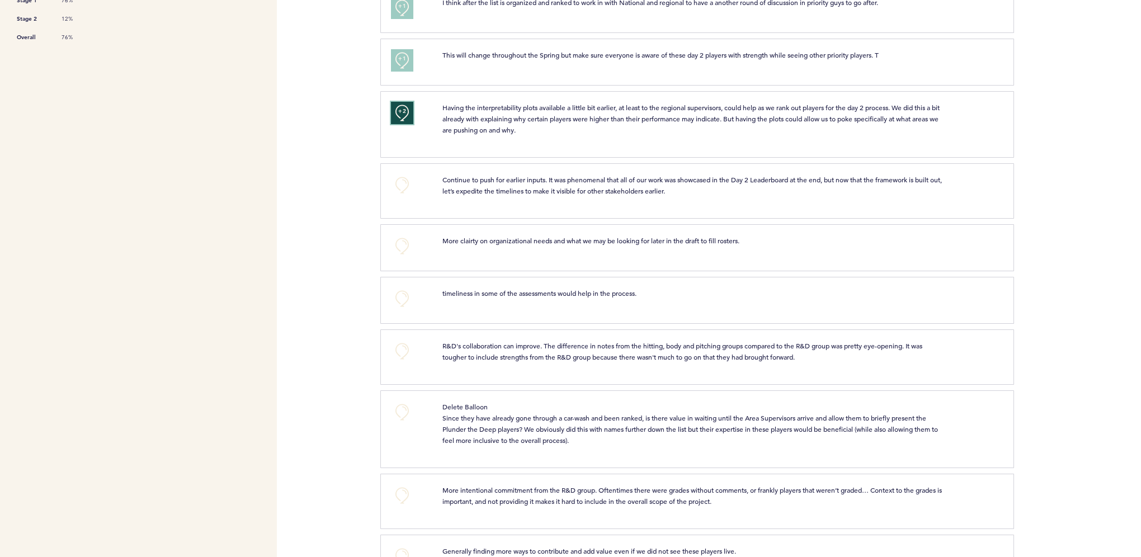
scroll to position [392, 0]
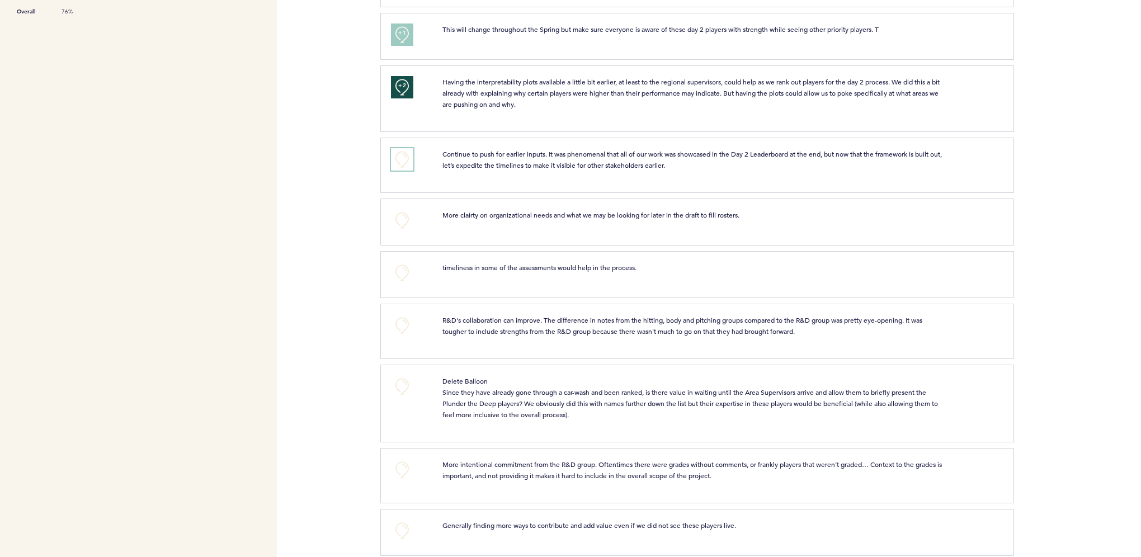
click at [412, 163] on button "+0" at bounding box center [402, 159] width 22 height 22
click at [412, 163] on button "+1" at bounding box center [402, 159] width 22 height 22
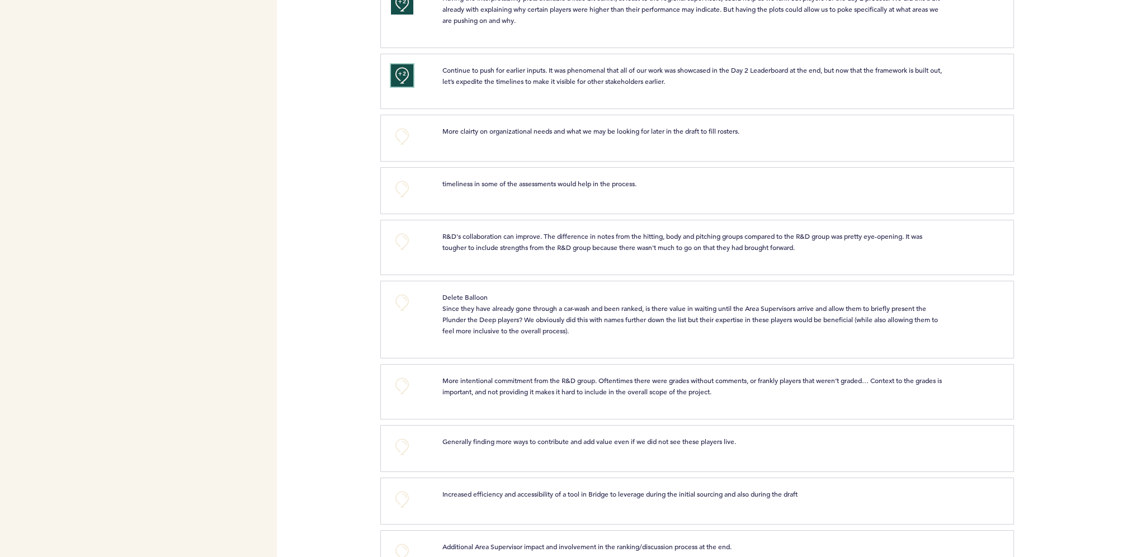
scroll to position [503, 0]
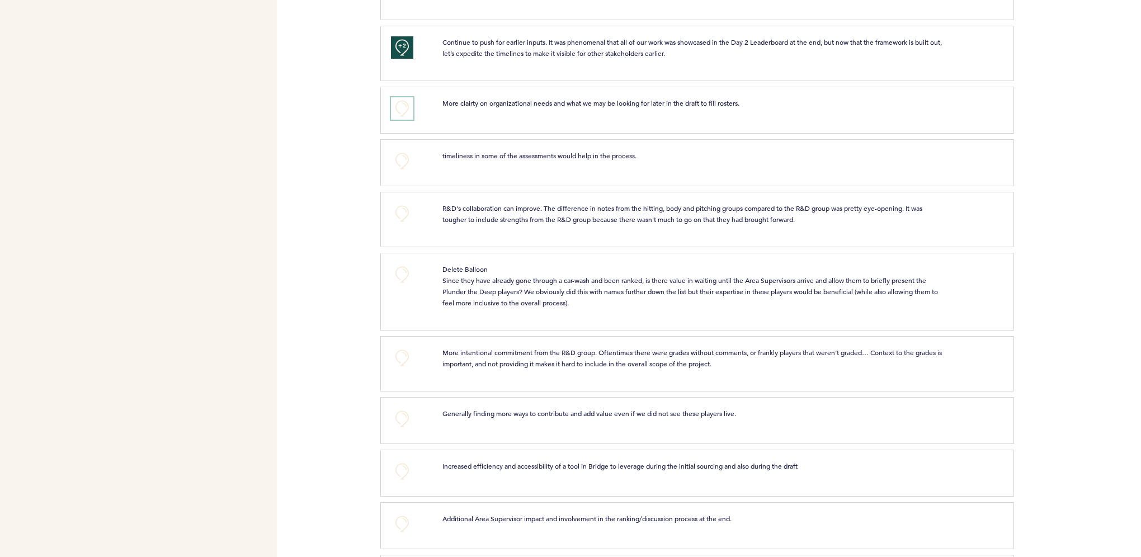
click at [398, 110] on button "+0" at bounding box center [402, 108] width 22 height 22
click at [408, 109] on button "+1" at bounding box center [402, 108] width 22 height 22
click at [408, 115] on button "+2" at bounding box center [402, 108] width 22 height 22
click at [408, 114] on button "+0" at bounding box center [402, 108] width 22 height 22
click at [403, 157] on button "+0" at bounding box center [402, 161] width 22 height 22
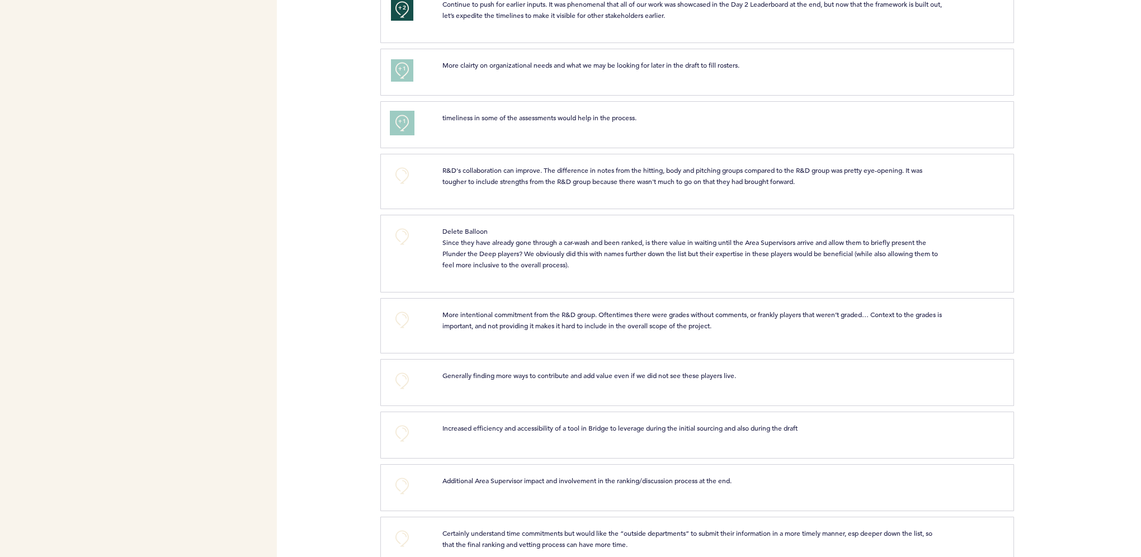
scroll to position [559, 0]
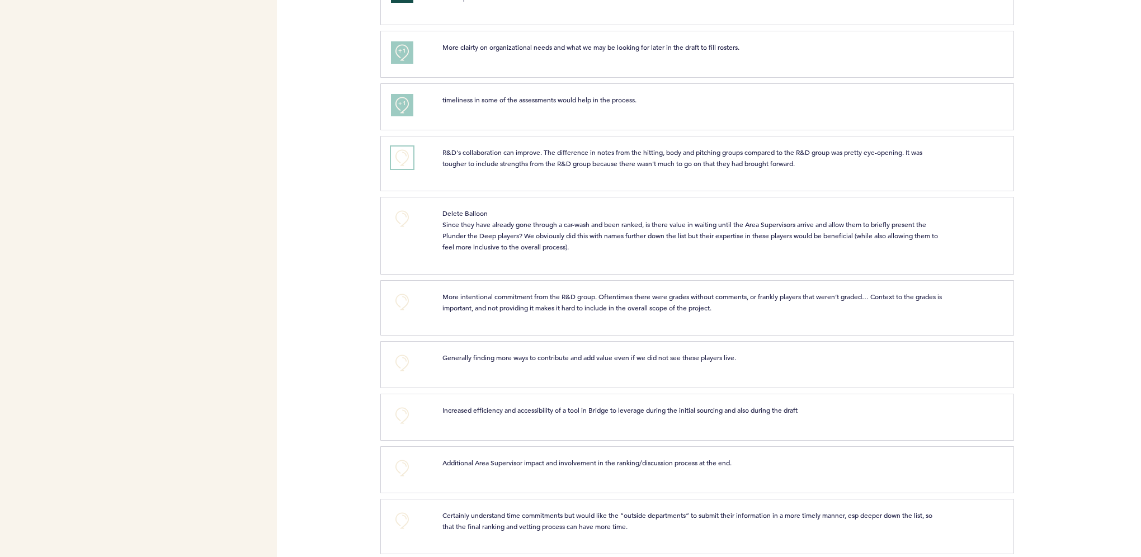
click at [404, 158] on button "+0" at bounding box center [402, 158] width 22 height 22
click at [0, 0] on span "+0" at bounding box center [0, 0] width 0 height 0
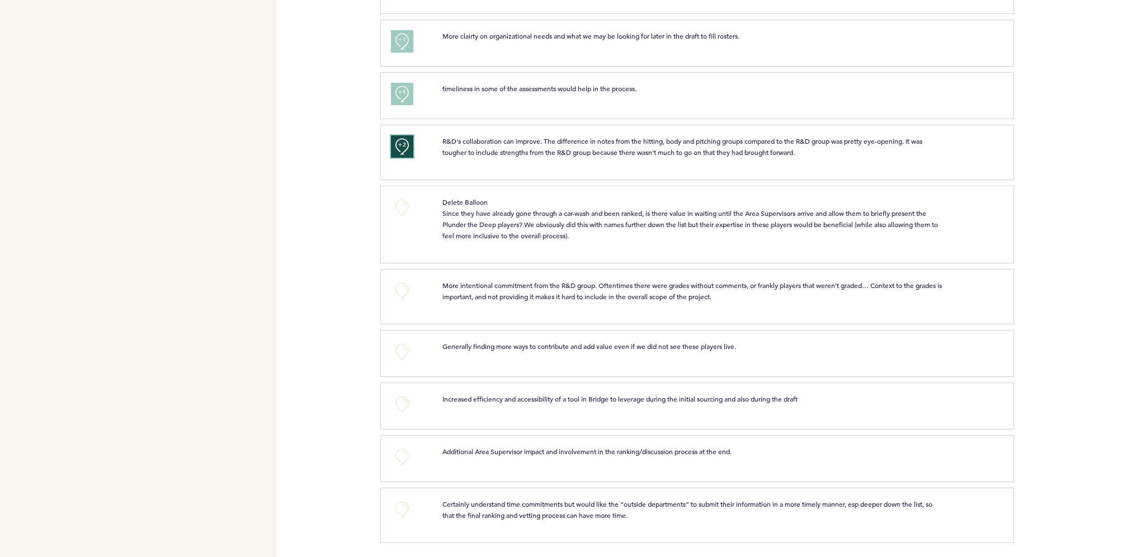
scroll to position [580, 0]
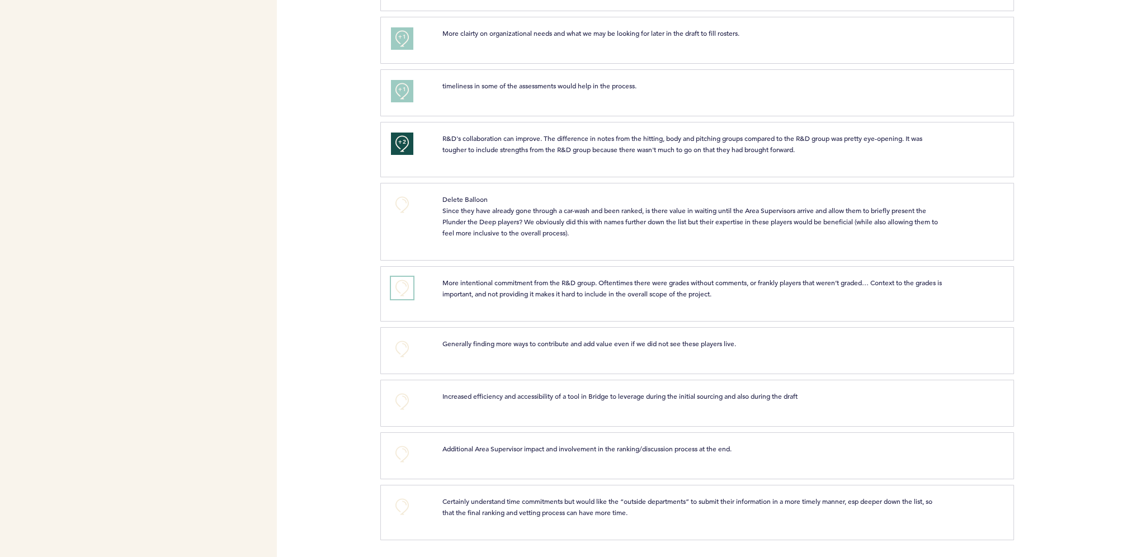
click at [401, 294] on button "+0" at bounding box center [402, 288] width 22 height 22
click at [403, 398] on button "+0" at bounding box center [402, 401] width 22 height 22
click at [403, 398] on span "+1" at bounding box center [402, 399] width 8 height 11
click at [403, 506] on button "+0" at bounding box center [402, 507] width 22 height 22
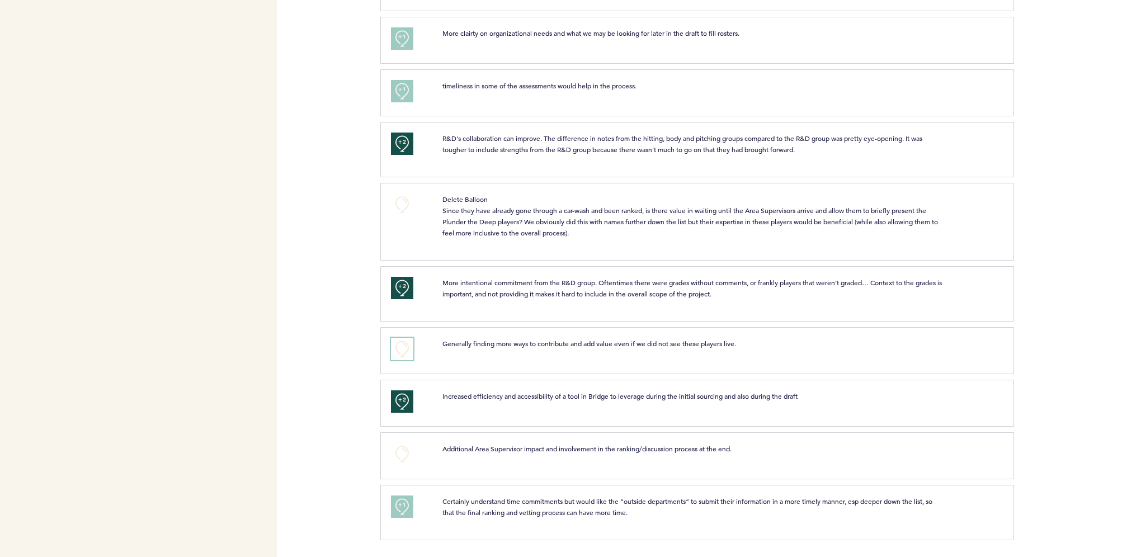
click at [401, 348] on button "+0" at bounding box center [402, 349] width 22 height 22
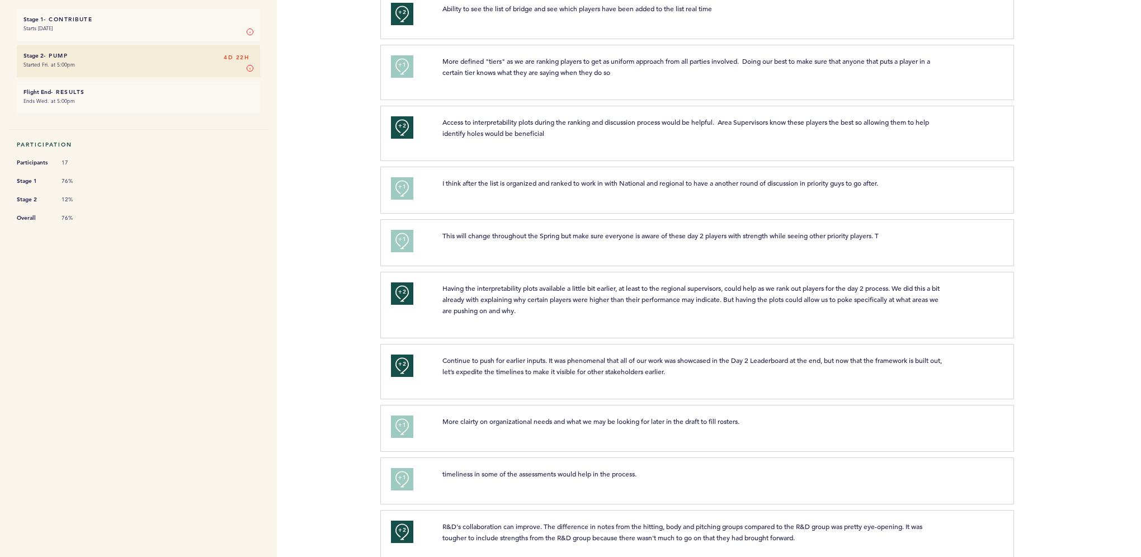
scroll to position [76, 0]
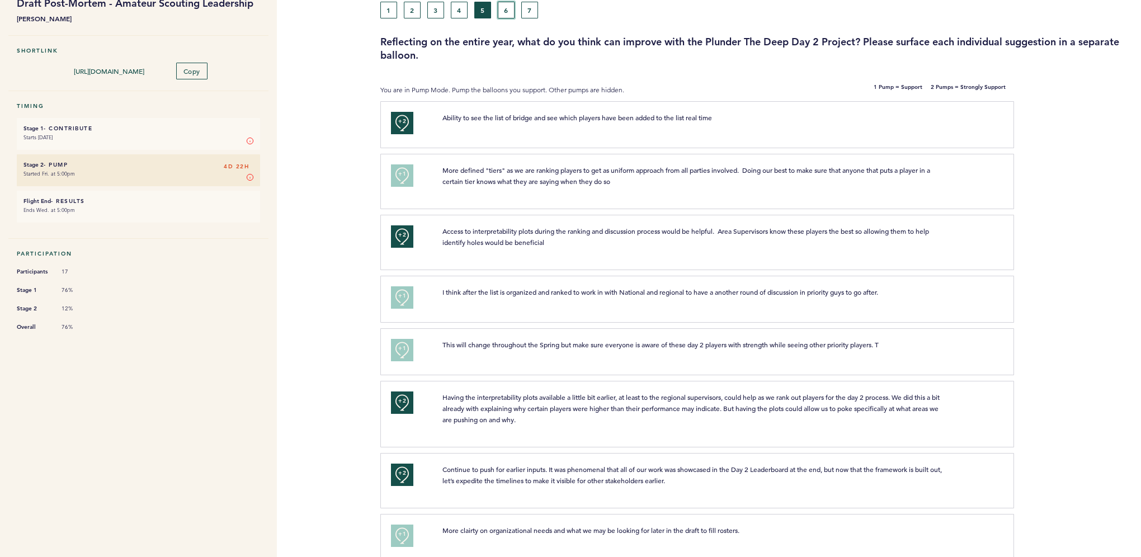
click at [511, 16] on button "6" at bounding box center [506, 10] width 17 height 17
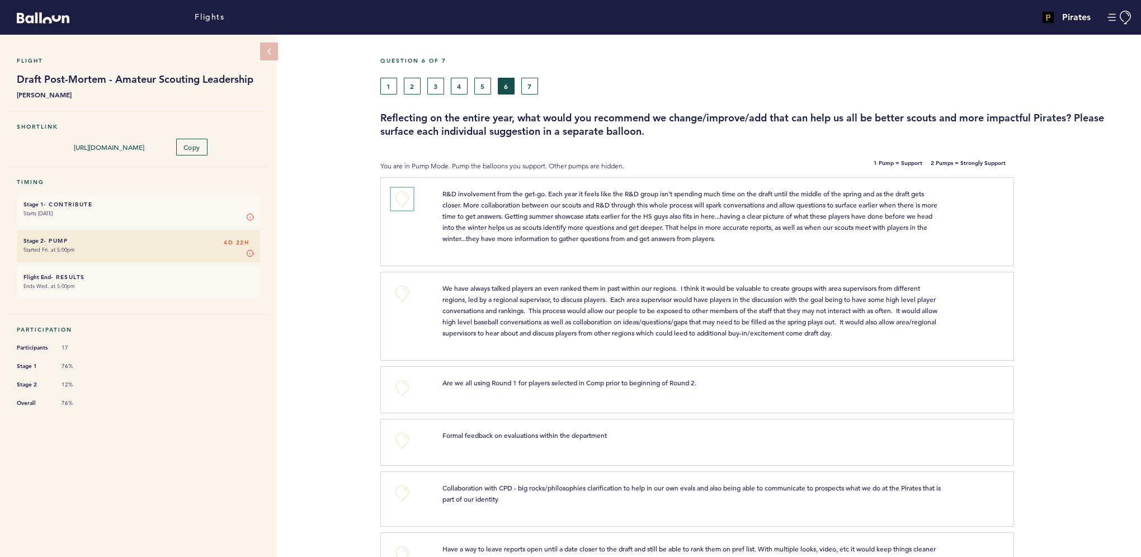
click at [407, 199] on button "+0" at bounding box center [402, 199] width 22 height 22
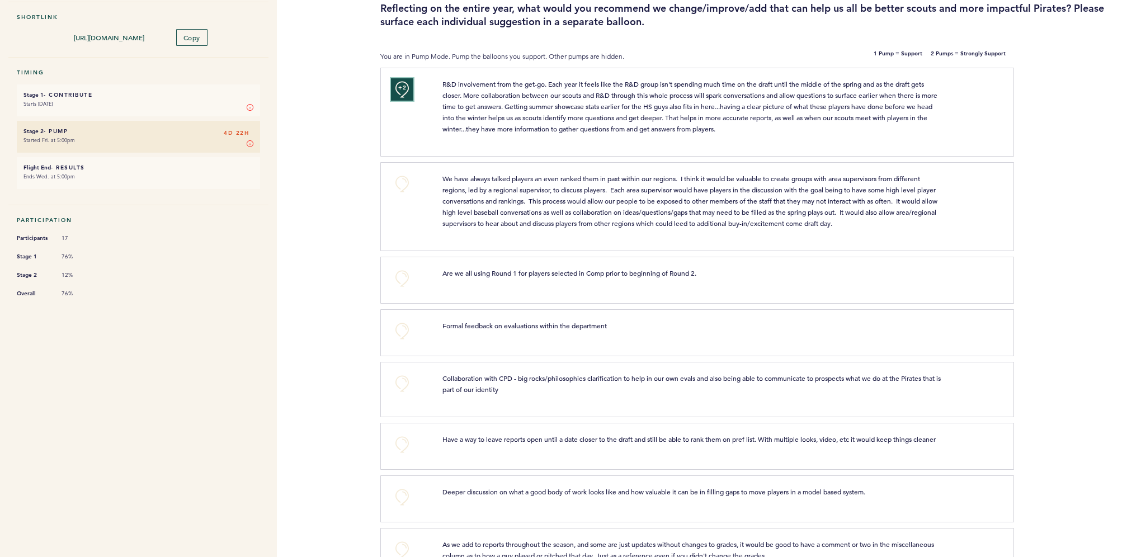
scroll to position [112, 0]
click at [398, 185] on button "+0" at bounding box center [402, 182] width 22 height 22
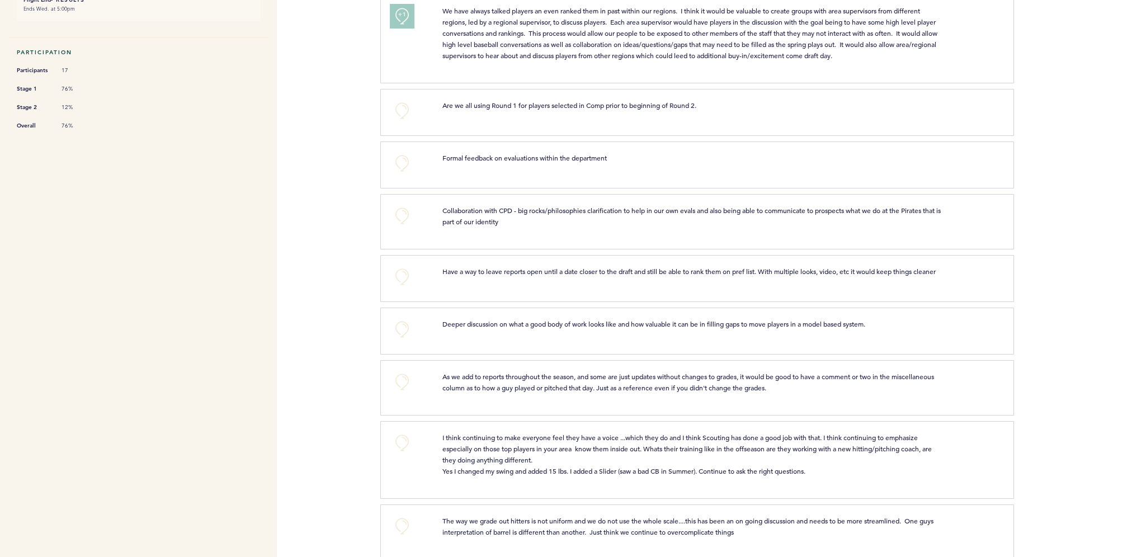
scroll to position [280, 0]
click at [404, 165] on button "+0" at bounding box center [402, 161] width 22 height 22
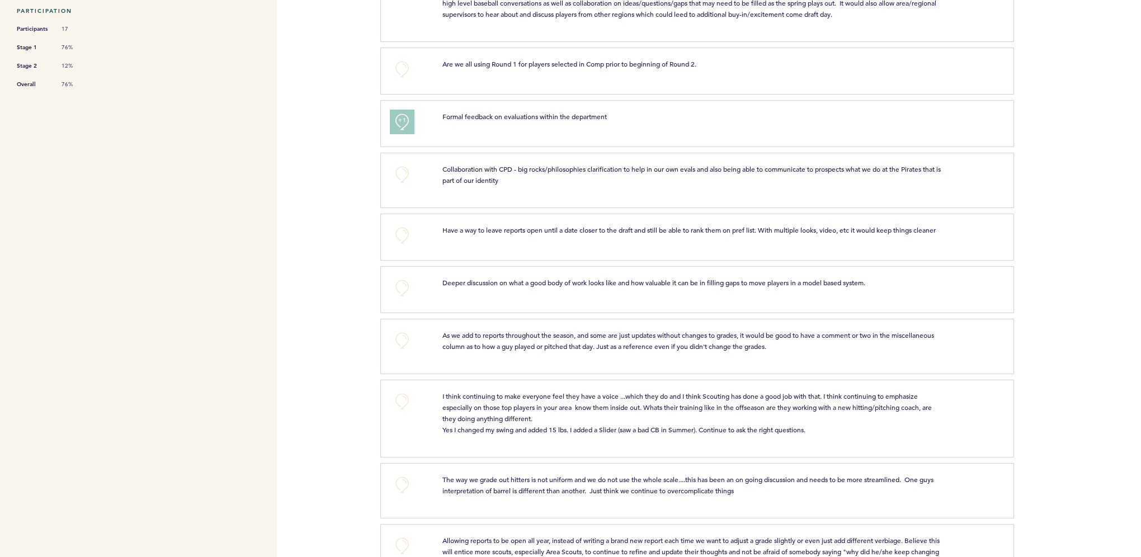
scroll to position [336, 0]
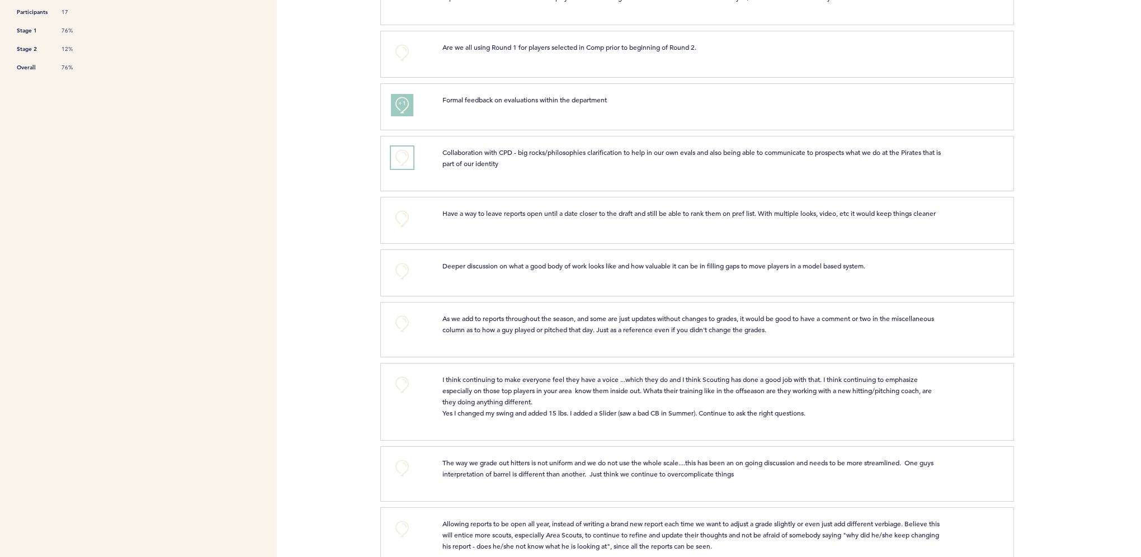
click at [398, 162] on button "+0" at bounding box center [402, 158] width 22 height 22
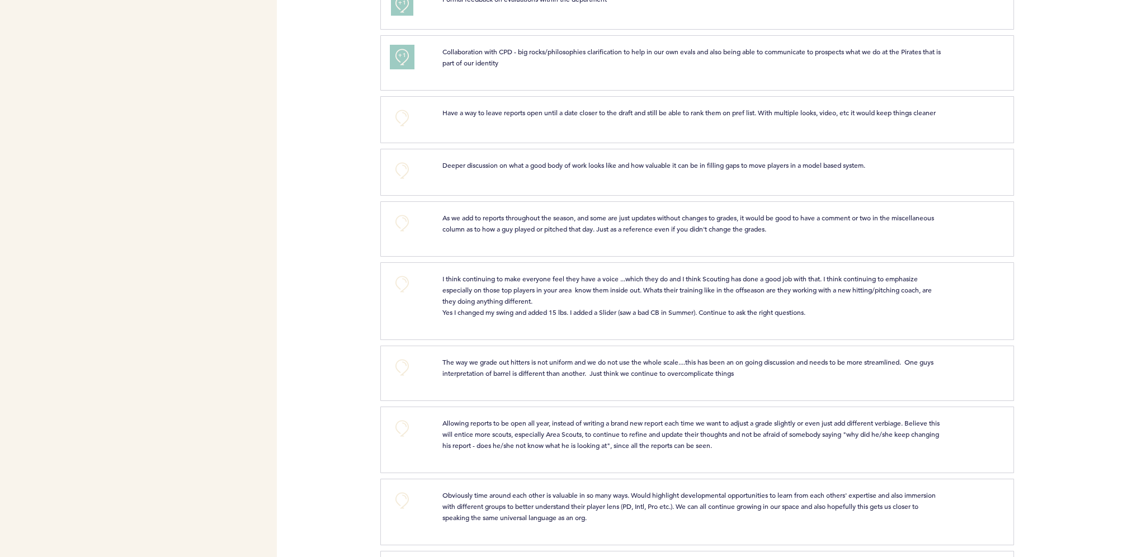
scroll to position [448, 0]
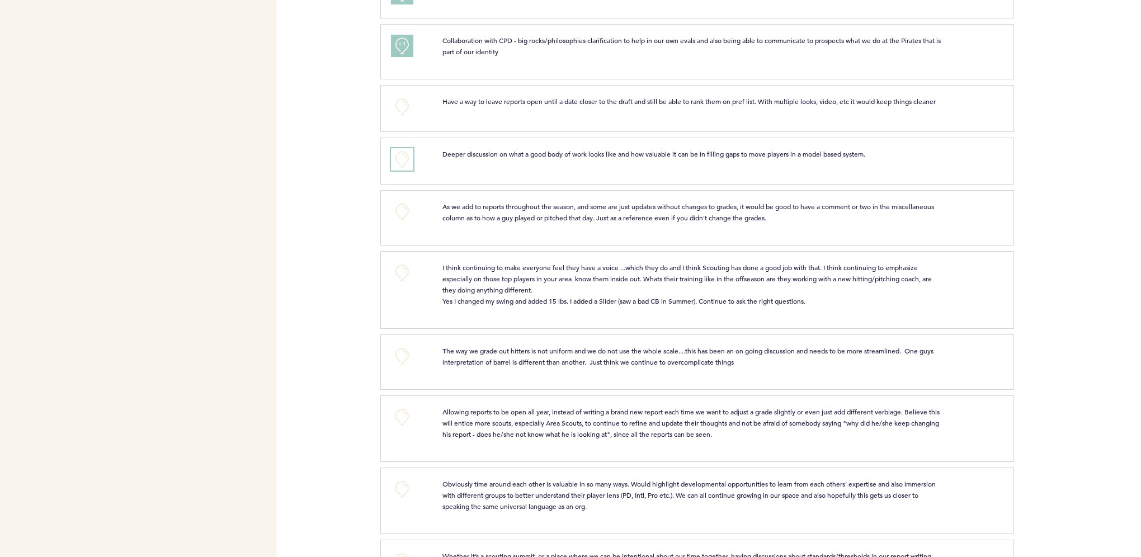
click at [412, 159] on button "+0" at bounding box center [402, 159] width 22 height 22
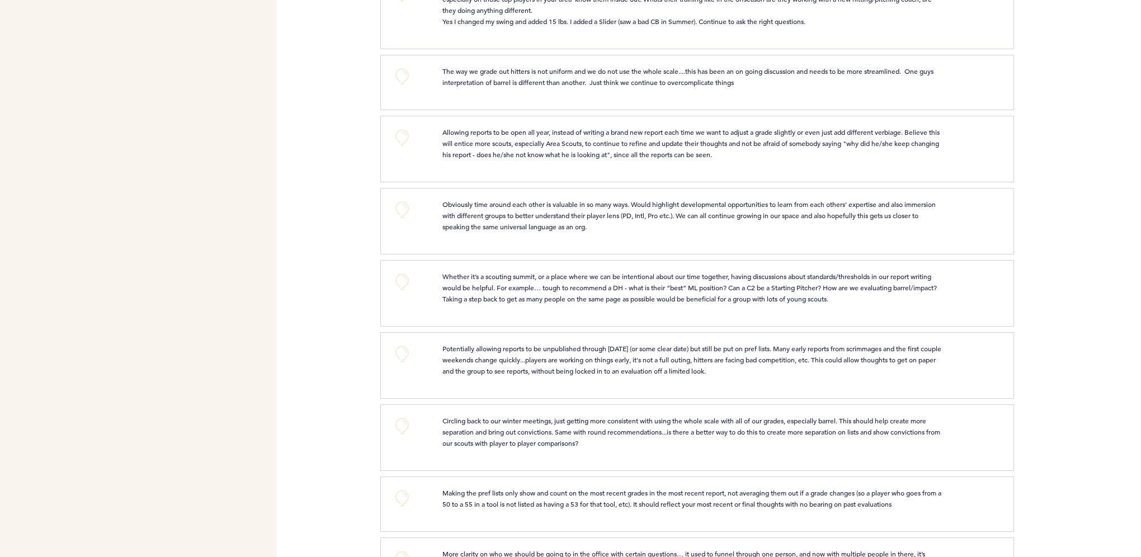
scroll to position [783, 0]
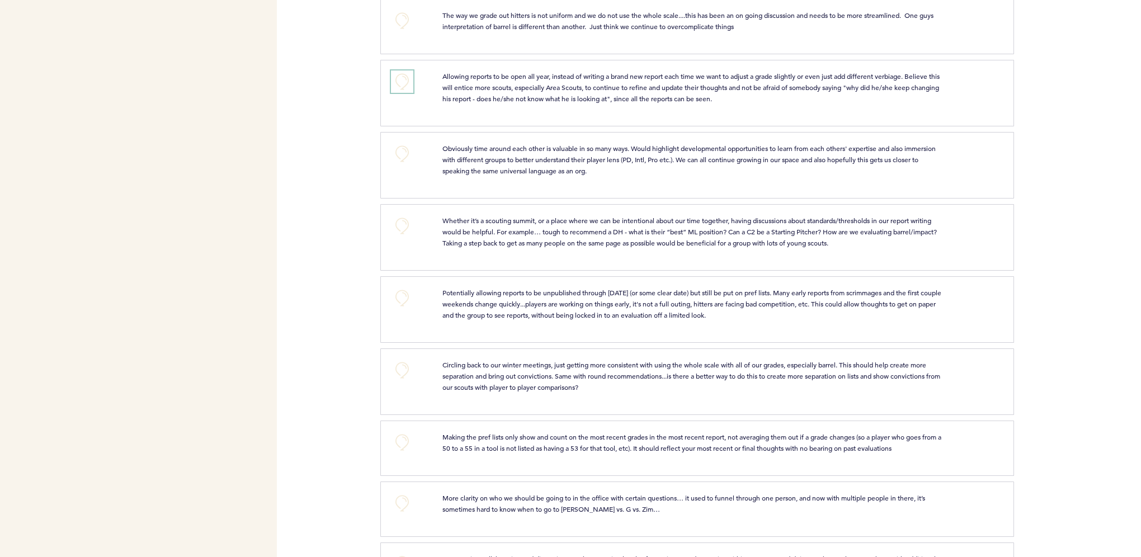
click at [403, 89] on button "+0" at bounding box center [402, 81] width 22 height 22
click at [0, 0] on span "+0" at bounding box center [0, 0] width 0 height 0
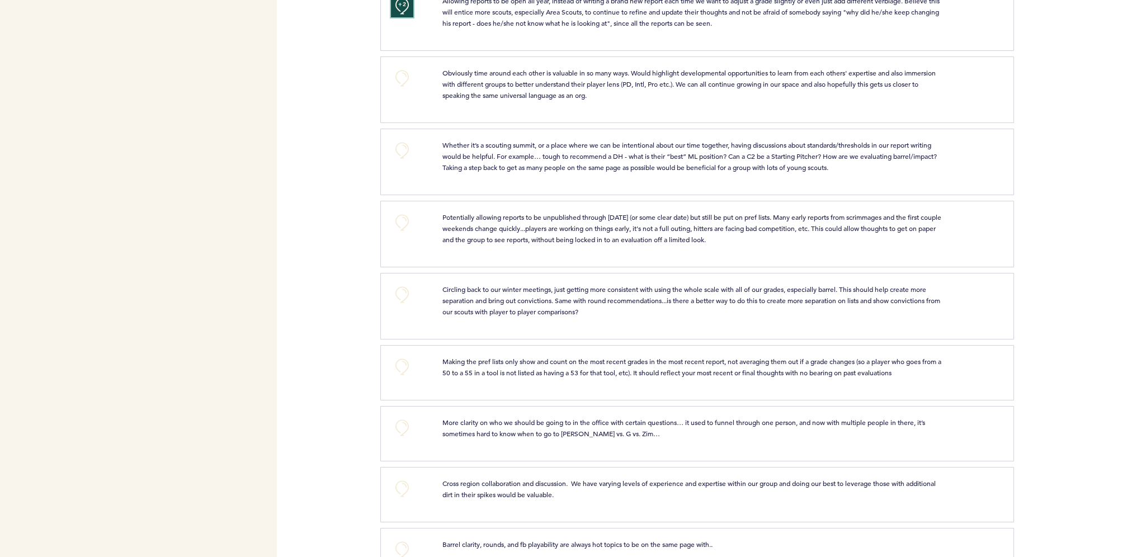
scroll to position [839, 0]
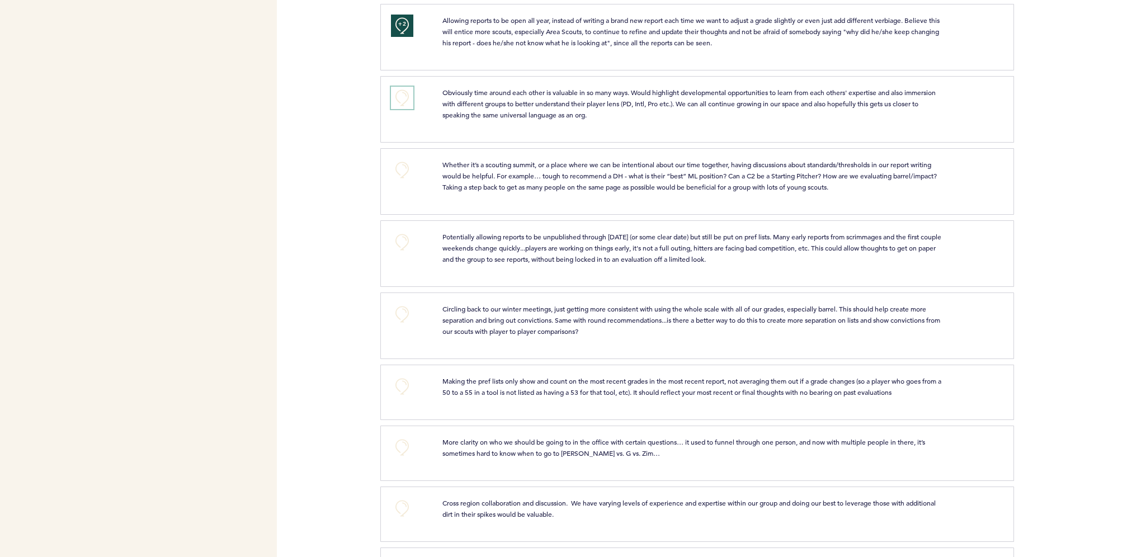
click at [410, 103] on button "+0" at bounding box center [402, 98] width 22 height 22
click at [409, 107] on button "+1" at bounding box center [402, 98] width 22 height 22
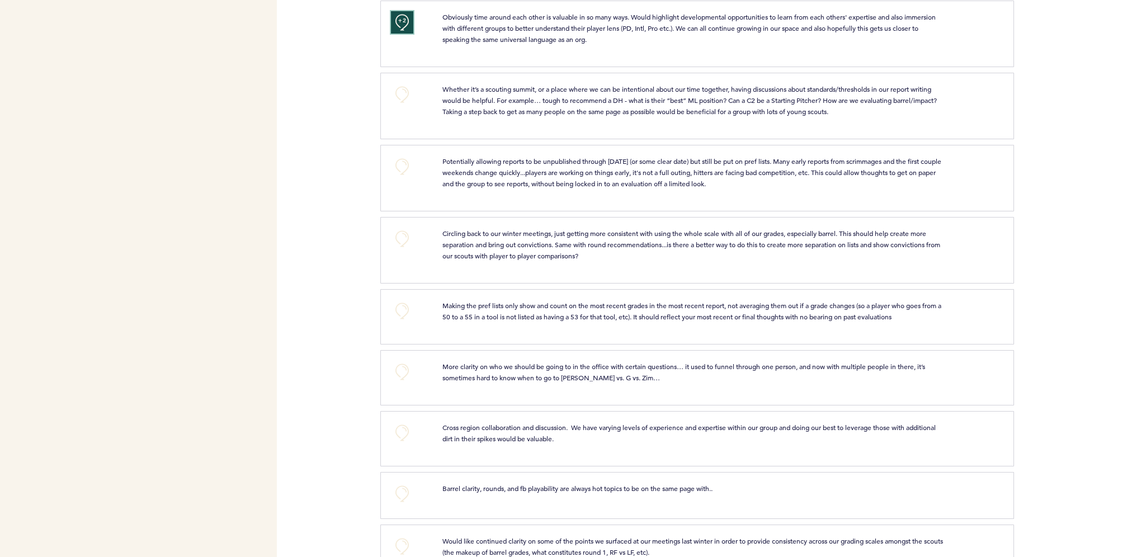
scroll to position [895, 0]
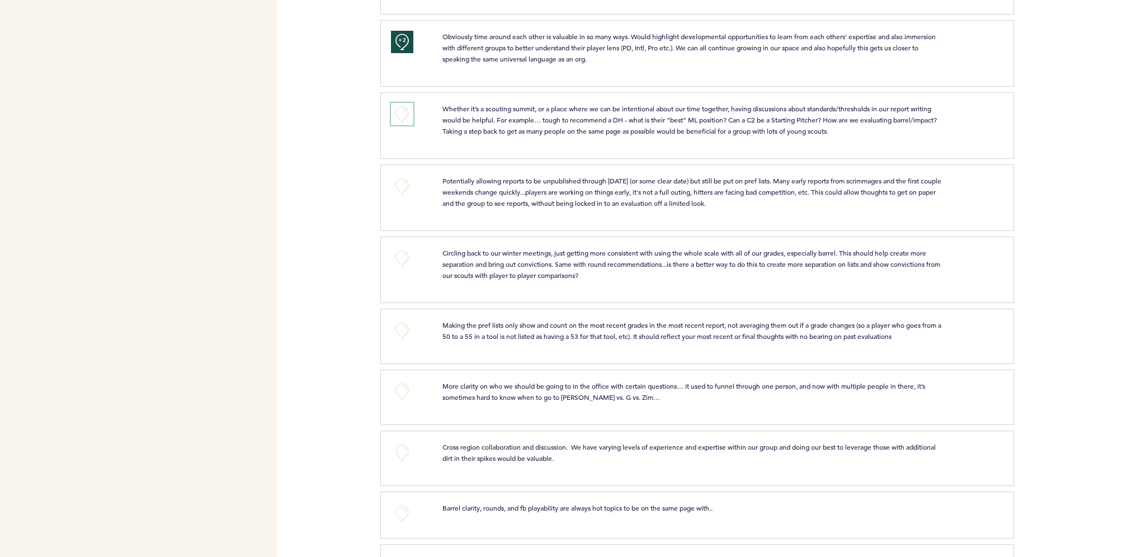
click at [403, 114] on button "+0" at bounding box center [402, 114] width 22 height 22
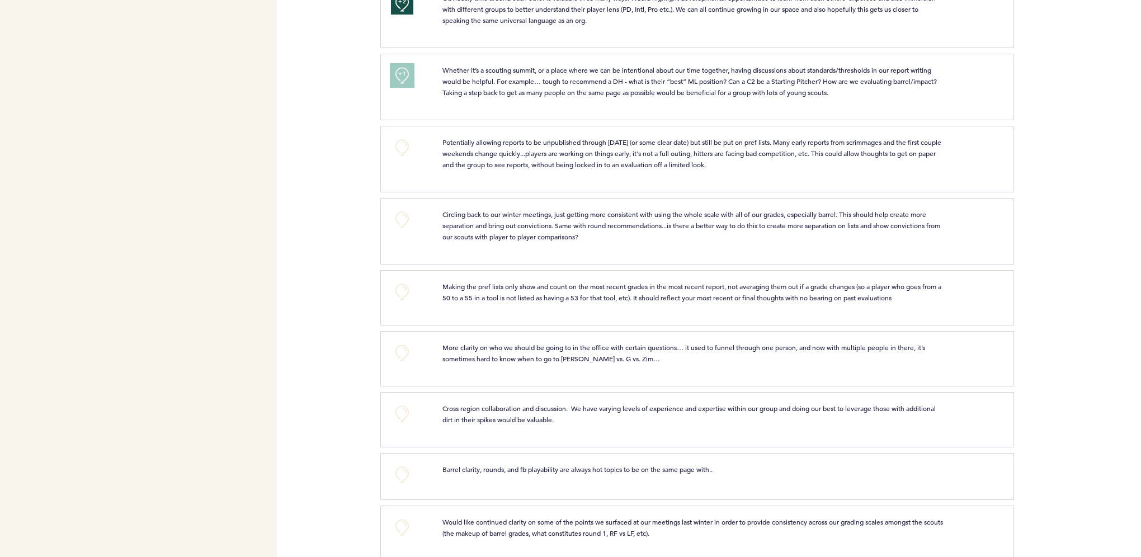
scroll to position [951, 0]
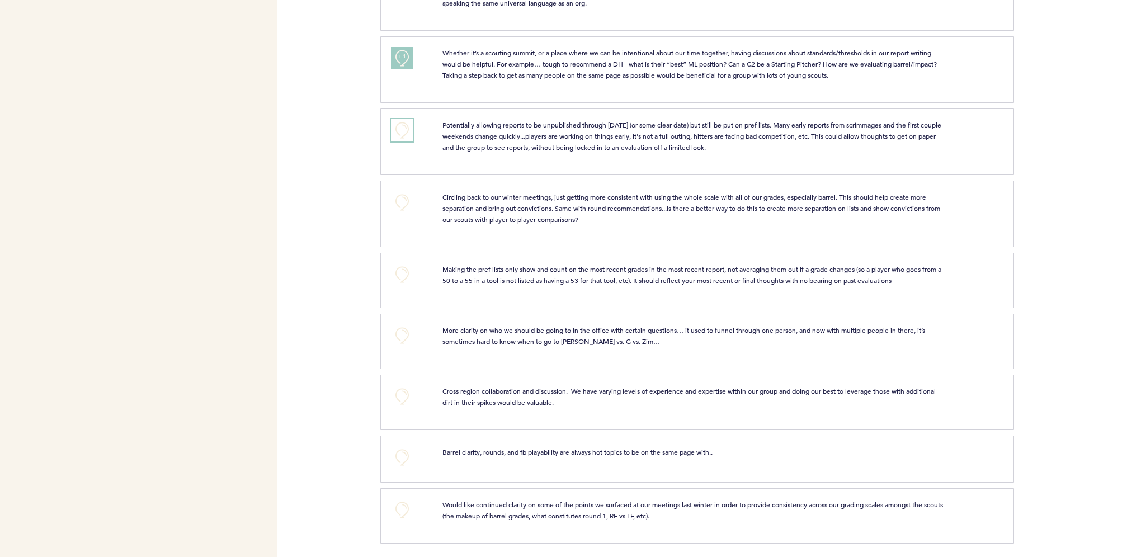
click at [407, 136] on button "+0" at bounding box center [402, 130] width 22 height 22
click at [401, 132] on span "+2" at bounding box center [402, 128] width 8 height 11
click at [401, 132] on button "+0" at bounding box center [402, 130] width 22 height 22
click at [400, 138] on button "+0" at bounding box center [402, 130] width 22 height 22
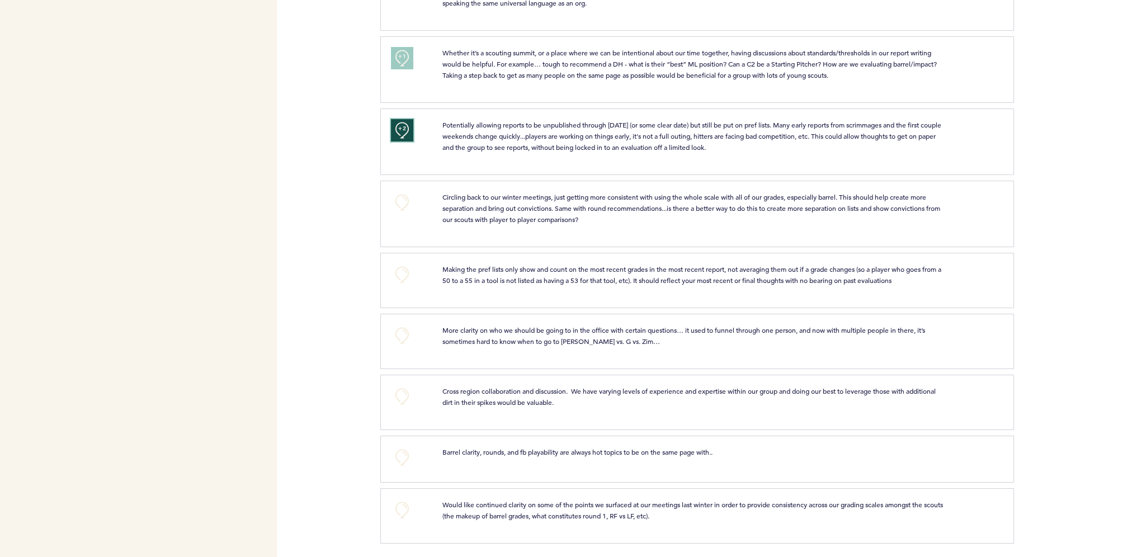
click at [405, 134] on span "+2" at bounding box center [402, 128] width 8 height 11
click at [402, 138] on button "+0" at bounding box center [402, 130] width 22 height 22
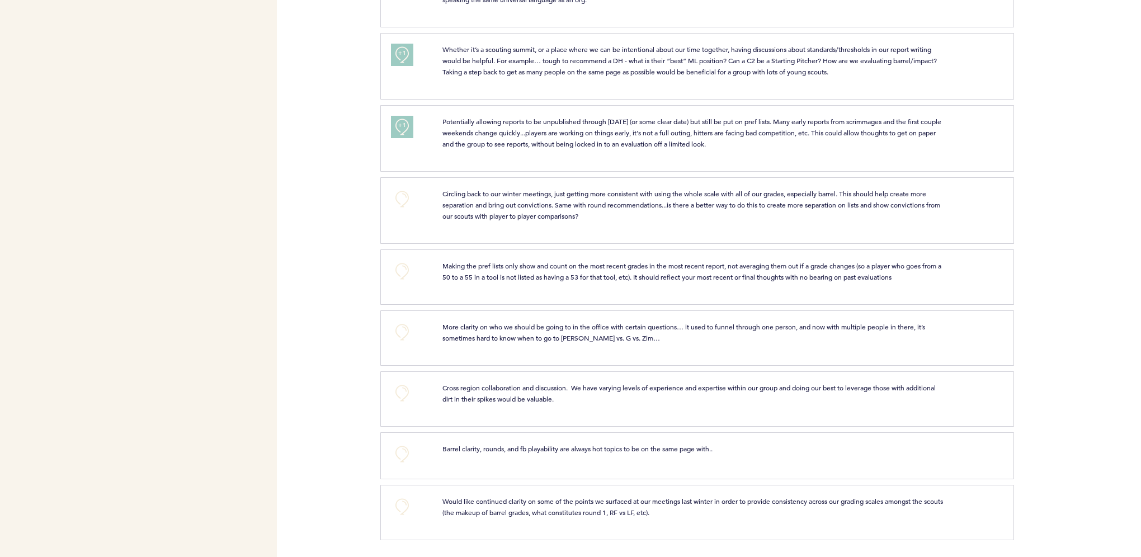
click at [418, 133] on div "+1" at bounding box center [408, 137] width 51 height 42
click at [411, 133] on button "+1" at bounding box center [402, 127] width 22 height 22
click at [406, 195] on button "+0" at bounding box center [402, 199] width 22 height 22
click at [406, 272] on button "+0" at bounding box center [402, 271] width 22 height 22
click at [407, 272] on button "+0" at bounding box center [402, 271] width 22 height 22
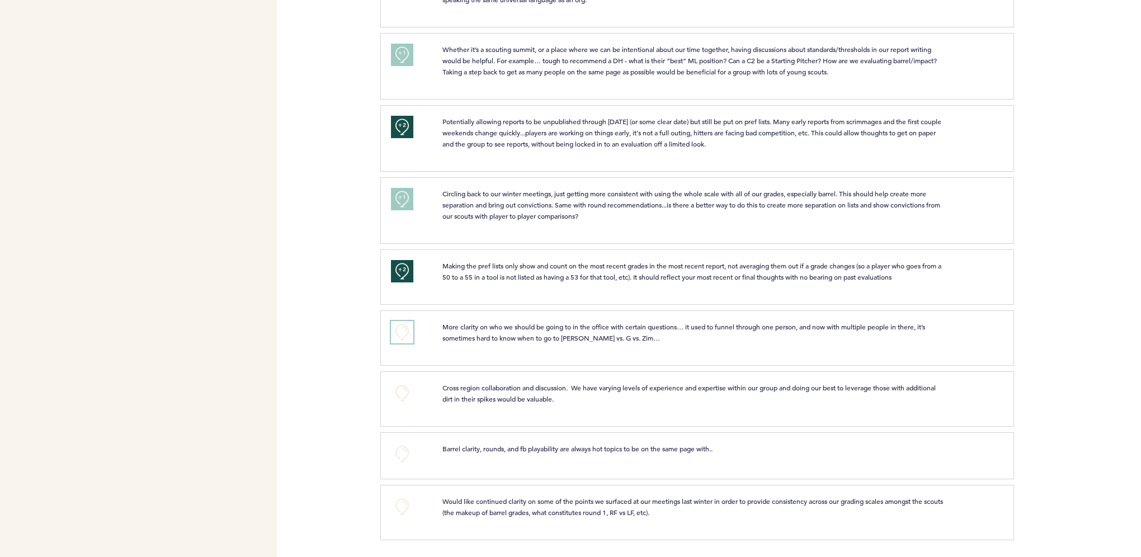
click at [406, 338] on button "+0" at bounding box center [402, 332] width 22 height 22
click at [393, 399] on button "+0" at bounding box center [402, 393] width 22 height 22
click at [399, 459] on button "+0" at bounding box center [402, 454] width 22 height 22
click at [389, 510] on div "+0" at bounding box center [408, 511] width 51 height 31
click at [396, 504] on button "+0" at bounding box center [402, 507] width 22 height 22
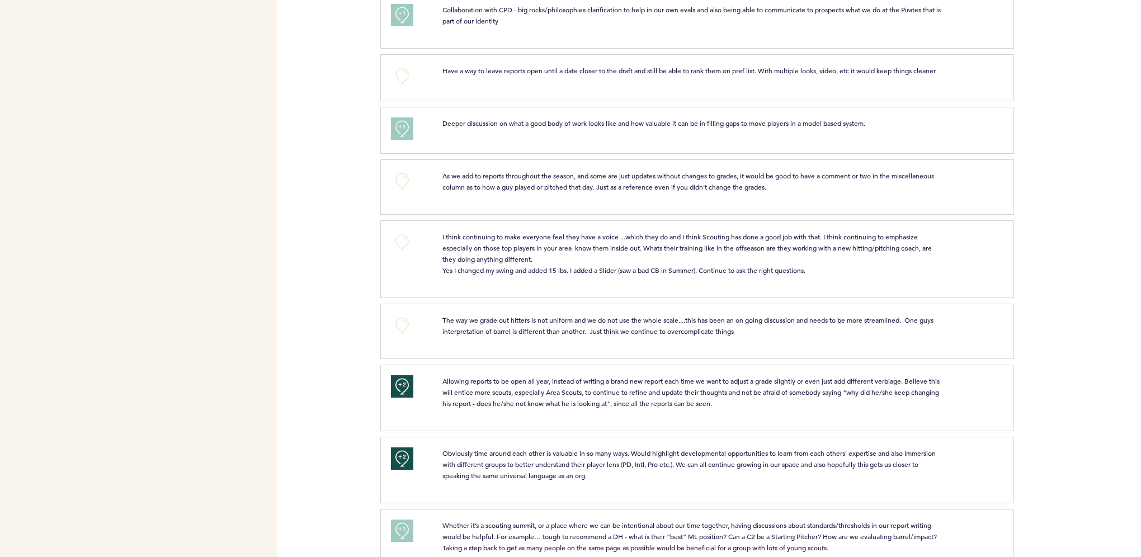
scroll to position [454, 0]
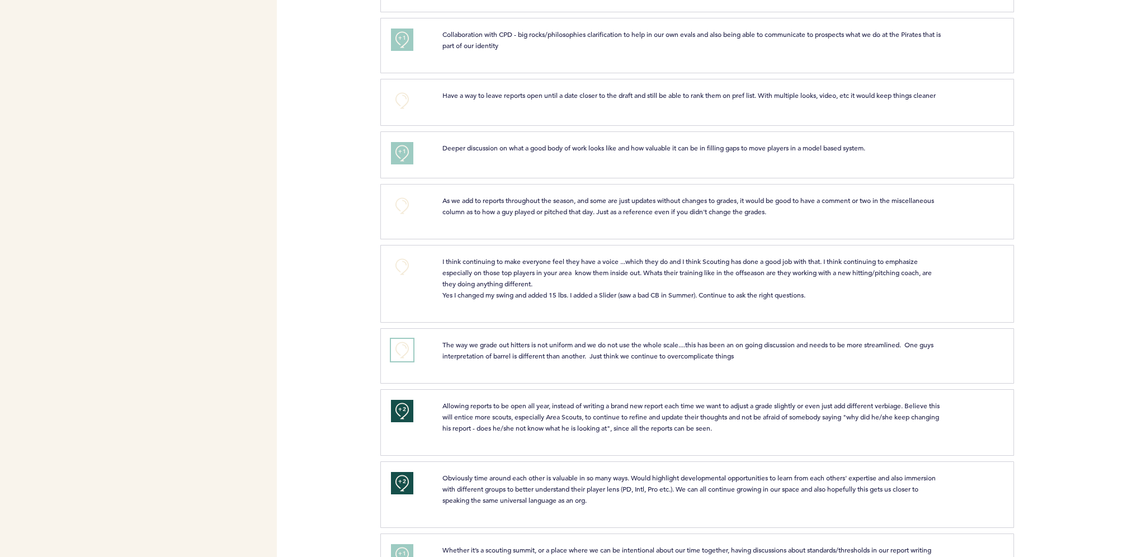
click at [407, 360] on button "+0" at bounding box center [402, 350] width 22 height 22
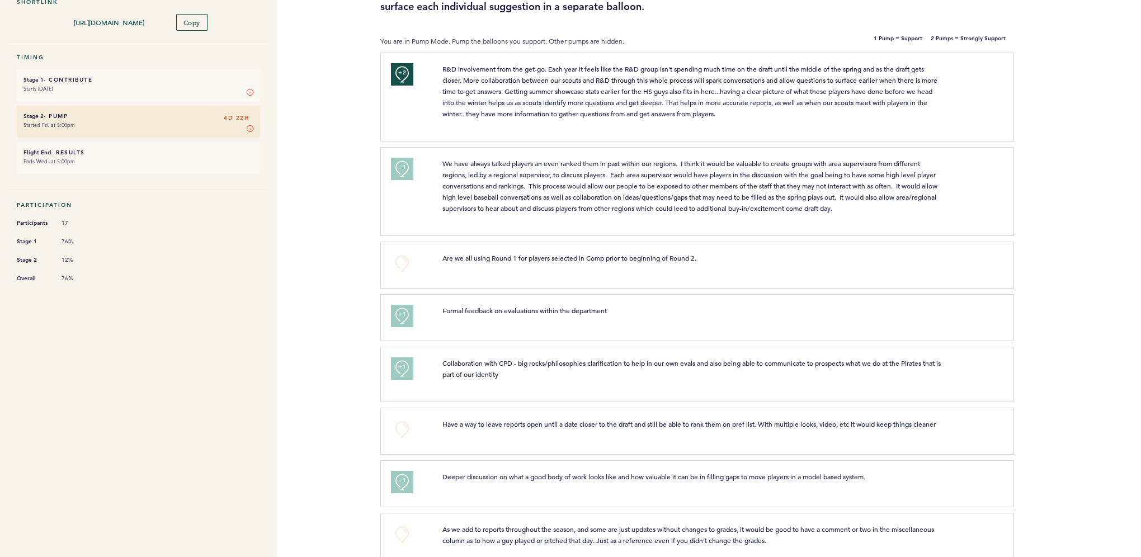
scroll to position [118, 0]
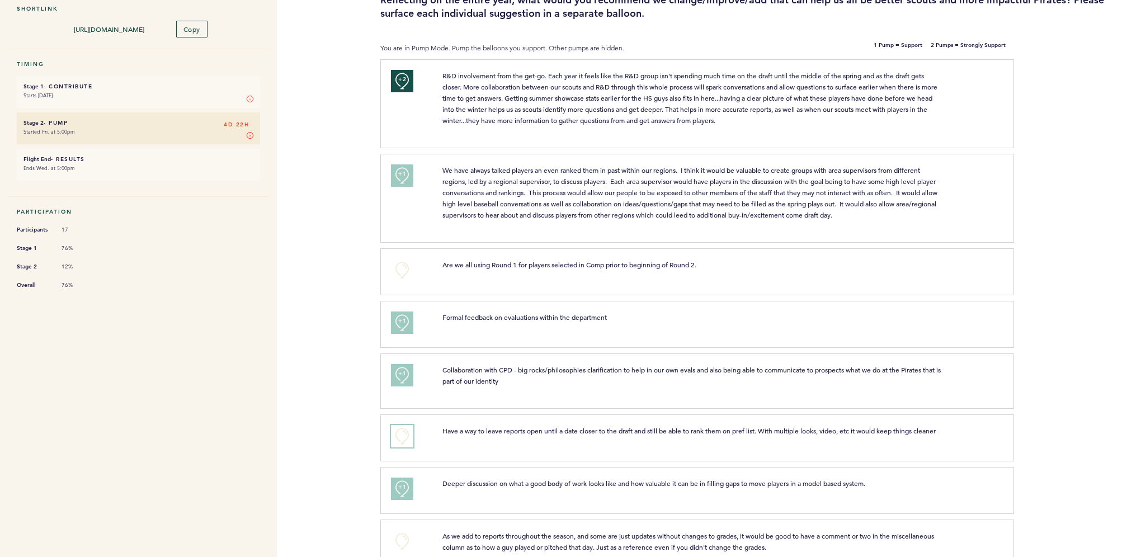
click at [412, 433] on button "+0" at bounding box center [402, 436] width 22 height 22
click at [401, 434] on span "+1" at bounding box center [402, 434] width 8 height 11
click at [401, 434] on span "+2" at bounding box center [402, 434] width 8 height 11
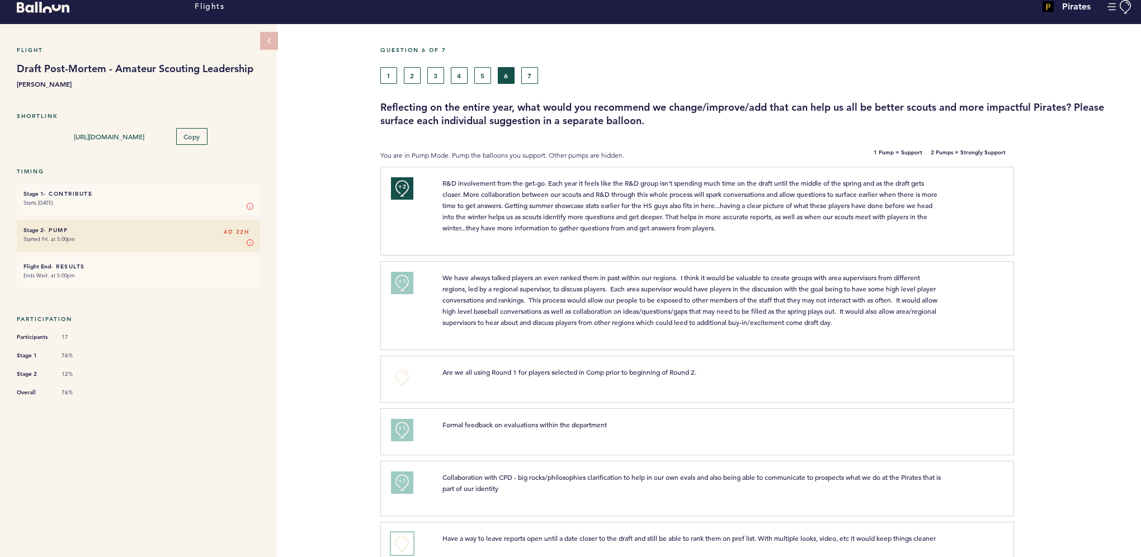
scroll to position [6, 0]
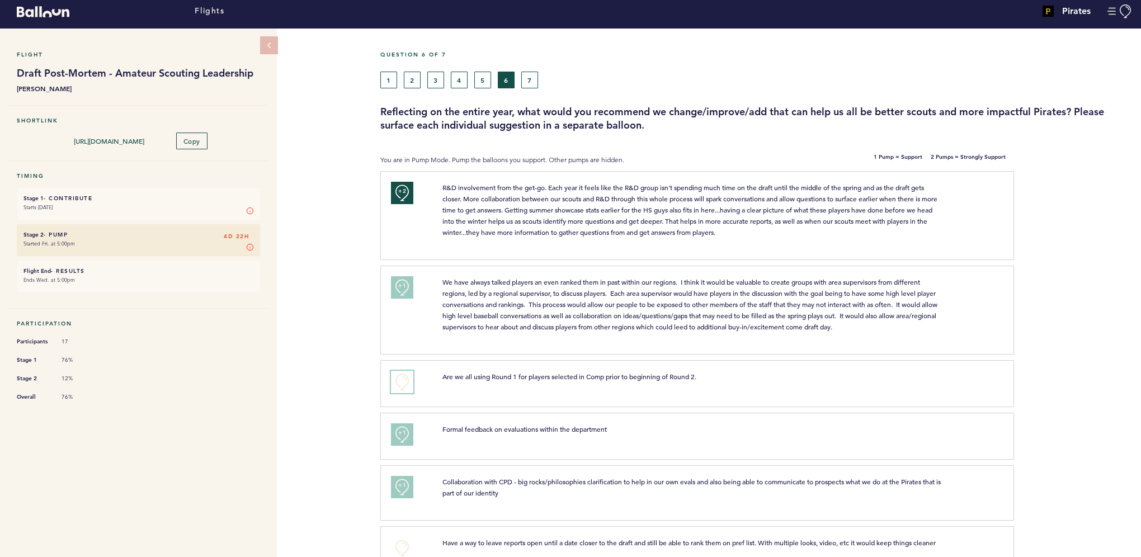
click at [393, 381] on button "+0" at bounding box center [402, 382] width 22 height 22
click at [529, 85] on button "7" at bounding box center [529, 80] width 17 height 17
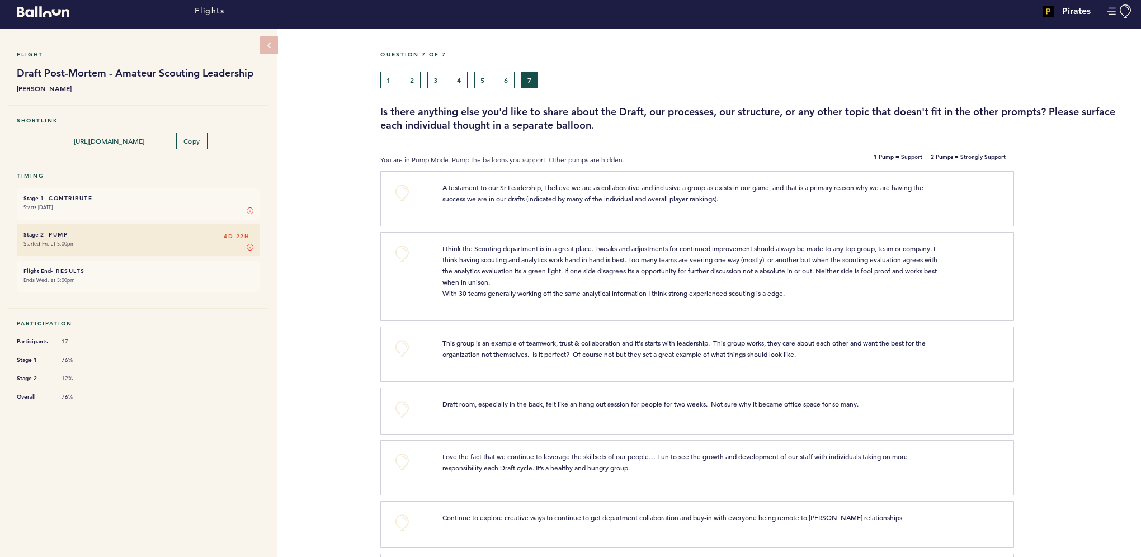
click at [447, 78] on div "1 2 3 4 5 6 7" at bounding box center [660, 80] width 560 height 17
click at [440, 83] on button "3" at bounding box center [435, 80] width 17 height 17
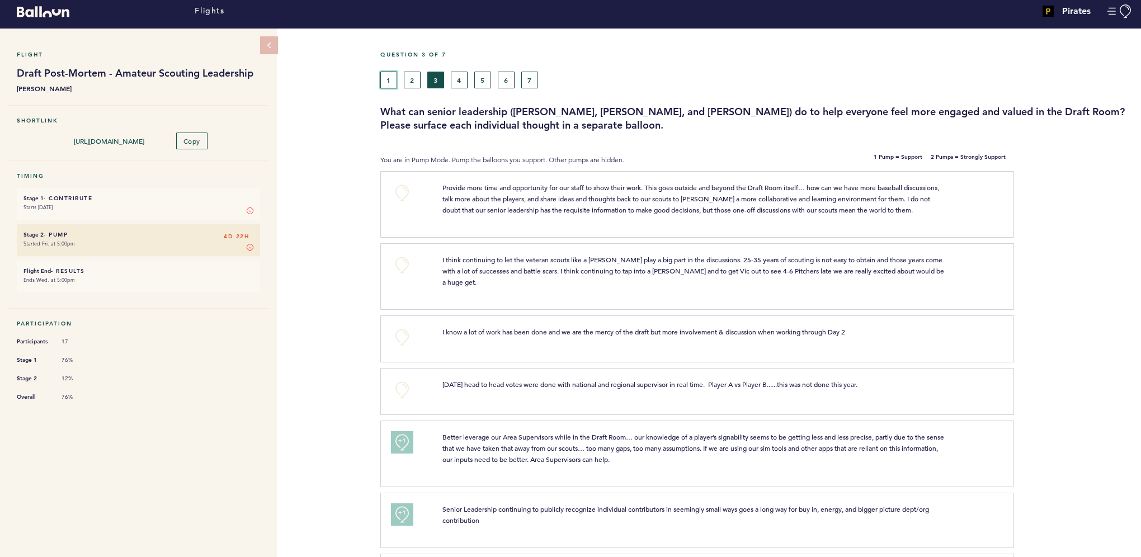
click at [385, 83] on button "1" at bounding box center [388, 80] width 17 height 17
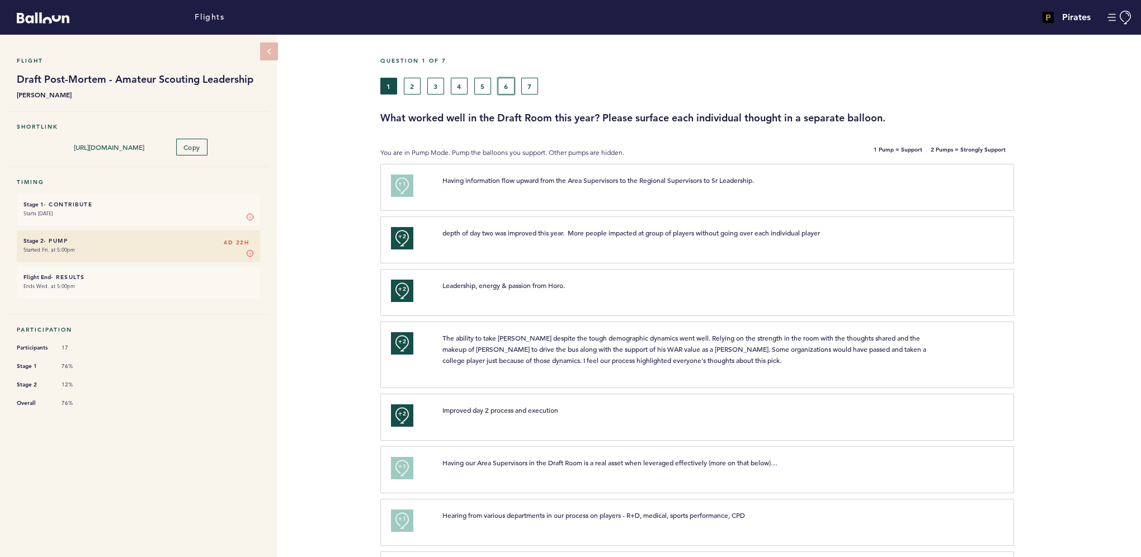
click at [512, 85] on button "6" at bounding box center [506, 86] width 17 height 17
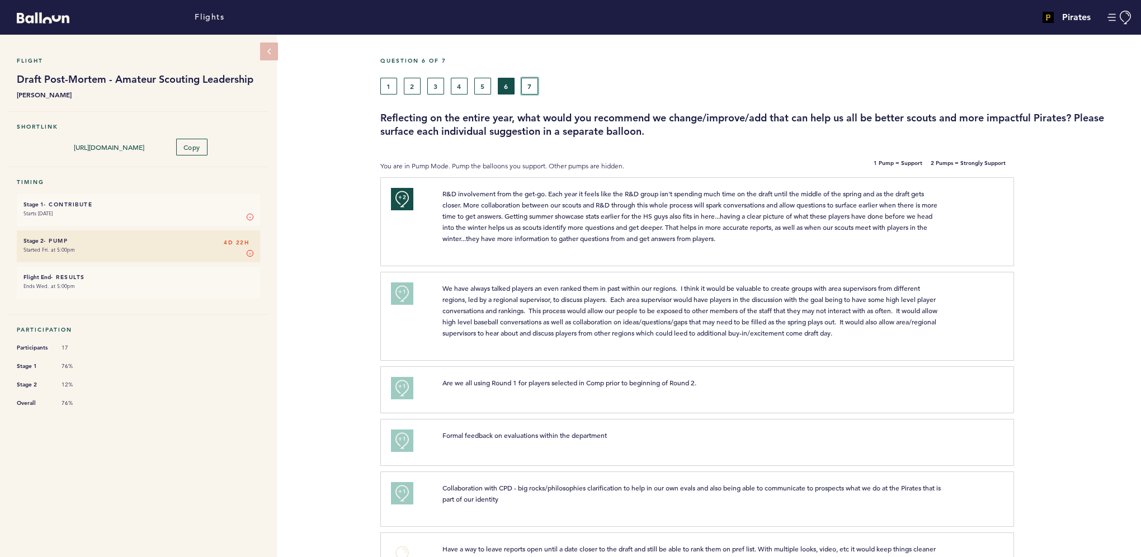
click at [531, 85] on button "7" at bounding box center [529, 86] width 17 height 17
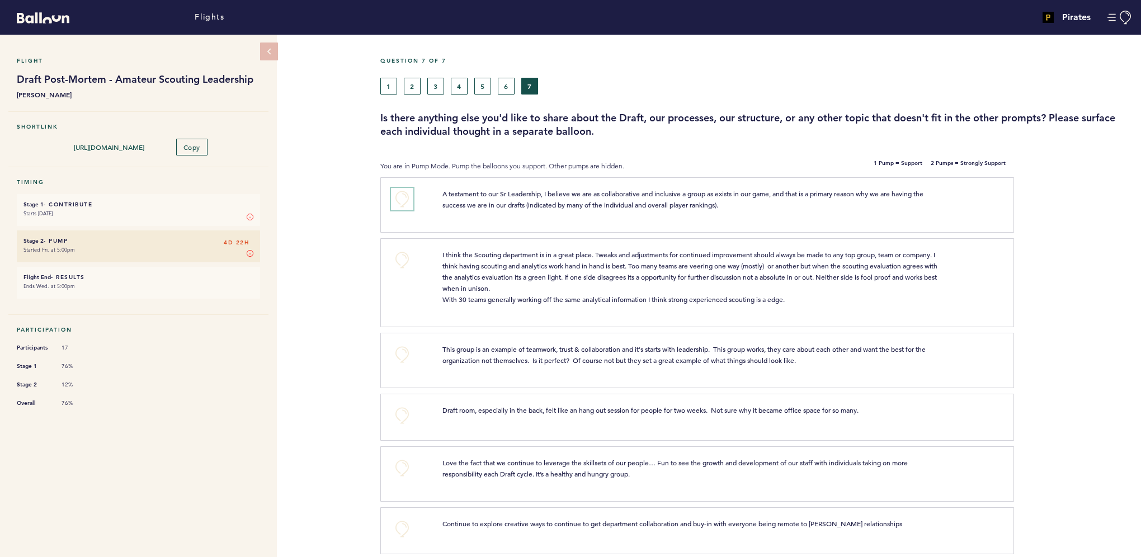
click at [403, 195] on button "+0" at bounding box center [402, 199] width 22 height 22
click at [403, 195] on span "+1" at bounding box center [402, 197] width 8 height 11
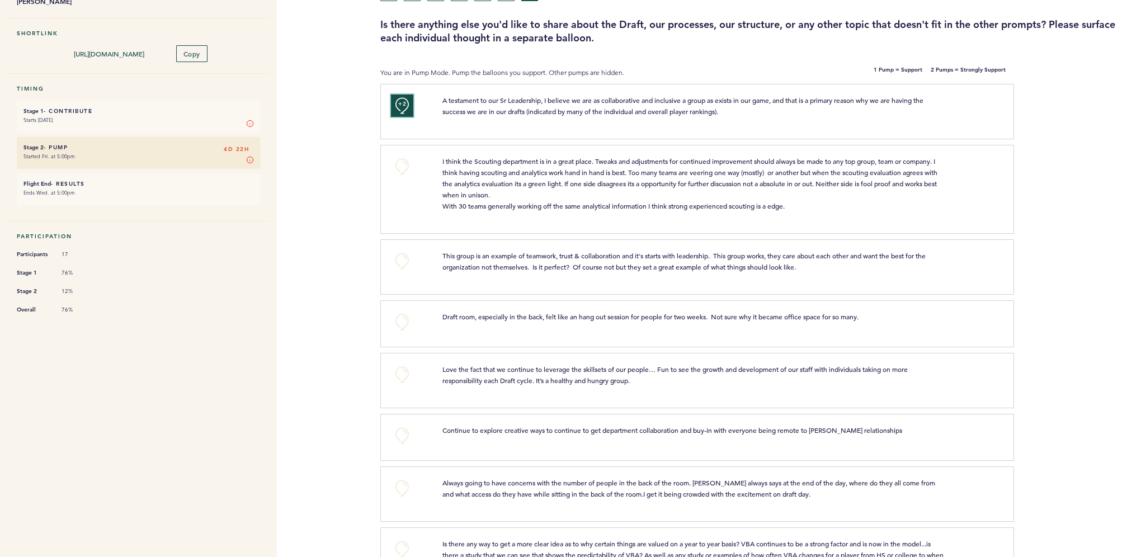
scroll to position [112, 0]
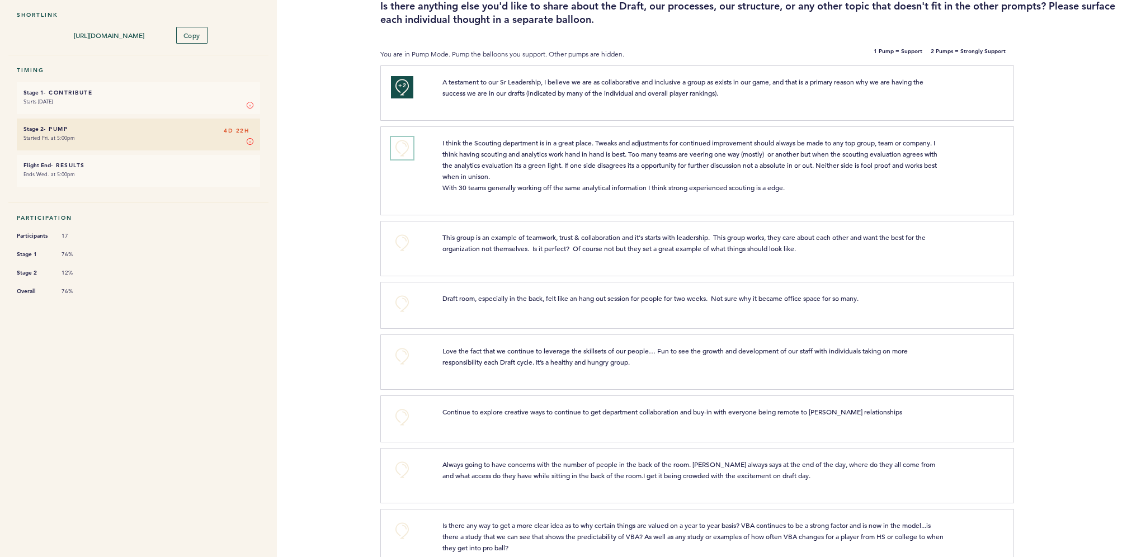
click at [404, 156] on button "+0" at bounding box center [402, 148] width 22 height 22
click at [413, 156] on button "+1" at bounding box center [402, 148] width 22 height 22
click at [405, 246] on button "+0" at bounding box center [402, 243] width 22 height 22
click at [405, 246] on button "+1" at bounding box center [402, 243] width 22 height 22
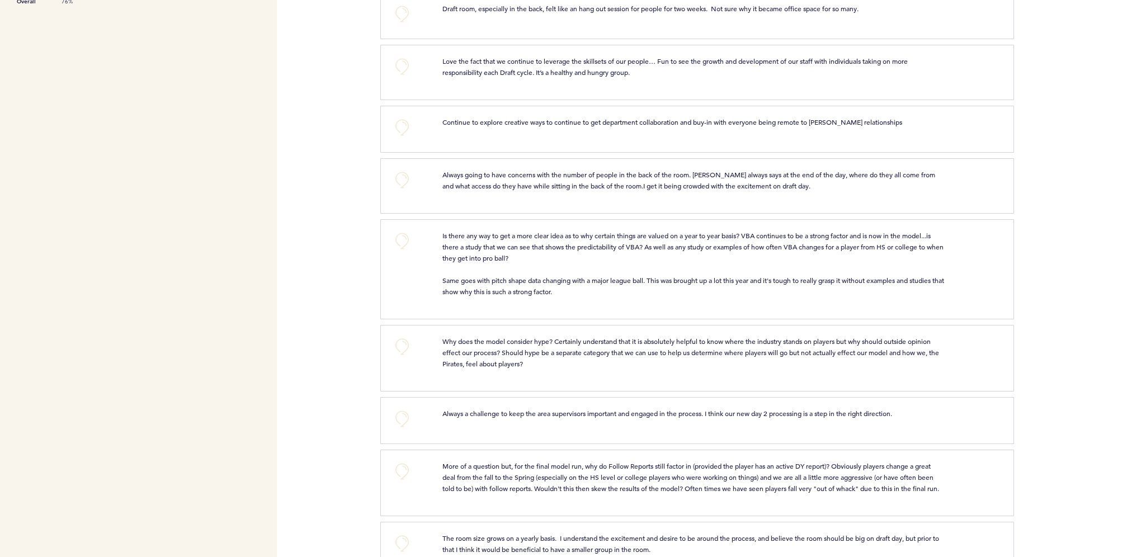
scroll to position [275, 0]
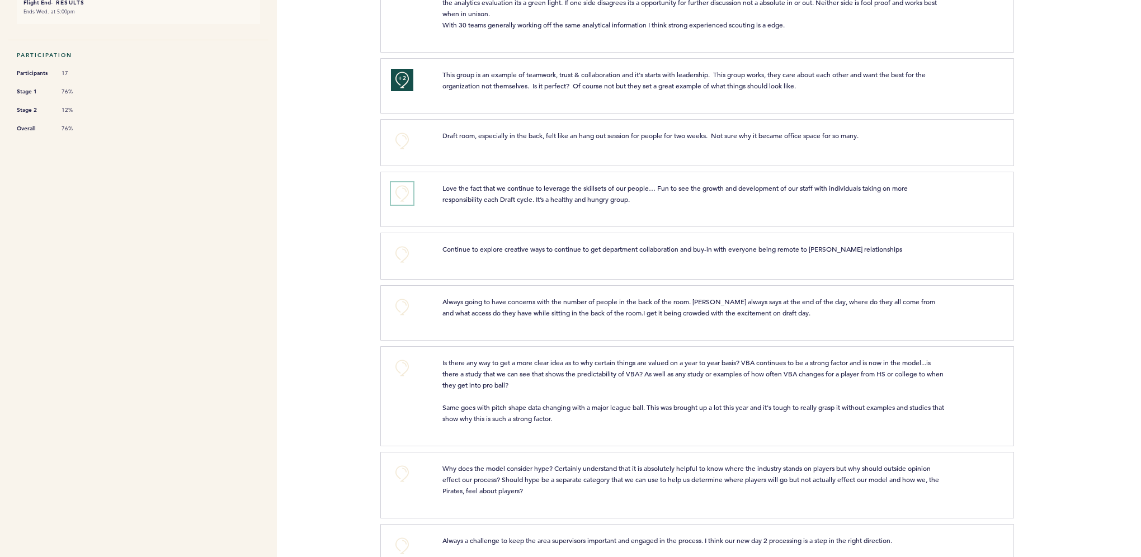
click at [406, 192] on button "+0" at bounding box center [402, 193] width 22 height 22
click at [406, 192] on button "+1" at bounding box center [402, 193] width 22 height 22
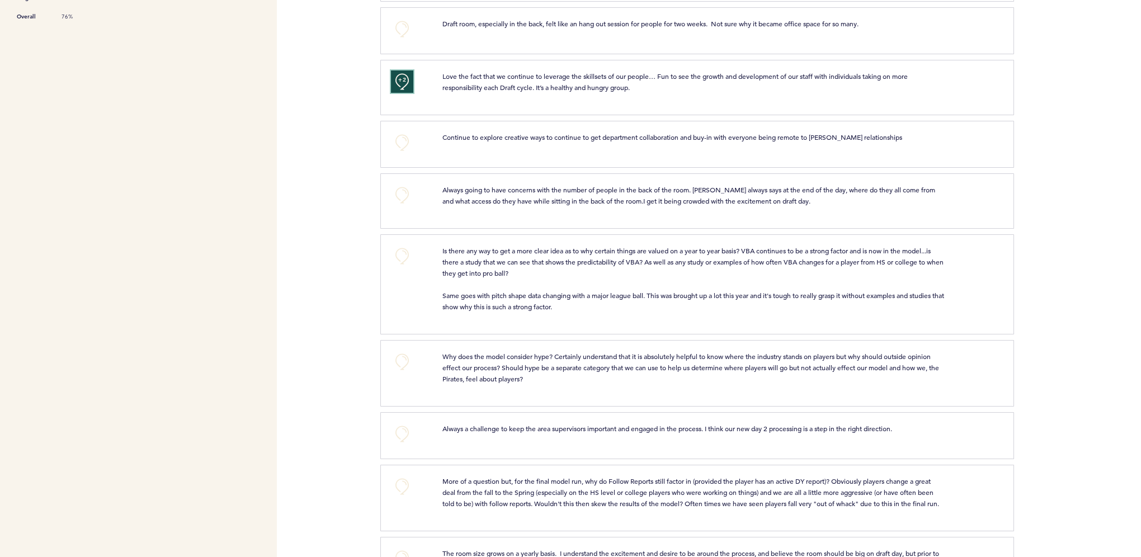
scroll to position [443, 0]
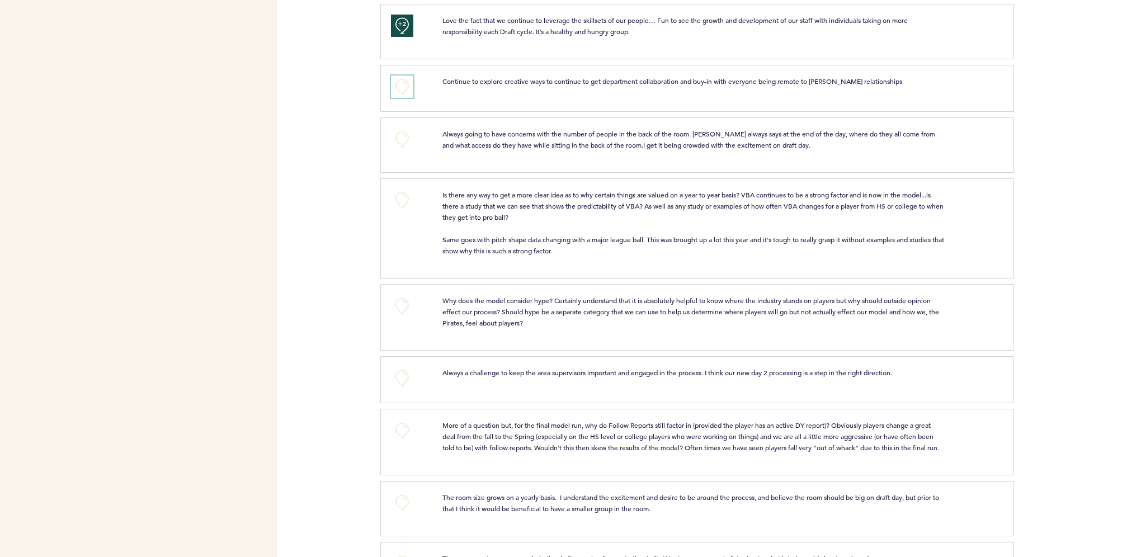
click at [402, 93] on button "+0" at bounding box center [402, 87] width 22 height 22
click at [407, 199] on button "+0" at bounding box center [402, 200] width 22 height 22
click at [407, 199] on button "+1" at bounding box center [402, 200] width 22 height 22
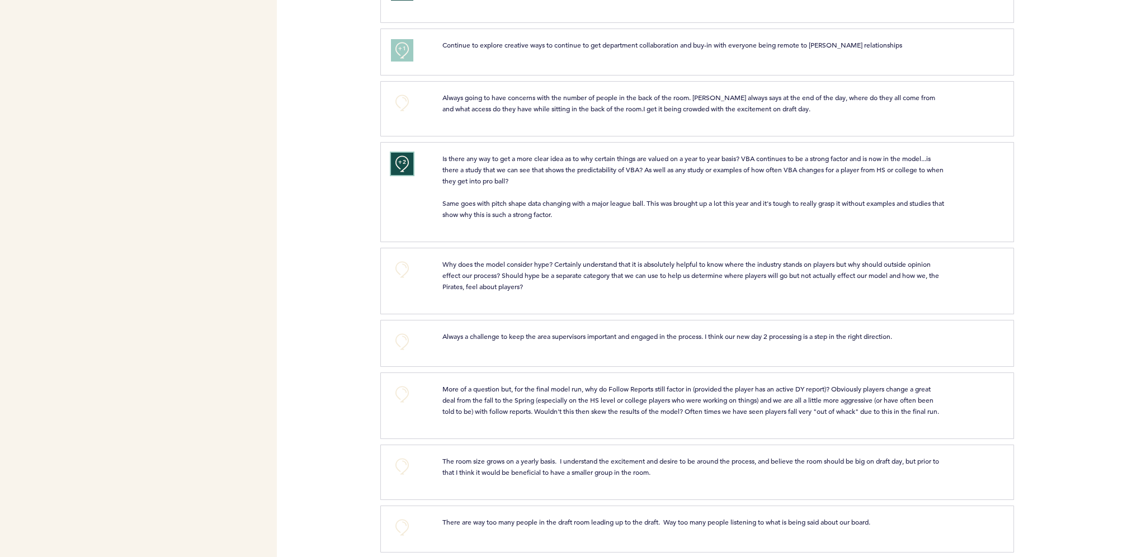
scroll to position [498, 0]
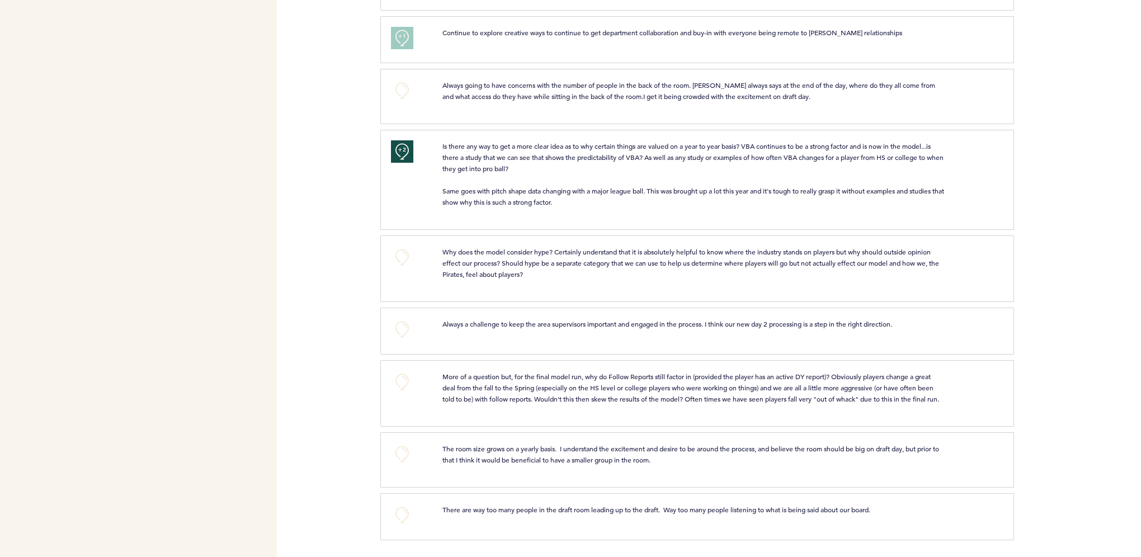
click at [419, 327] on div "+0" at bounding box center [408, 329] width 51 height 22
click at [415, 329] on div "+0" at bounding box center [408, 329] width 51 height 22
click at [405, 328] on button "+0" at bounding box center [402, 329] width 22 height 22
click at [407, 376] on button "+0" at bounding box center [402, 382] width 22 height 22
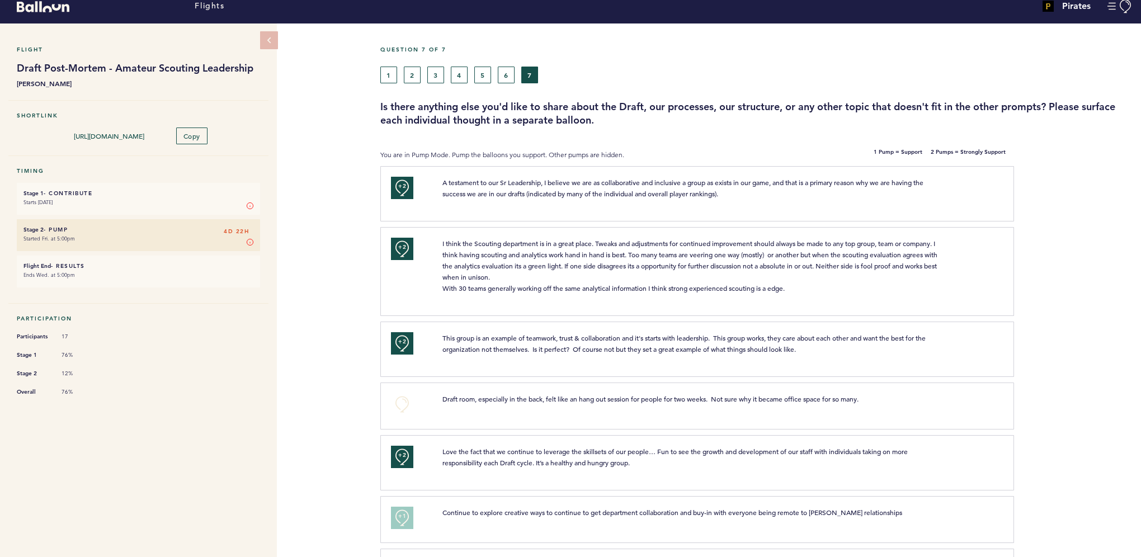
scroll to position [0, 0]
